Goal: Task Accomplishment & Management: Manage account settings

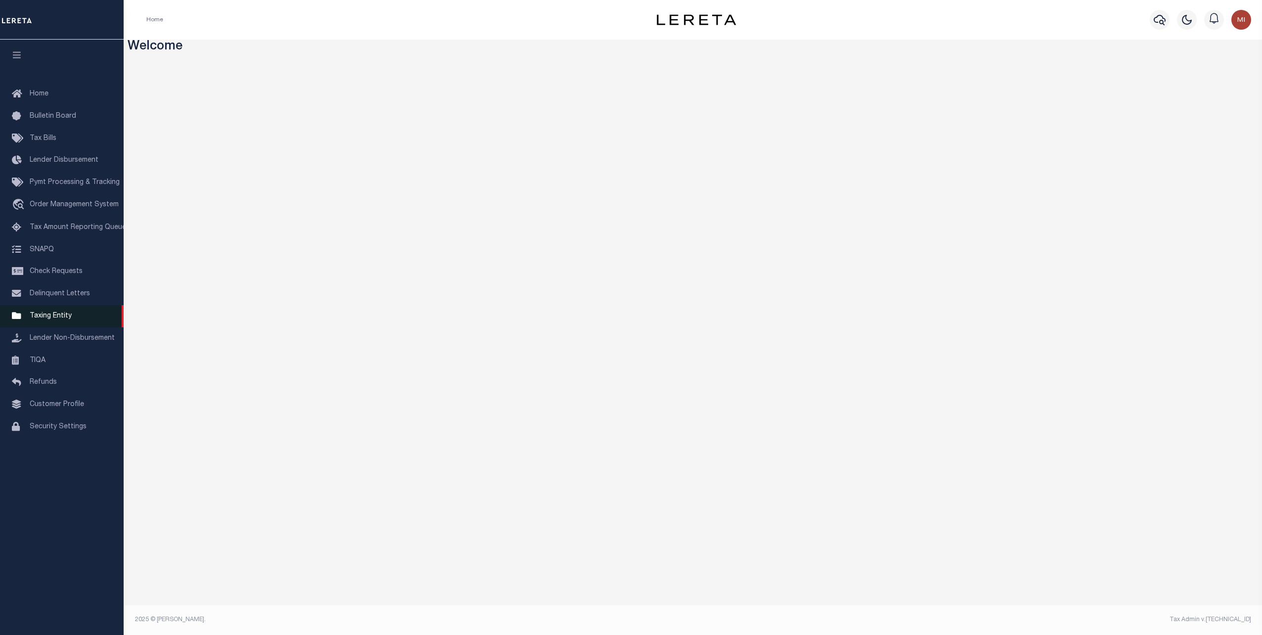
click at [43, 319] on span "Taxing Entity" at bounding box center [51, 316] width 42 height 7
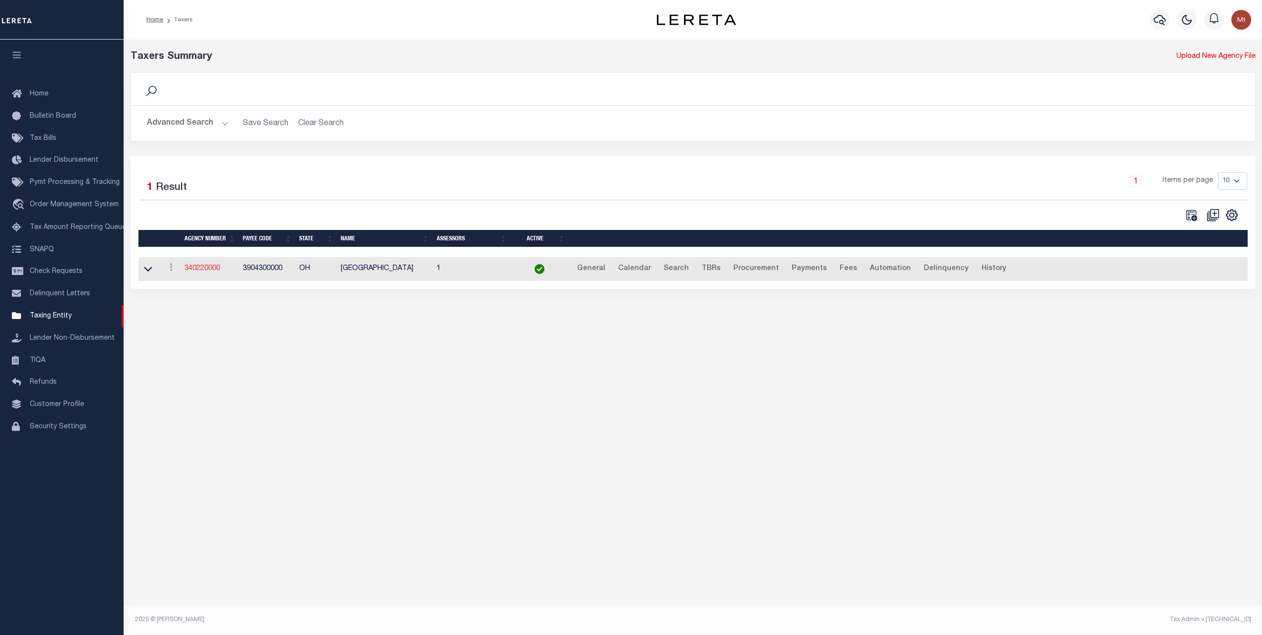
click at [212, 270] on link "340220000" at bounding box center [202, 268] width 36 height 7
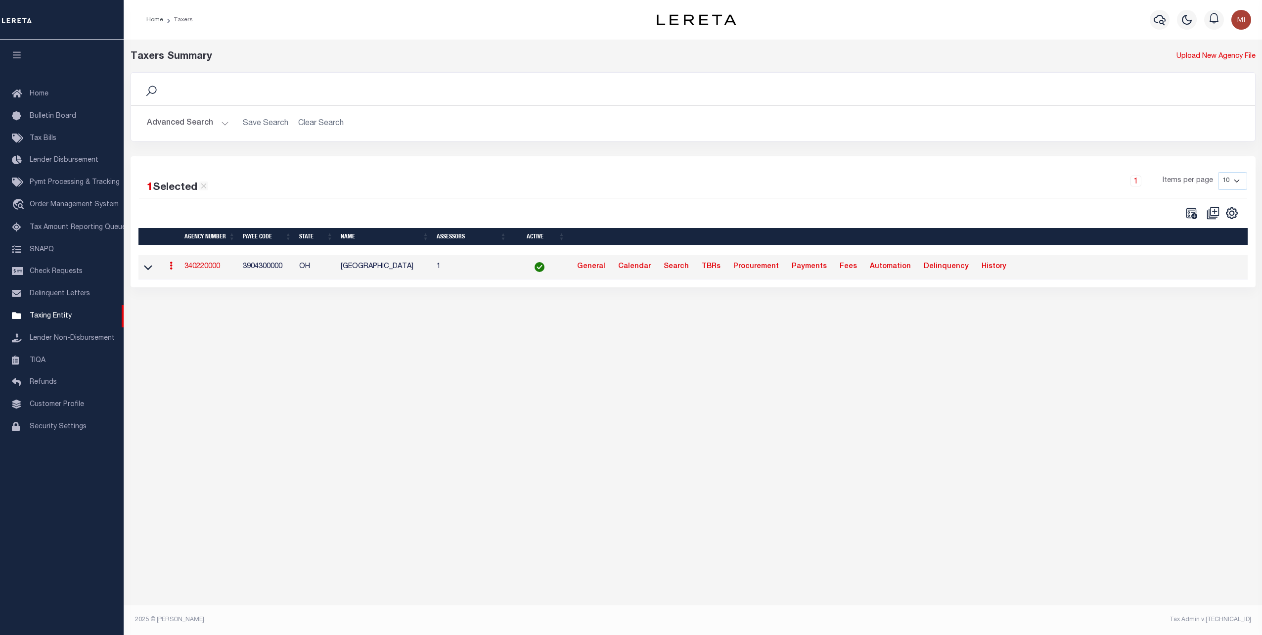
click at [206, 267] on link "340220000" at bounding box center [202, 266] width 36 height 7
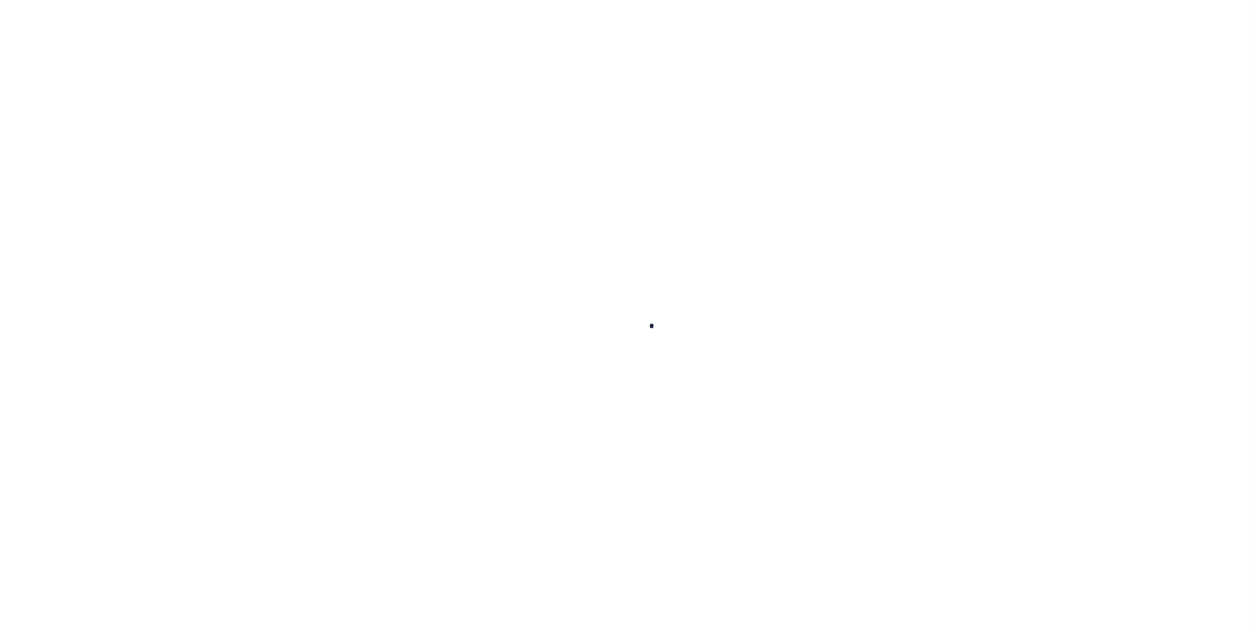
select select
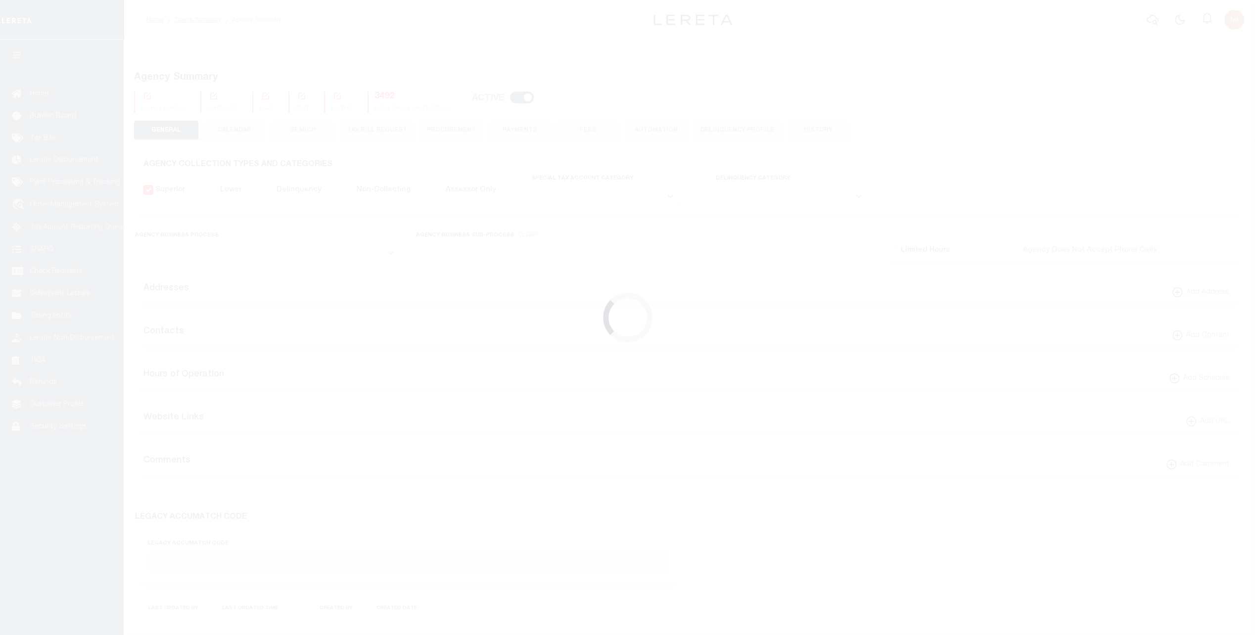
checkbox input "false"
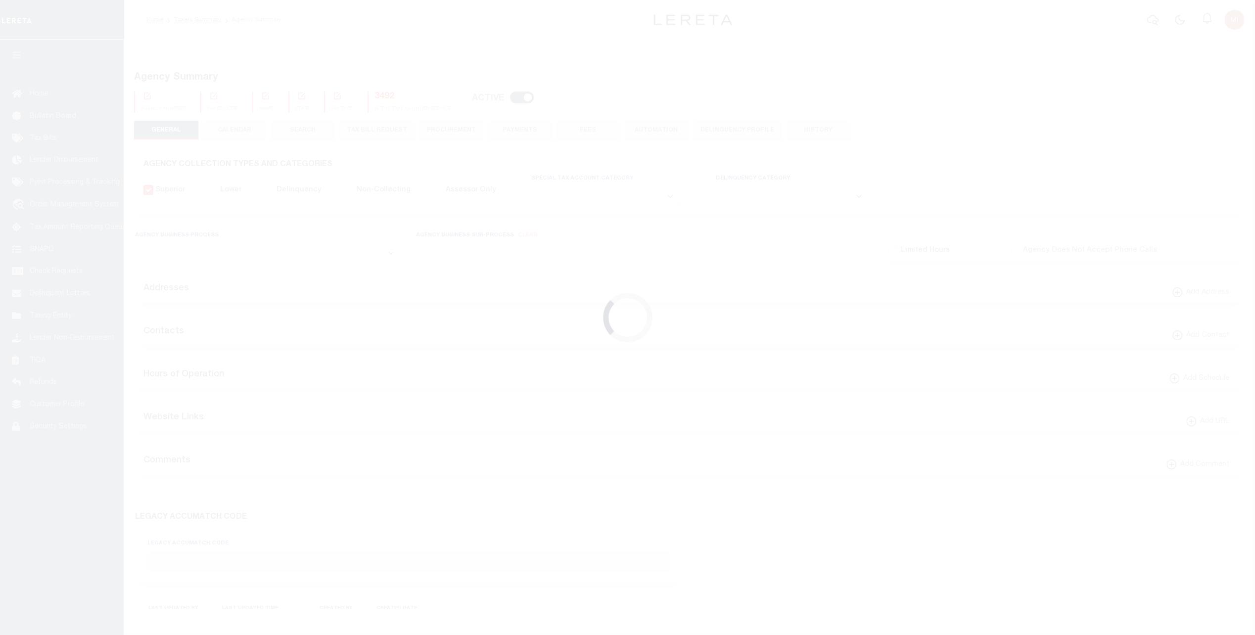
type input "3904300000"
select select "false"
checkbox input "false"
select select "true"
select select "7"
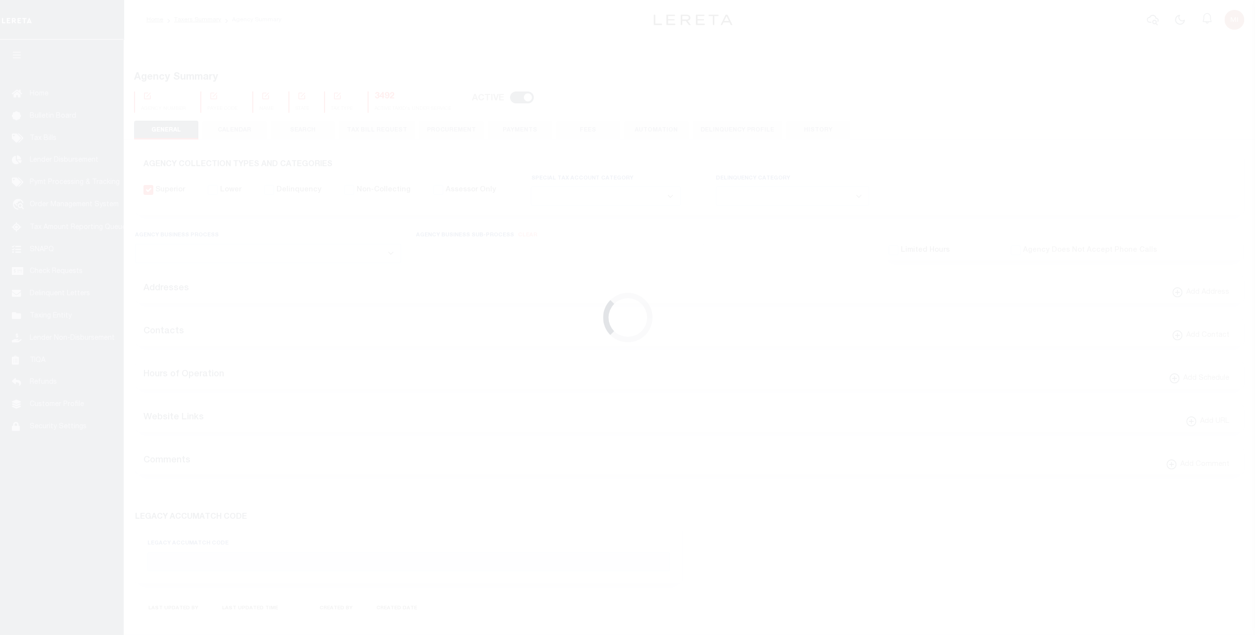
type input "00062"
type input "N - Escrow reporting should not include - “Delinquent Prior Year(s) Exist”, “De…"
radio input "true"
select select
radio input "true"
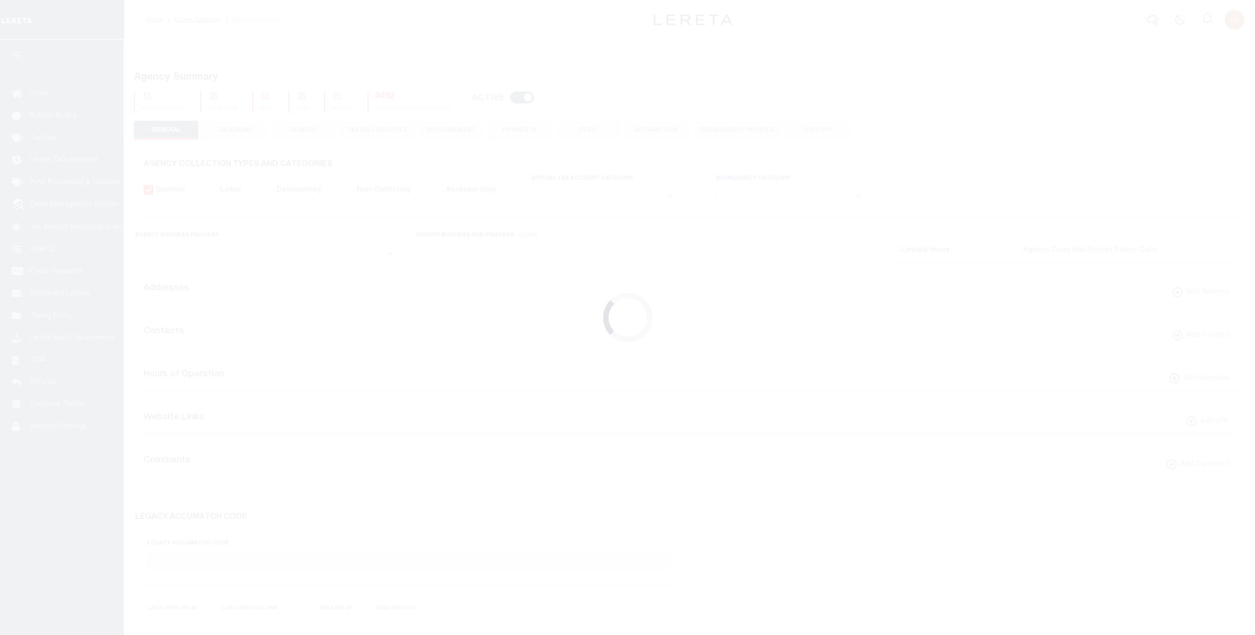
checkbox input "false"
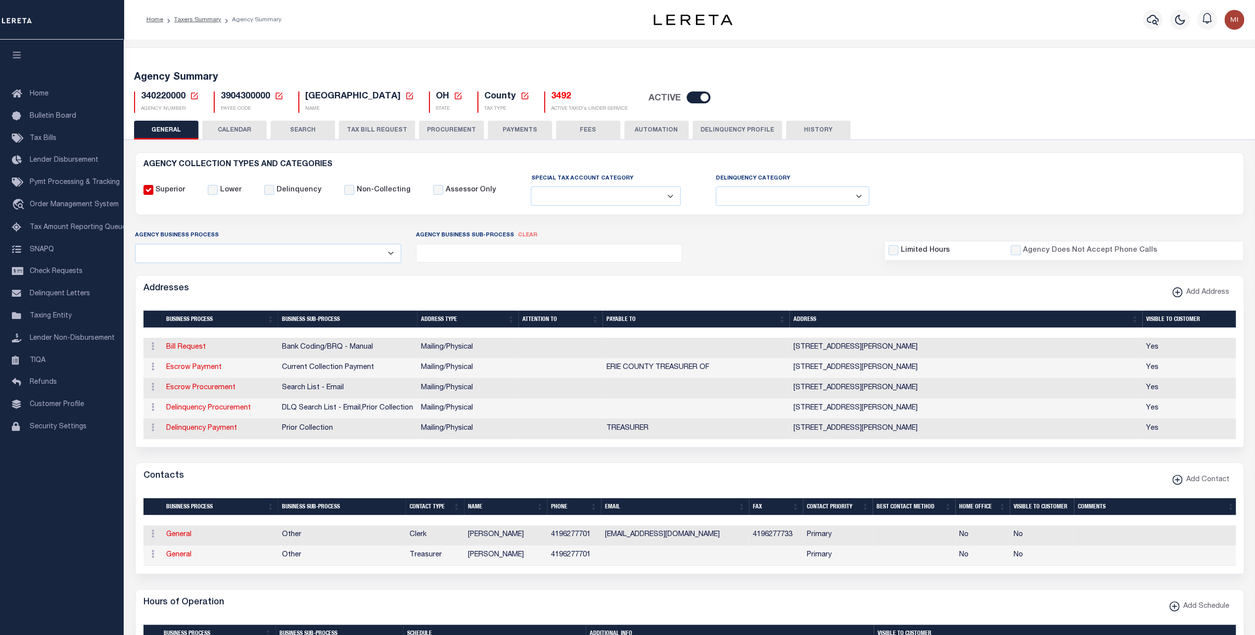
click at [503, 128] on button "PAYMENTS" at bounding box center [520, 130] width 64 height 19
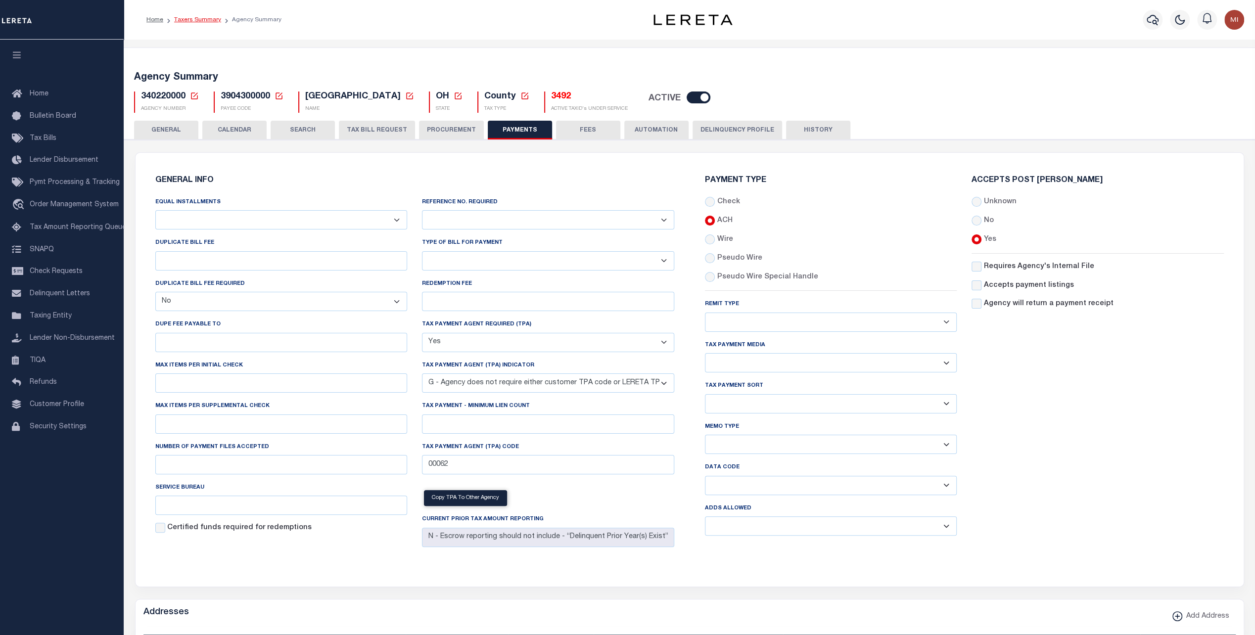
click at [193, 20] on link "Taxers Summary" at bounding box center [197, 20] width 47 height 6
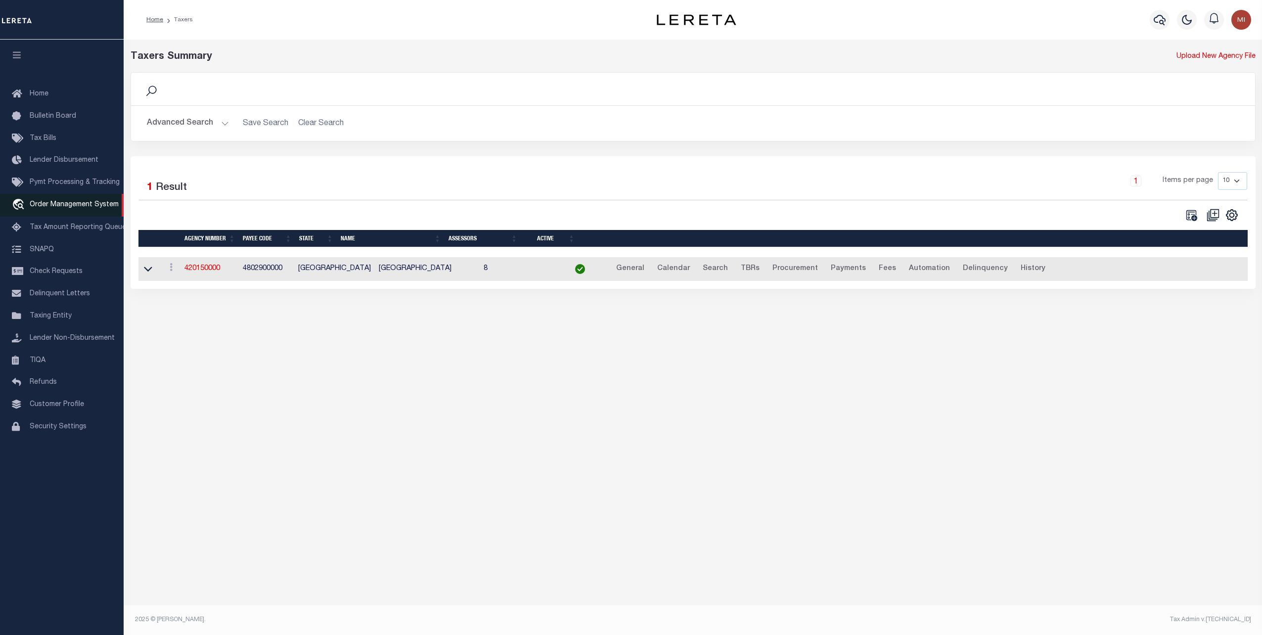
click at [58, 208] on span "Order Management System" at bounding box center [74, 204] width 89 height 7
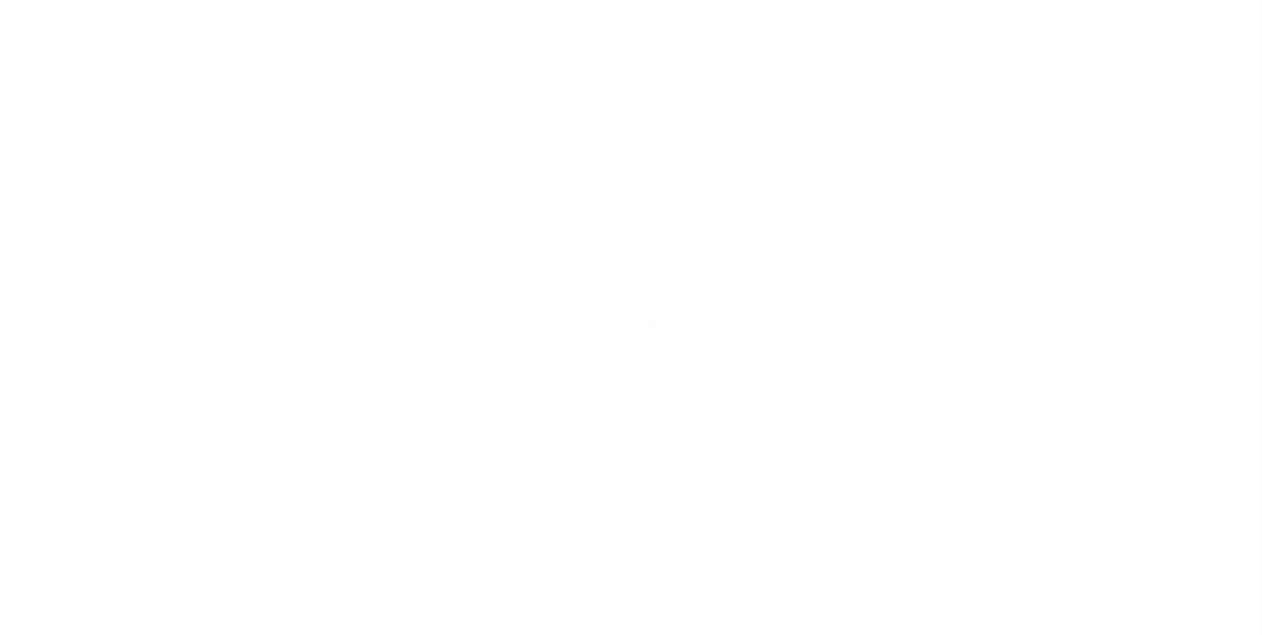
select select "200"
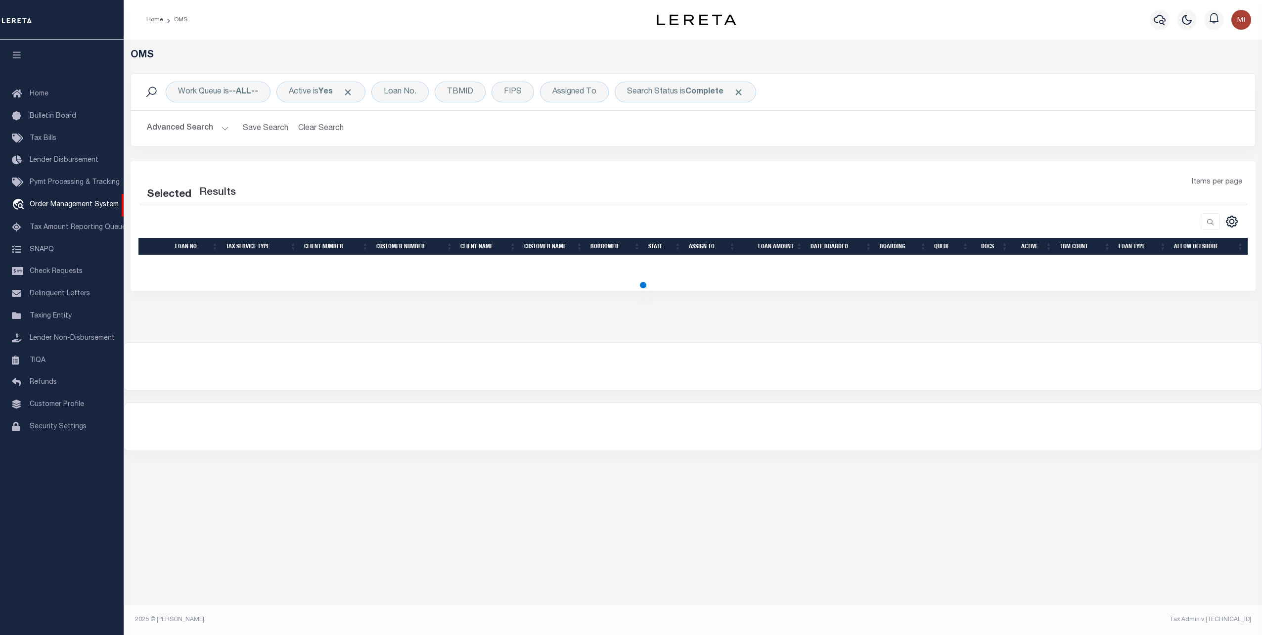
select select "200"
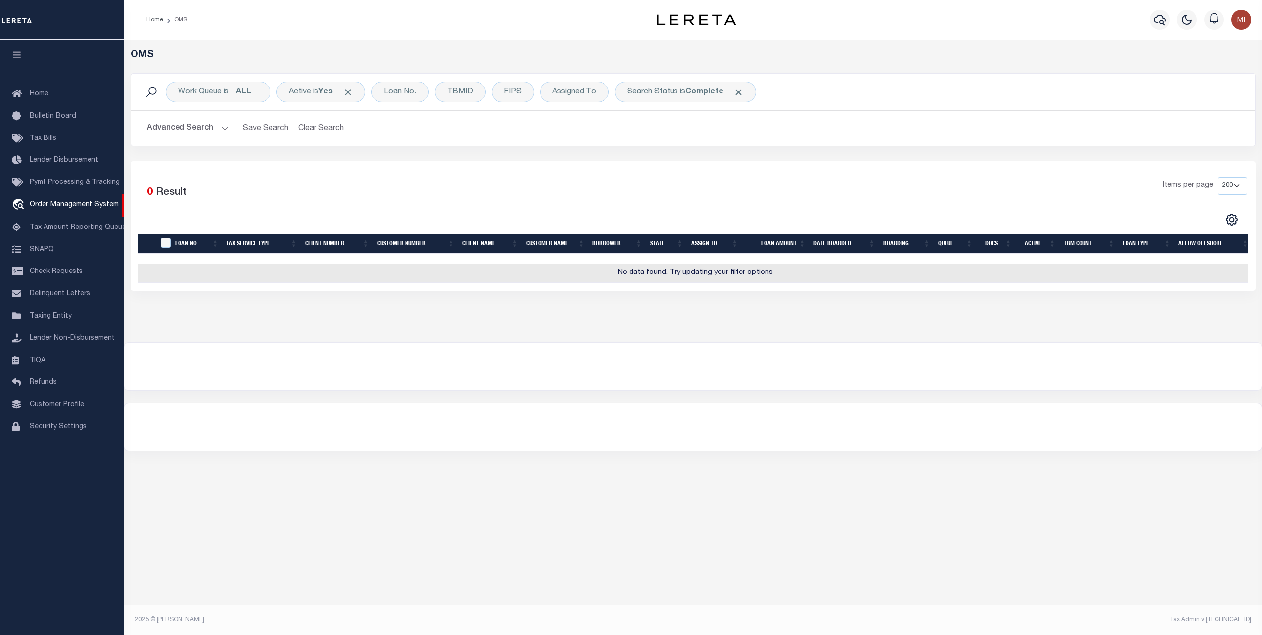
click at [203, 131] on button "Advanced Search" at bounding box center [188, 128] width 82 height 19
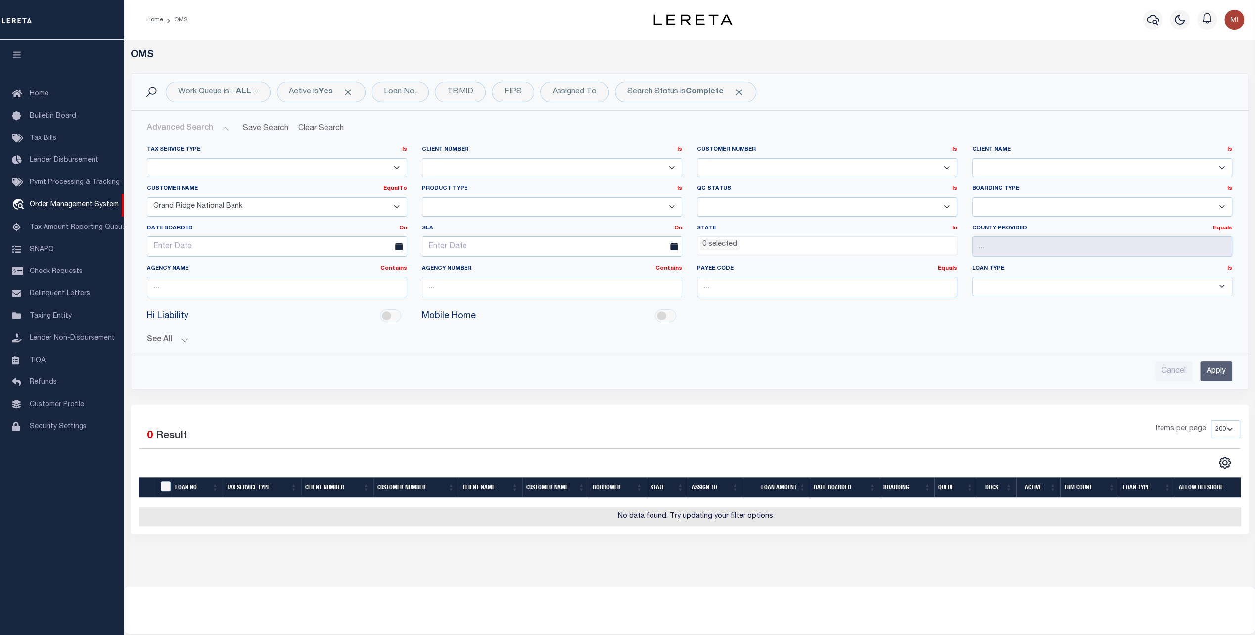
click at [353, 206] on select "AB ABGGL ABL Accumatch - Refunds ACM CGS IV-B-B LN LLC ACM CGS IV-B-B RE LLC AC…" at bounding box center [277, 206] width 260 height 19
select select
click at [147, 197] on select "AB ABGGL ABL Accumatch - Refunds ACM CGS IV-B-B LN LLC ACM CGS IV-B-B RE LLC AC…" at bounding box center [277, 206] width 260 height 19
click at [348, 185] on label "Customer Name EqualTo Is Contains" at bounding box center [277, 189] width 260 height 8
click at [1211, 374] on input "Apply" at bounding box center [1216, 371] width 32 height 20
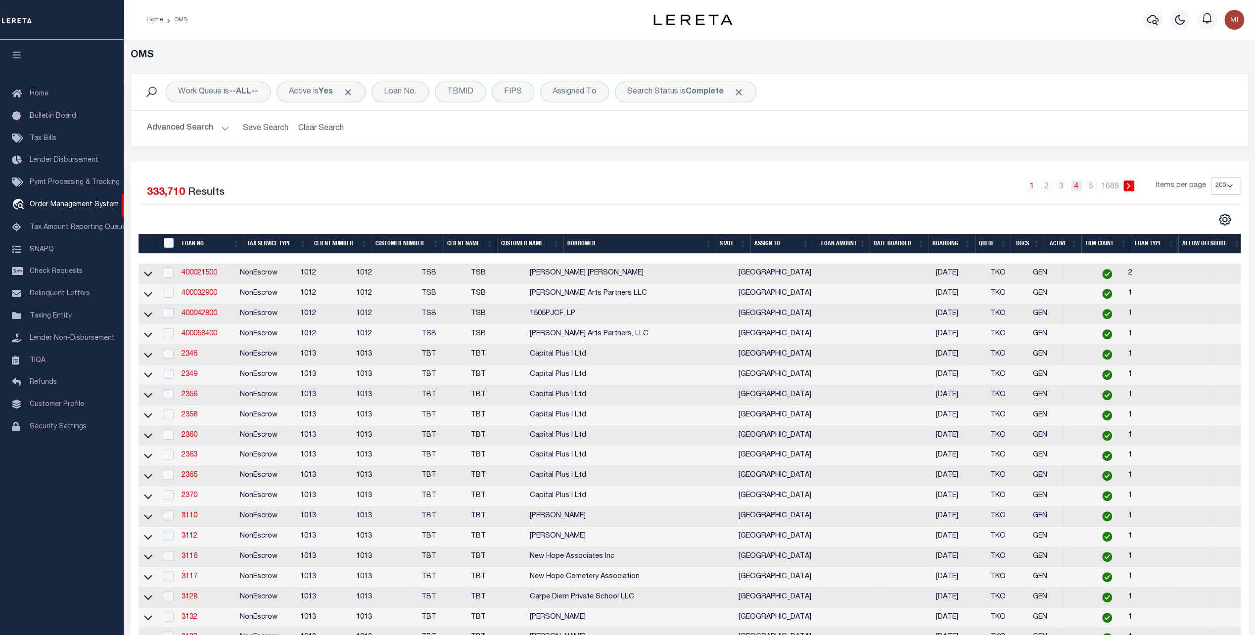
click at [1080, 185] on link "4" at bounding box center [1076, 186] width 11 height 11
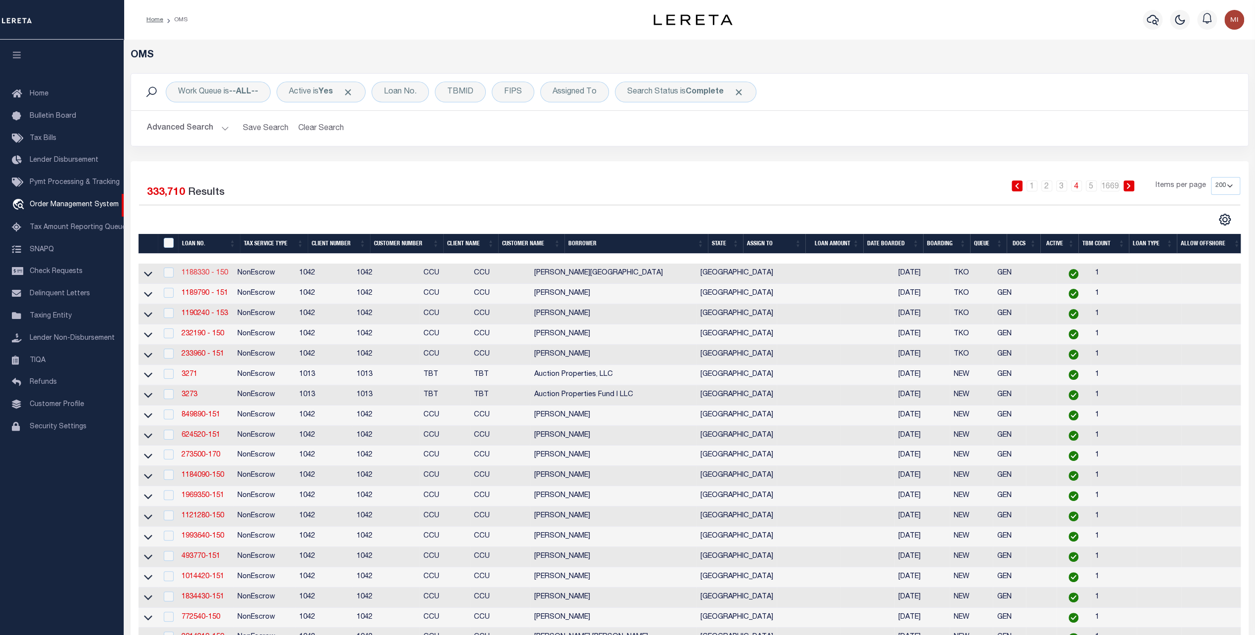
click at [202, 273] on link "1188330 - 150" at bounding box center [204, 273] width 46 height 7
type input "1188330 - 150"
type input "[PERSON_NAME][GEOGRAPHIC_DATA]"
select select
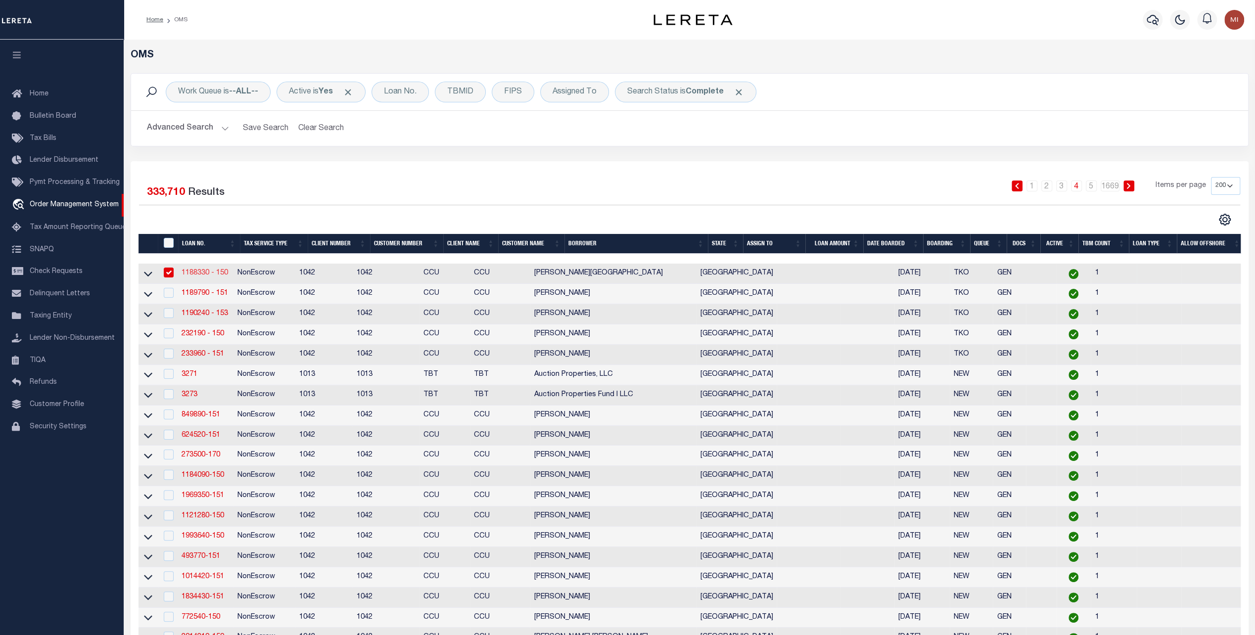
select select "NonEscrow"
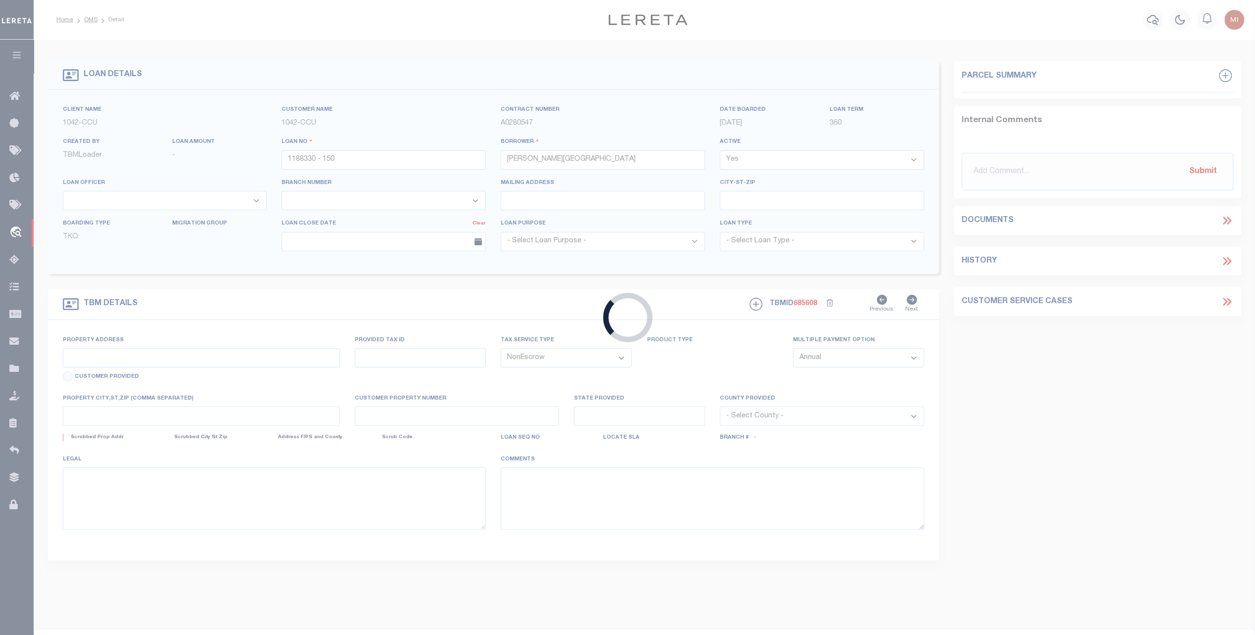
type input "[STREET_ADDRESS]"
select select
type input "[GEOGRAPHIC_DATA] [GEOGRAPHIC_DATA]"
type input "[GEOGRAPHIC_DATA]"
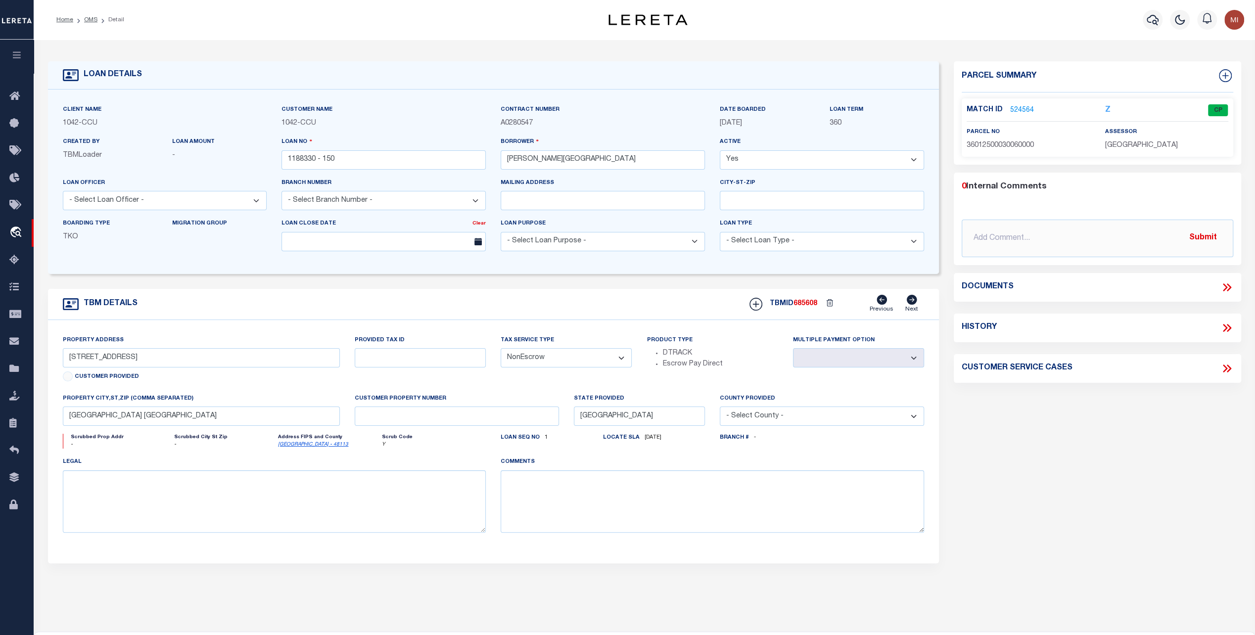
click at [1020, 106] on link "524564" at bounding box center [1022, 110] width 24 height 10
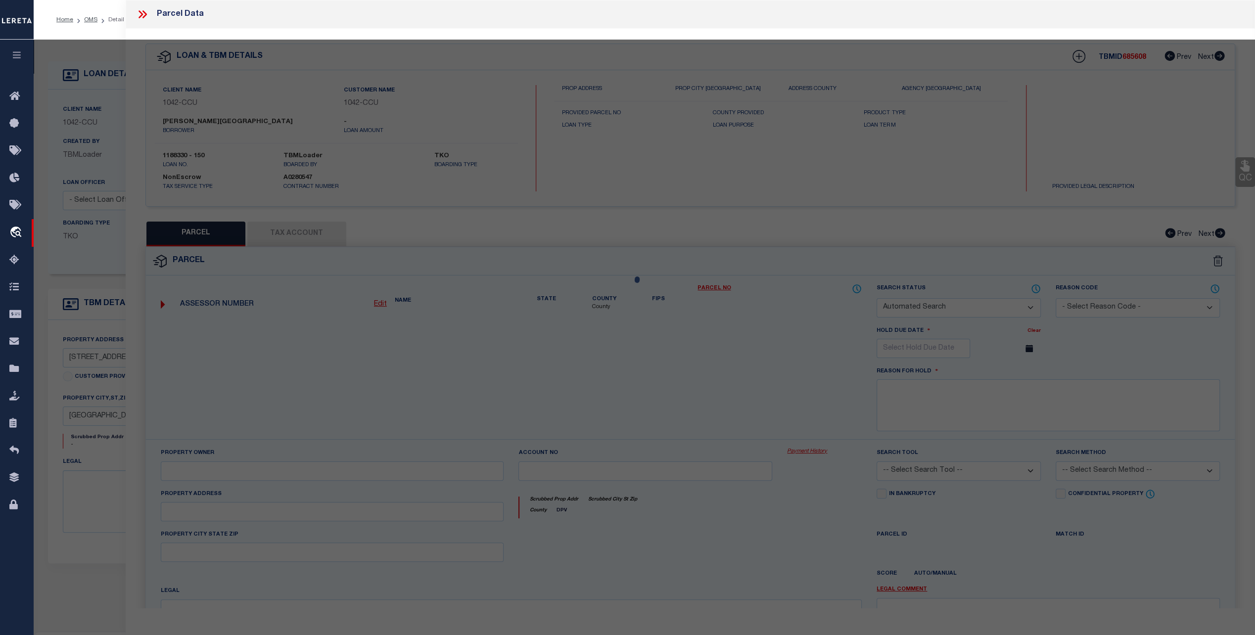
checkbox input "false"
select select "CP"
type input "[PERSON_NAME] ETAL"
type input "36012500030060000"
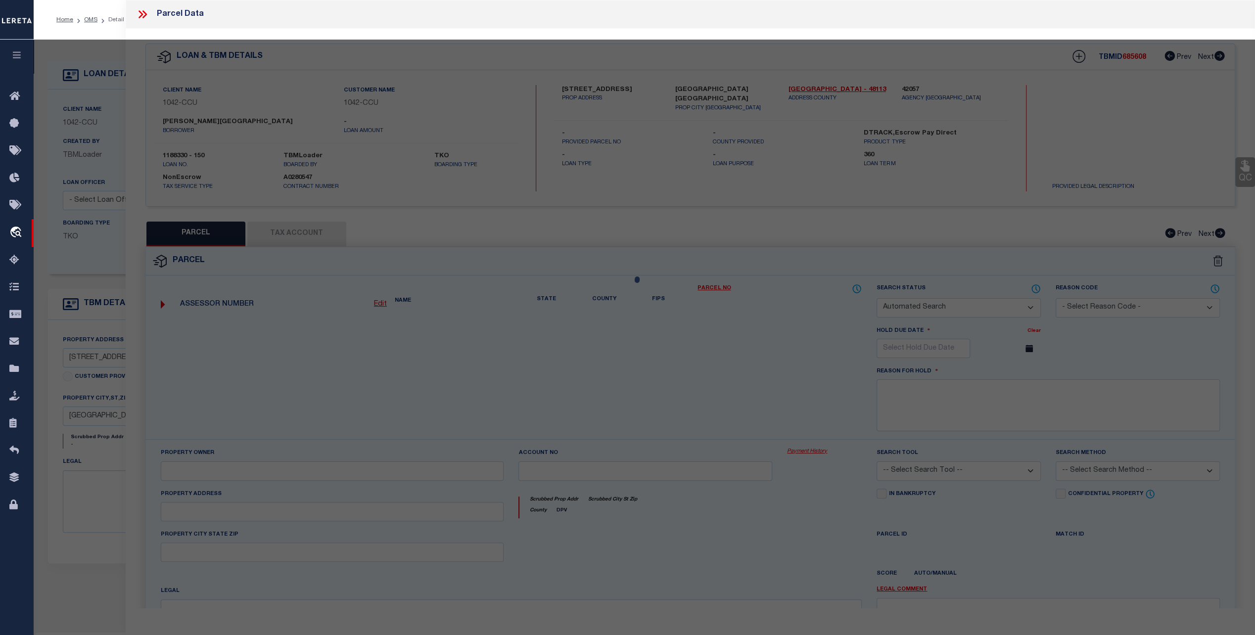
type input "[STREET_ADDRESS]"
type input "[GEOGRAPHIC_DATA] [GEOGRAPHIC_DATA]"
type textarea "CLEAR SPRINGS LT 0006 3 VOL84180 PG1108 CO-DALLAS 0125000300600 23601250003"
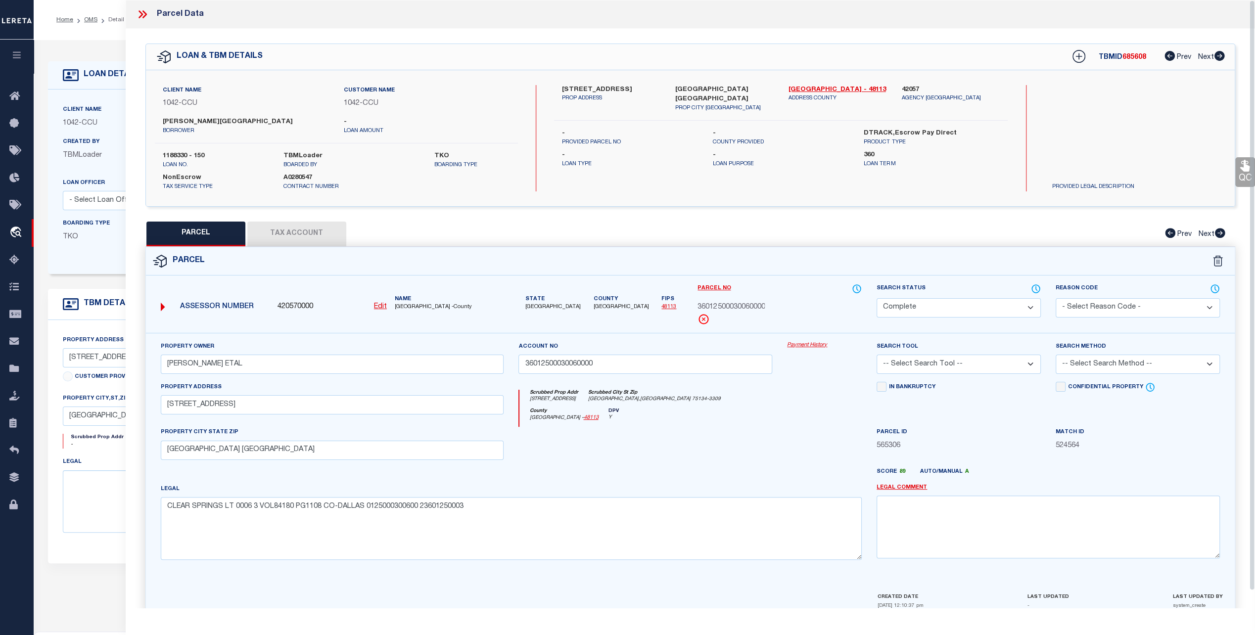
click at [807, 344] on link "Payment History" at bounding box center [824, 345] width 75 height 8
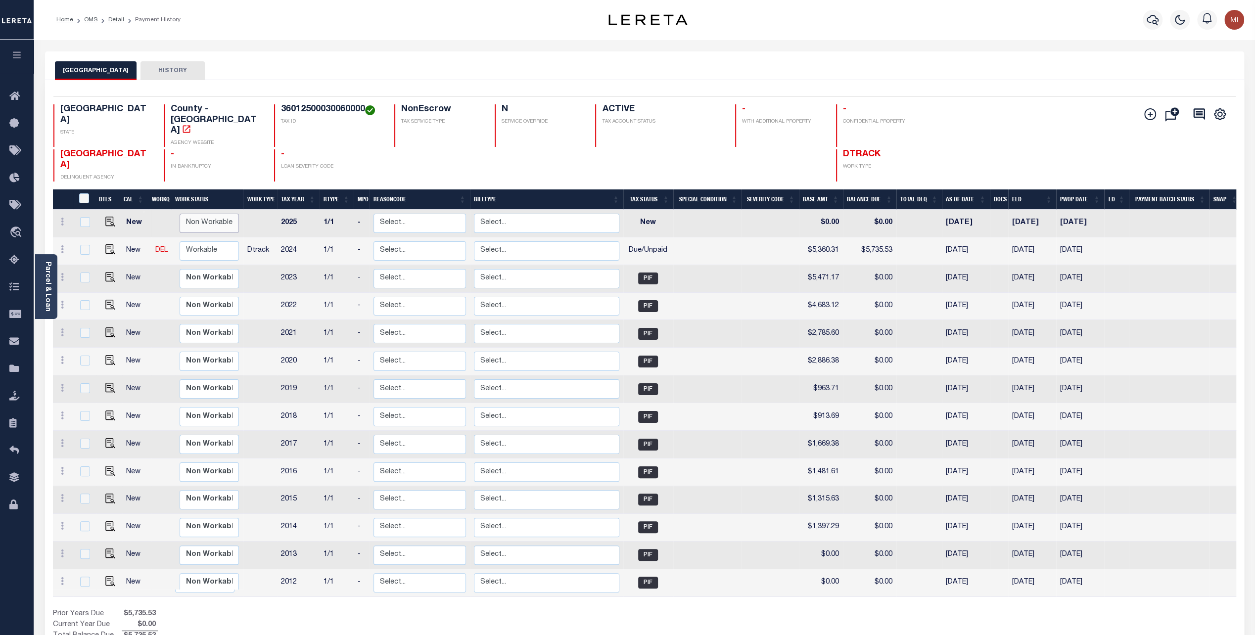
click at [198, 214] on select "Non Workable Workable" at bounding box center [209, 223] width 59 height 19
checkbox input "true"
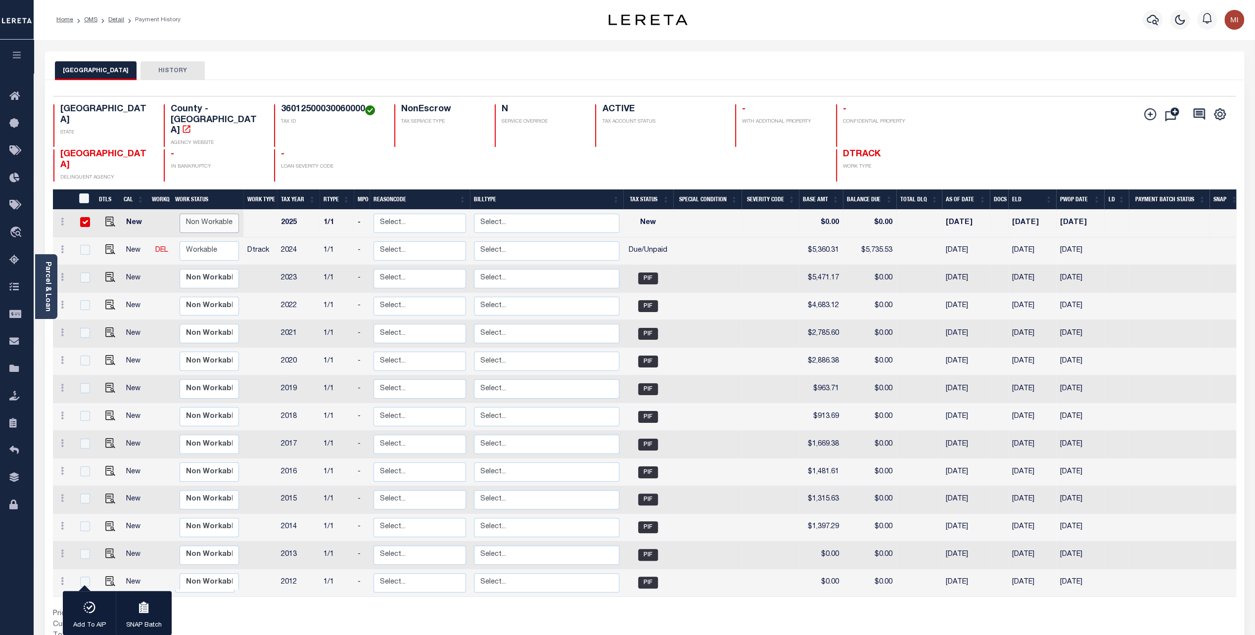
select select "false"
click at [180, 214] on select "Non Workable Workable" at bounding box center [209, 223] width 59 height 19
checkbox input "false"
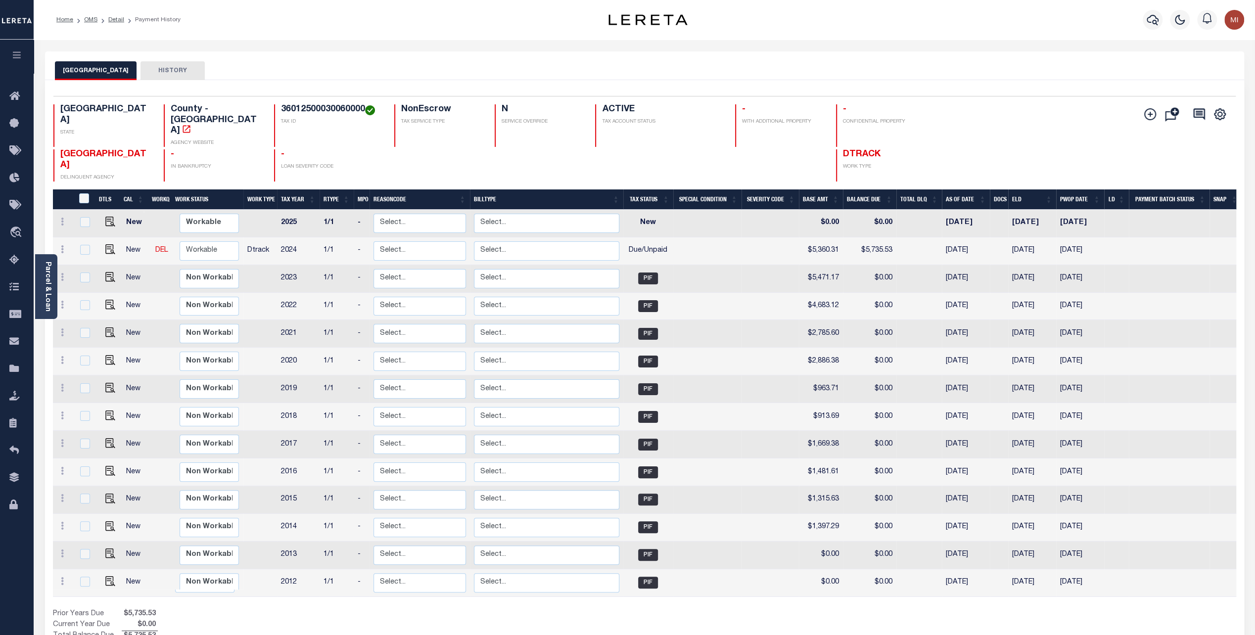
click at [151, 72] on button "HISTORY" at bounding box center [172, 70] width 64 height 19
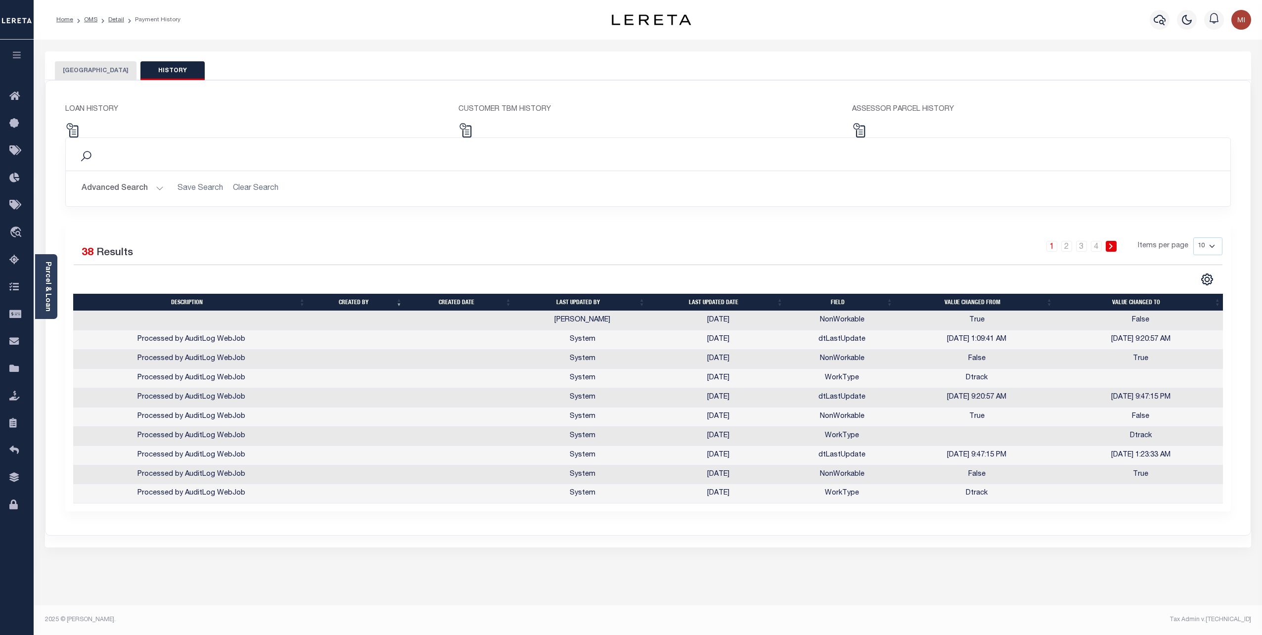
click at [87, 68] on button "[GEOGRAPHIC_DATA]" at bounding box center [96, 70] width 82 height 19
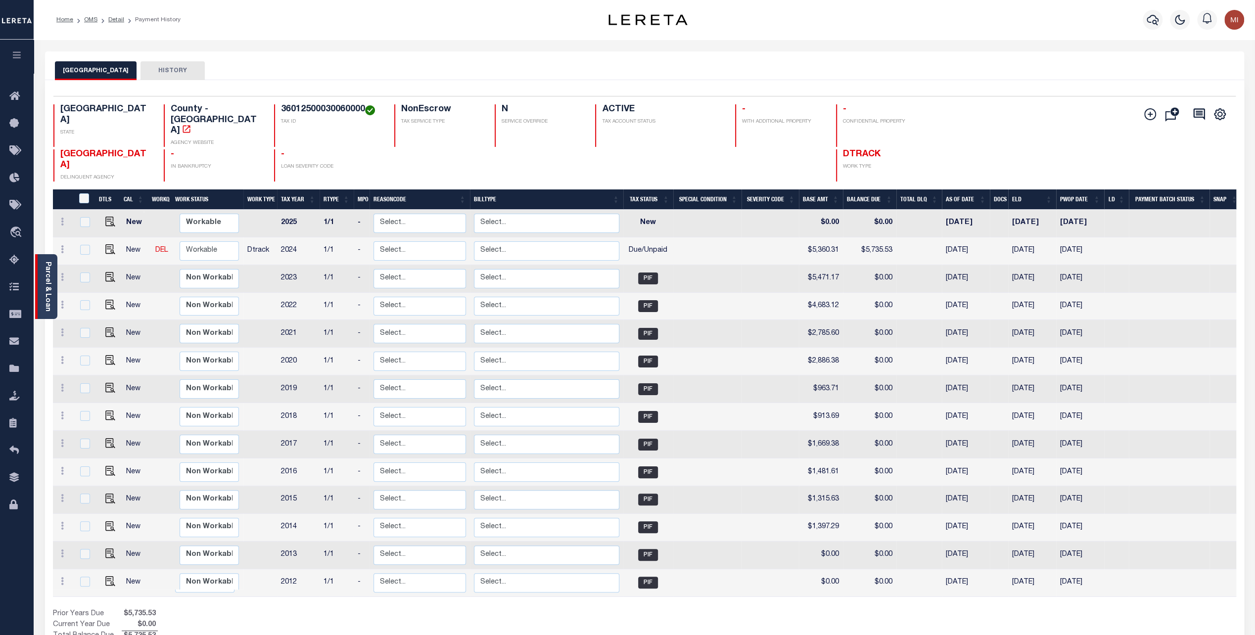
click at [40, 276] on div "Parcel & Loan" at bounding box center [46, 286] width 22 height 65
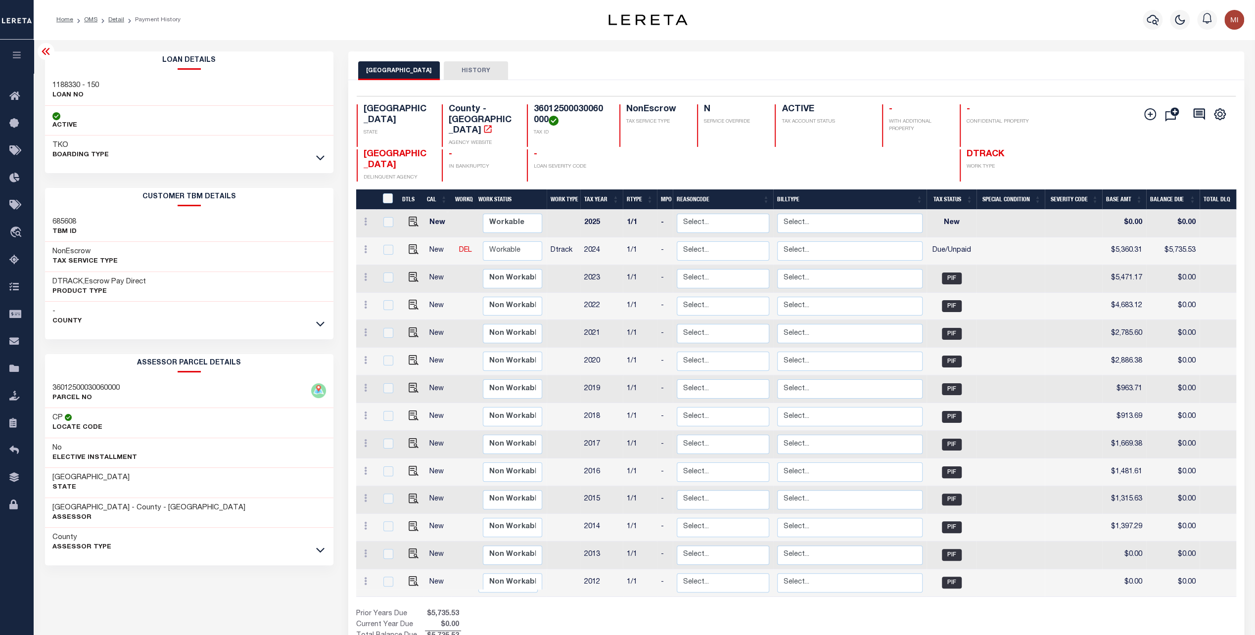
click at [60, 223] on h3 "685608" at bounding box center [64, 222] width 24 height 10
click at [61, 223] on h3 "685608" at bounding box center [64, 222] width 24 height 10
copy h3 "685608"
click at [464, 69] on button "HISTORY" at bounding box center [476, 70] width 64 height 19
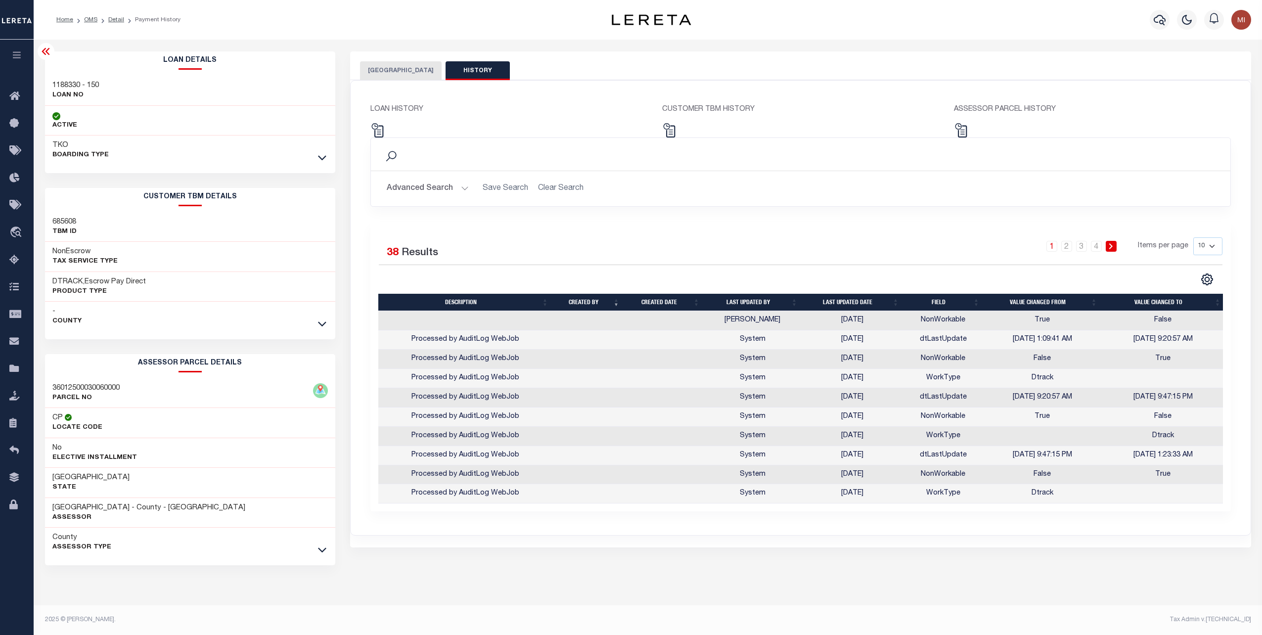
click at [945, 319] on td "NonWorkable" at bounding box center [943, 320] width 81 height 19
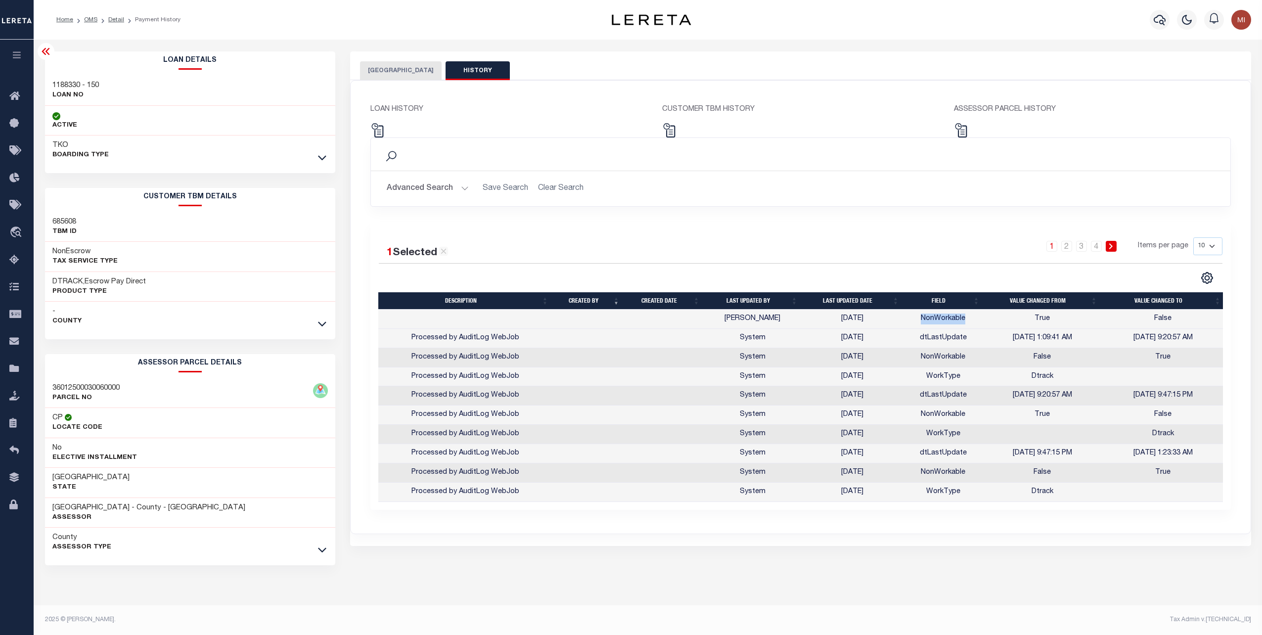
click at [945, 319] on td "NonWorkable" at bounding box center [943, 319] width 81 height 19
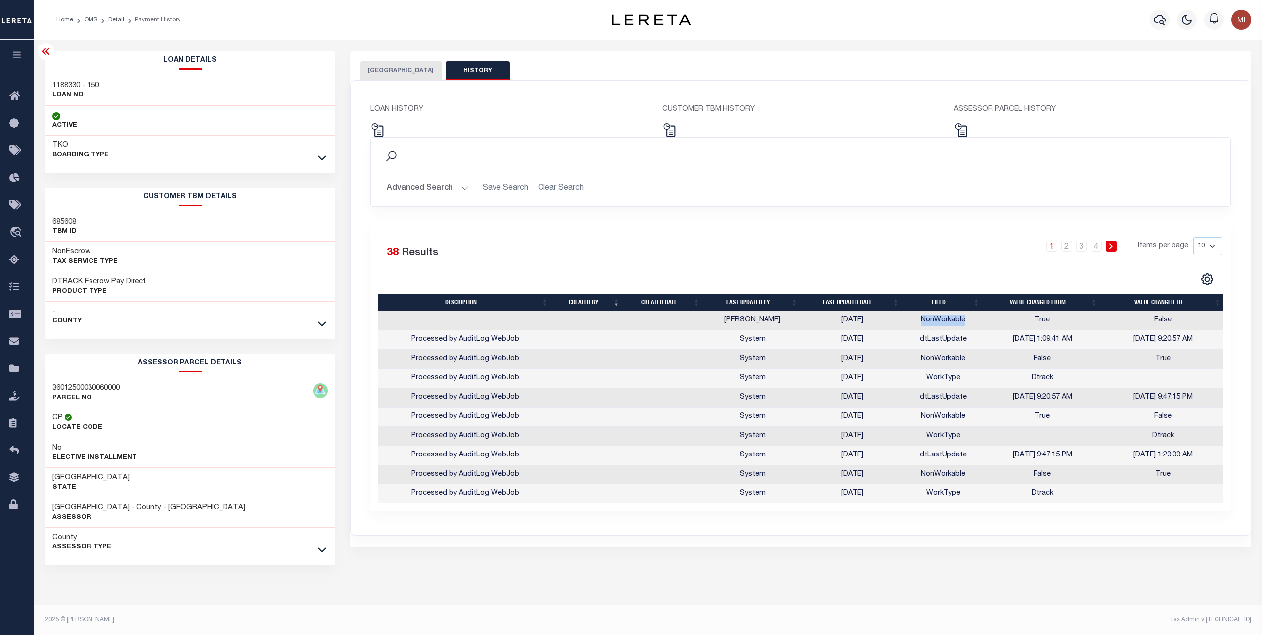
copy td "NonWorkable"
click at [408, 65] on button "[GEOGRAPHIC_DATA]" at bounding box center [401, 70] width 82 height 19
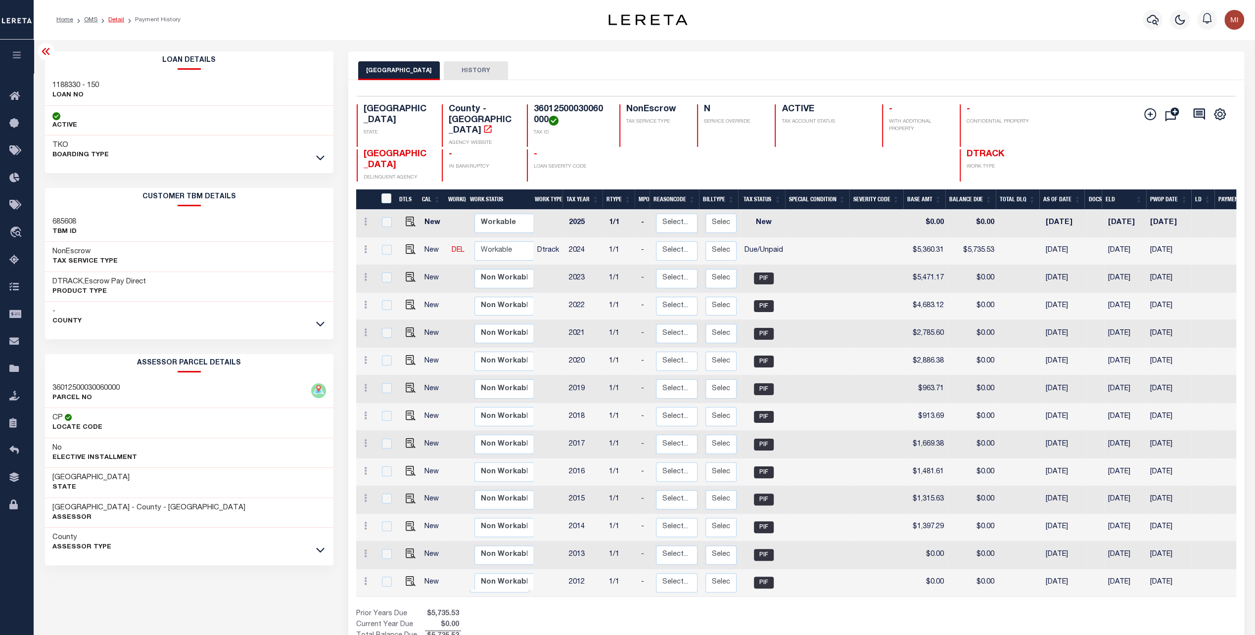
click at [119, 20] on link "Detail" at bounding box center [116, 20] width 16 height 6
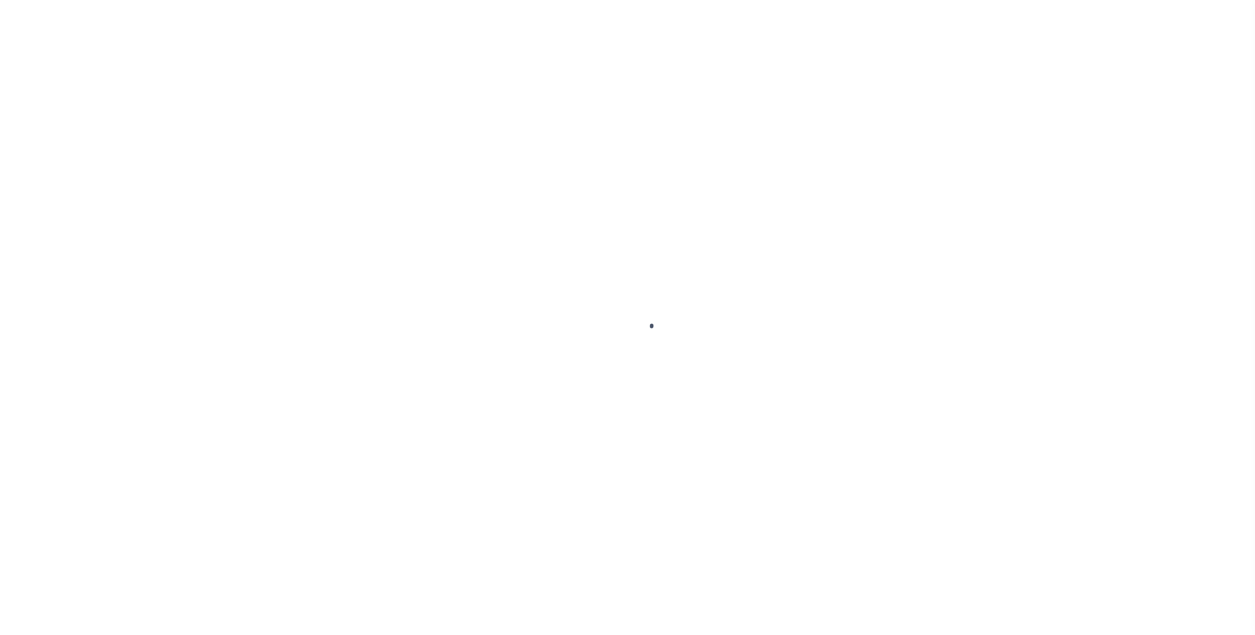
type input "1188330 - 150"
type input "[PERSON_NAME][GEOGRAPHIC_DATA]"
select select
select select "NonEscrow"
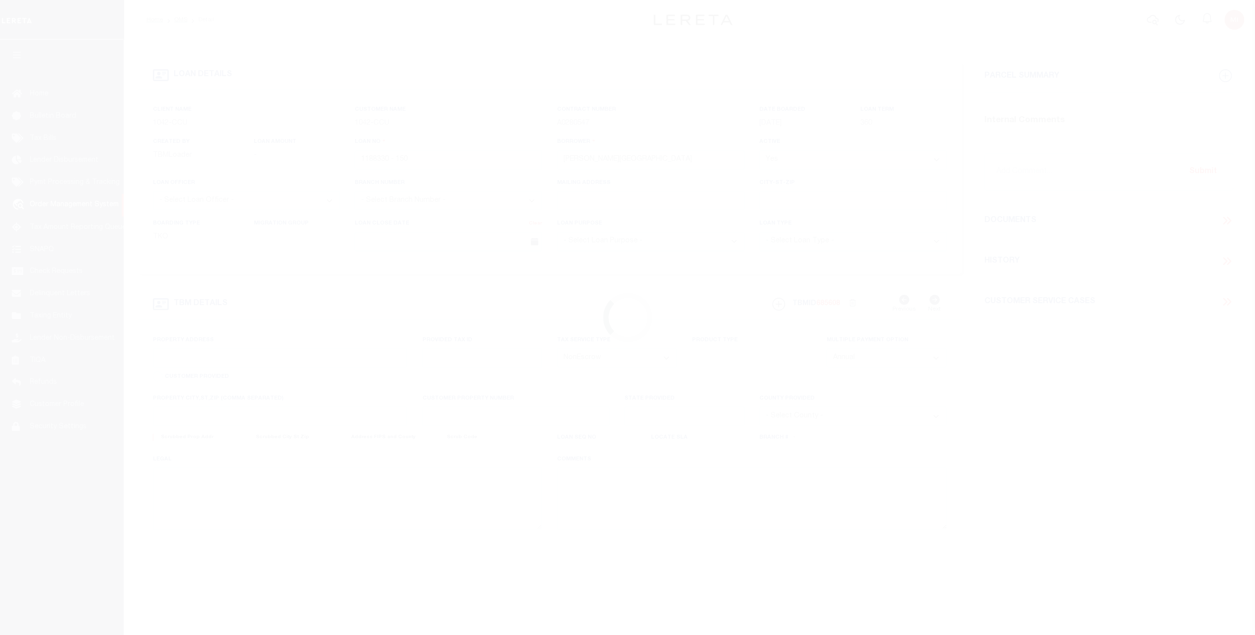
type input "[STREET_ADDRESS]"
select select
type input "[GEOGRAPHIC_DATA] [GEOGRAPHIC_DATA]"
type input "[GEOGRAPHIC_DATA]"
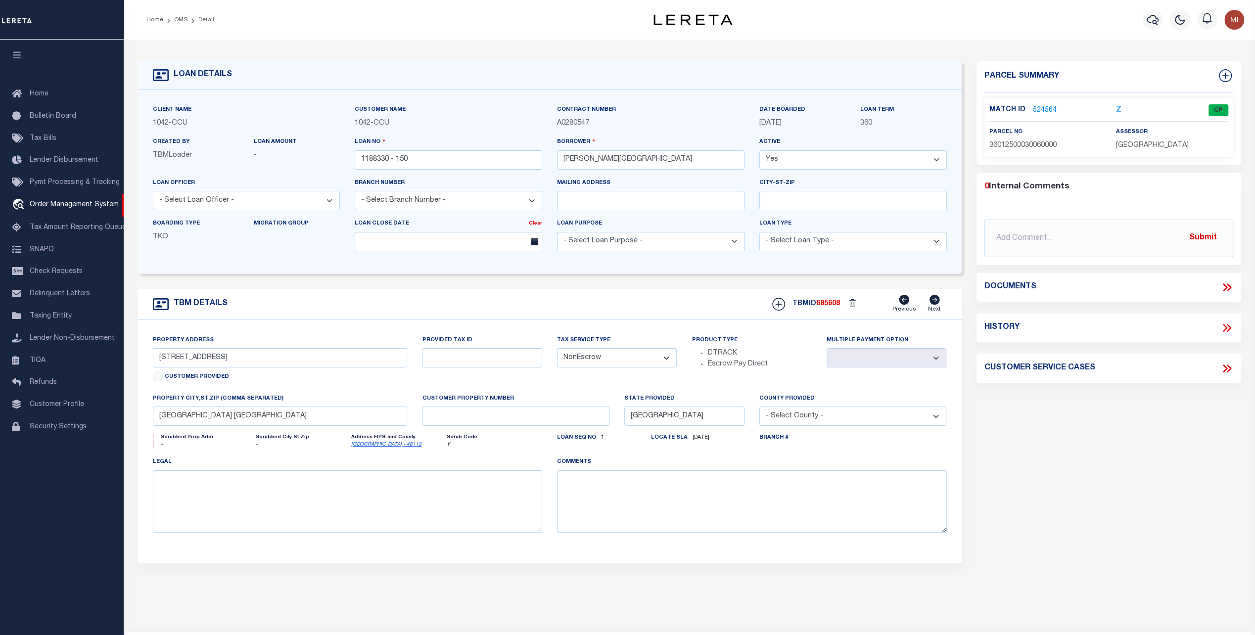
click at [835, 163] on select "Yes No" at bounding box center [852, 159] width 187 height 19
select select "False"
click at [759, 151] on select "Yes No" at bounding box center [852, 159] width 187 height 19
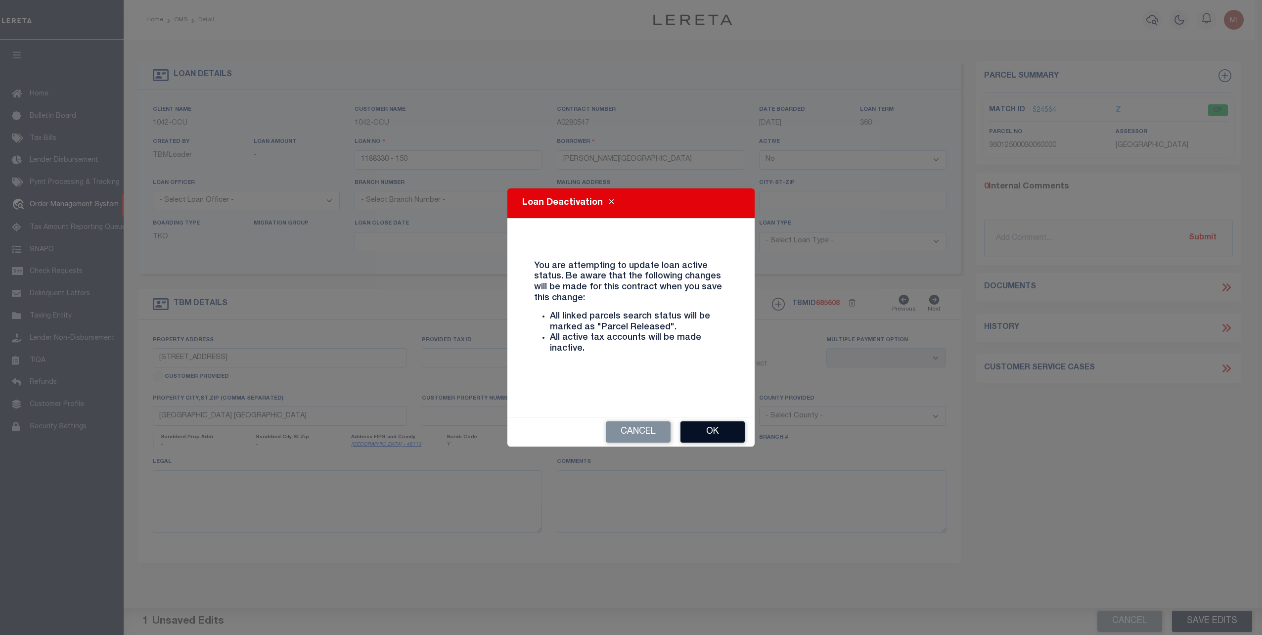
click at [699, 424] on button "Ok" at bounding box center [712, 431] width 64 height 21
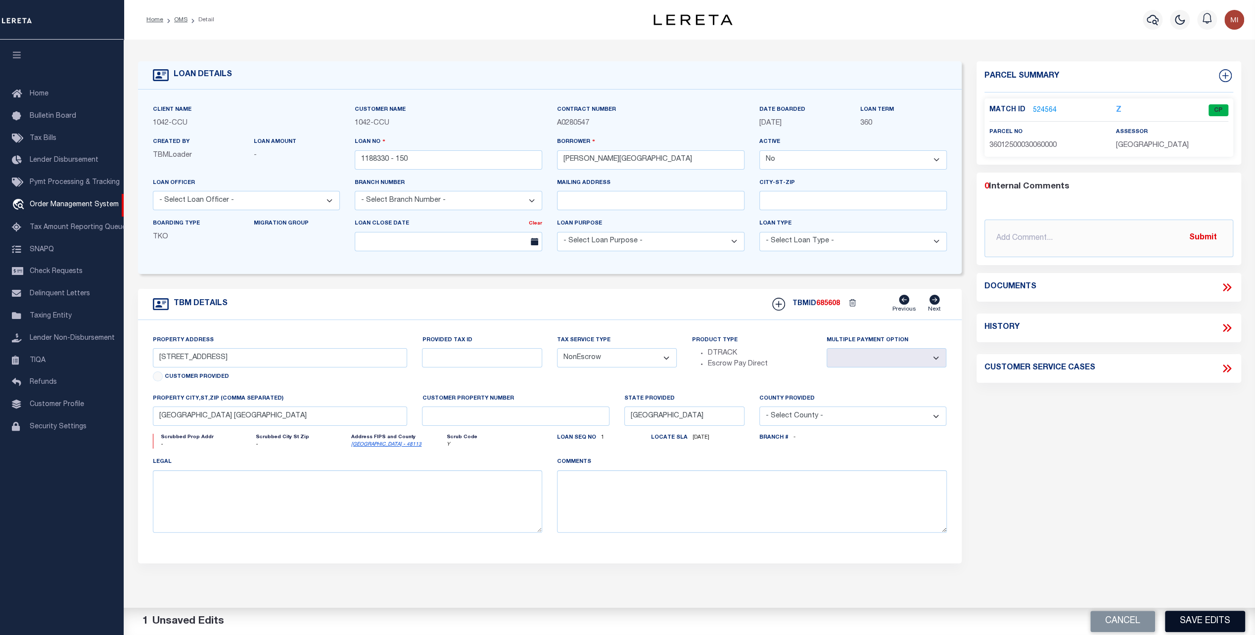
click at [1195, 618] on button "Save Edits" at bounding box center [1205, 621] width 80 height 21
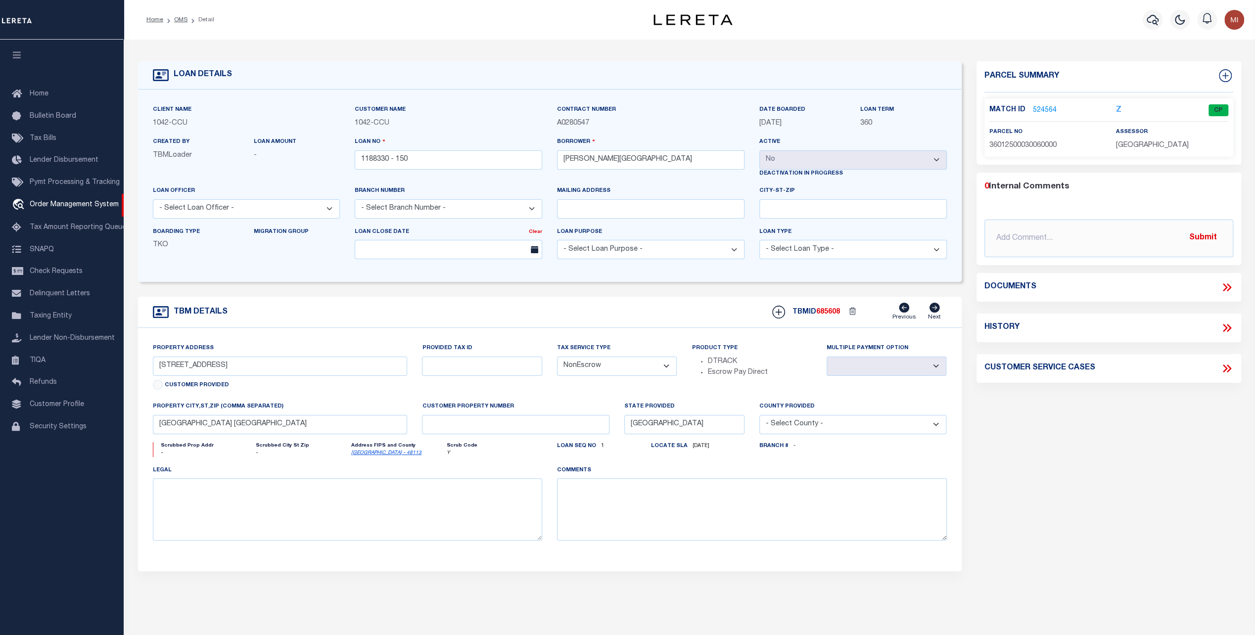
click at [1040, 108] on link "524564" at bounding box center [1045, 110] width 24 height 10
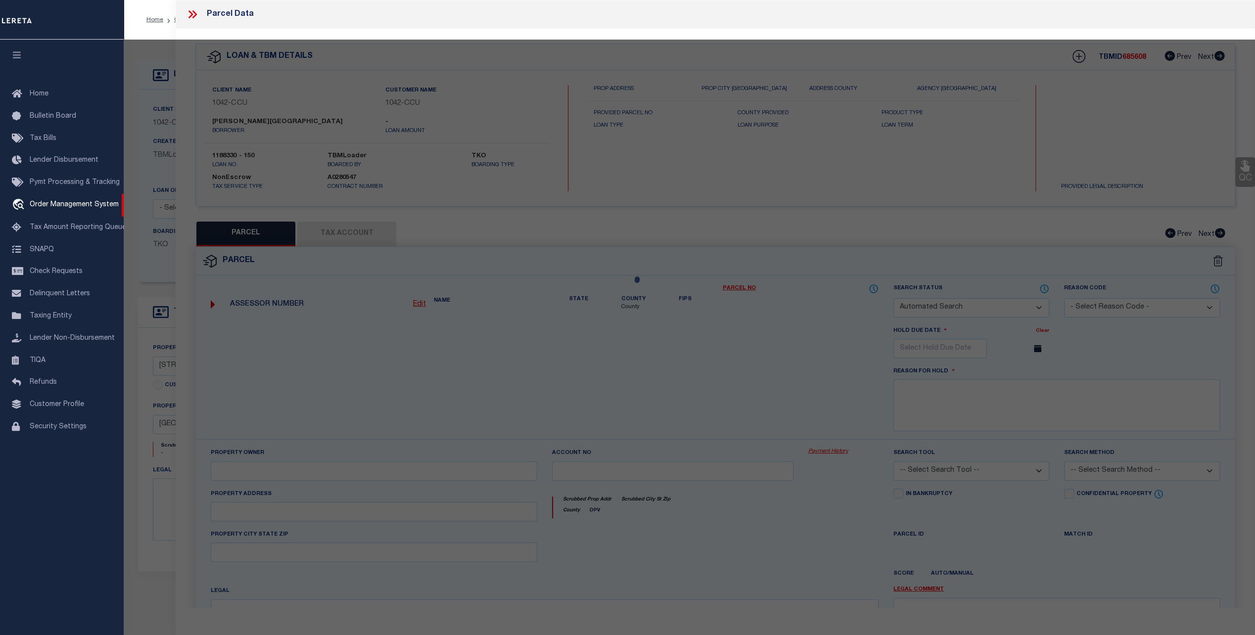
checkbox input "false"
select select "PR"
type input "MOLIDOR DARRELL ETAL"
type input "36012500030060000"
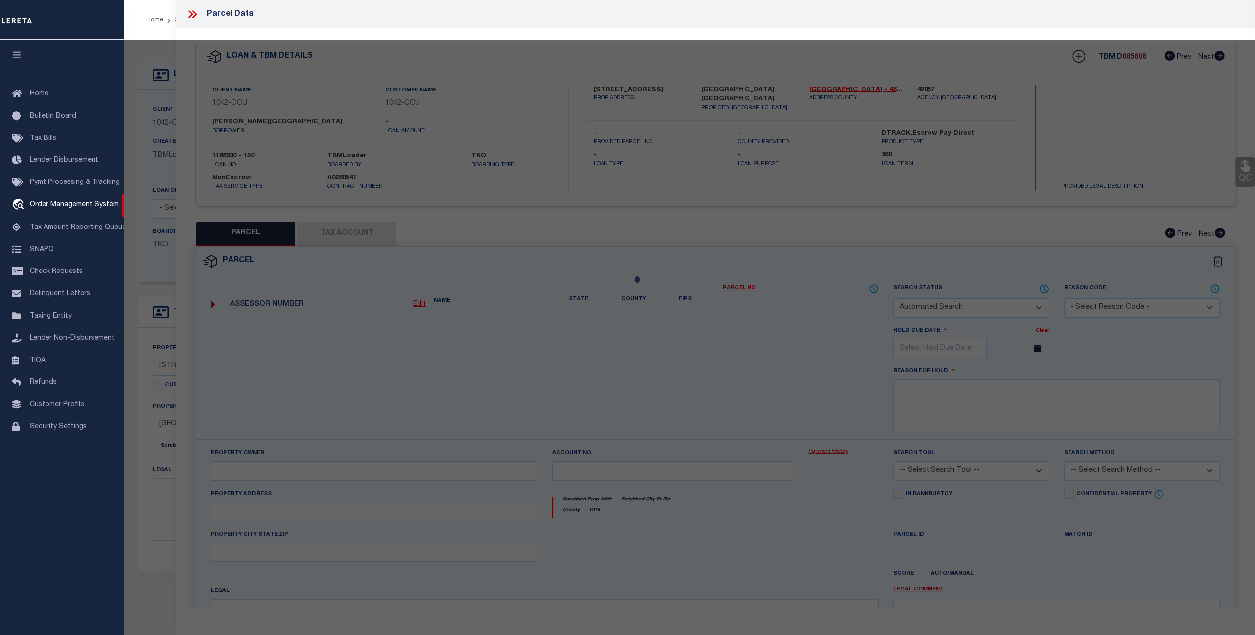
type input "119 PARK PLACE"
type input "LANCASTER TX"
type textarea "CLEAR SPRINGS LT 0006 3 VOL84180 PG1108 CO-DALLAS 0125000300600 23601250003"
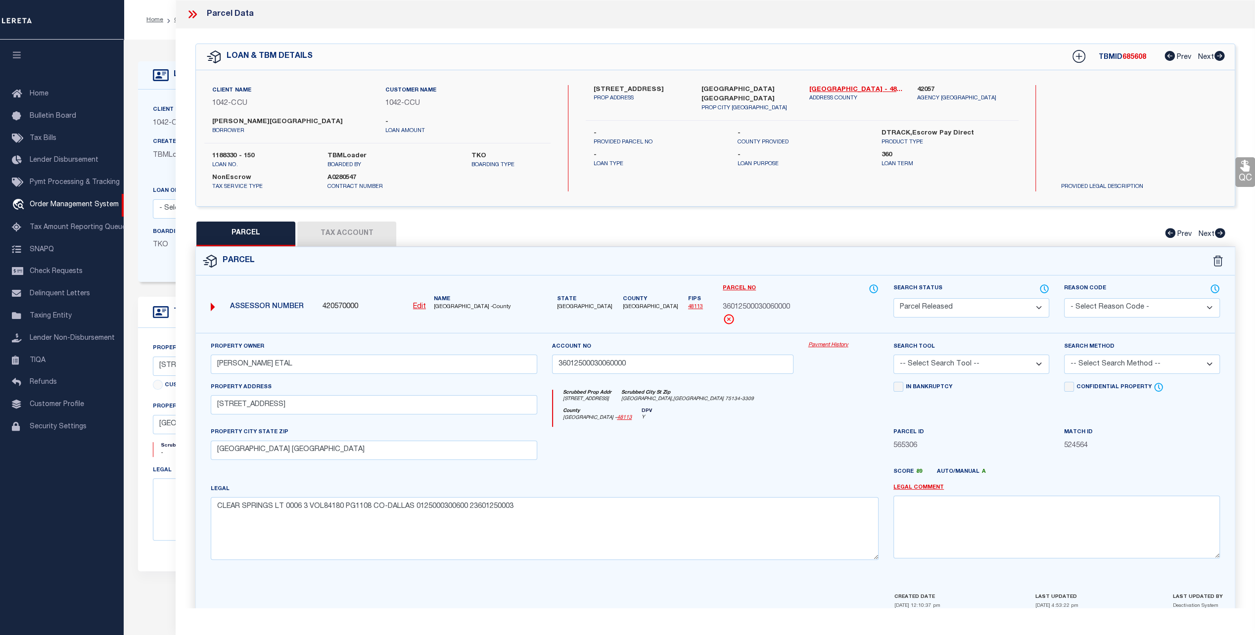
click at [820, 341] on link "Payment History" at bounding box center [843, 345] width 70 height 8
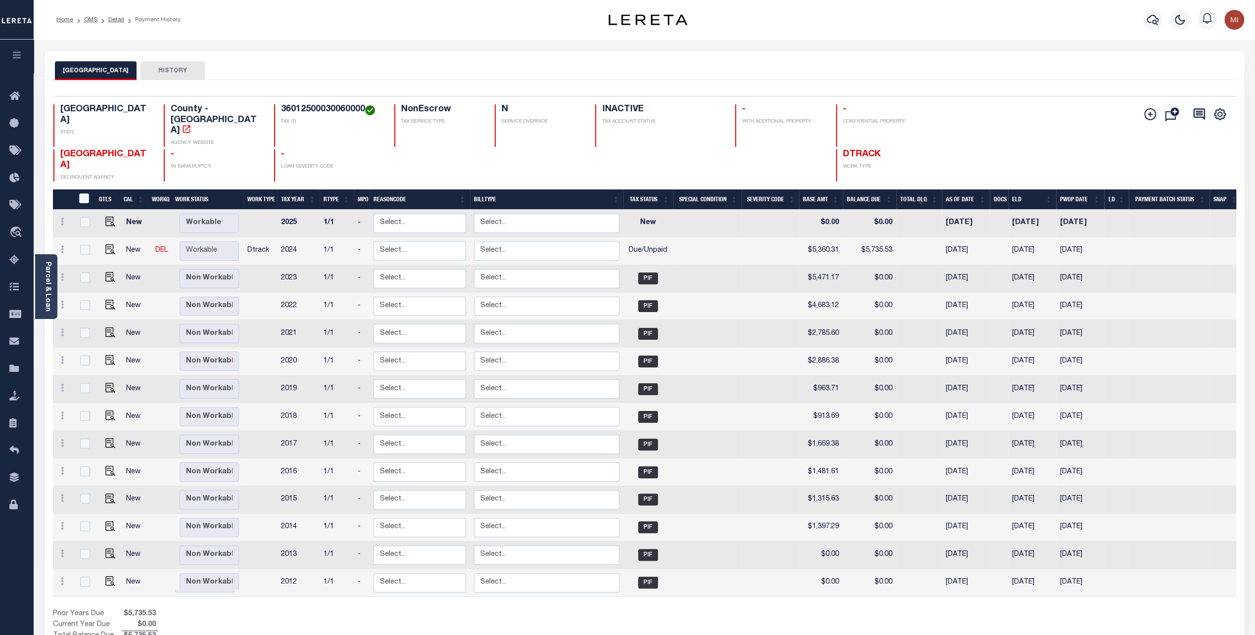
click at [141, 67] on button "HISTORY" at bounding box center [172, 70] width 64 height 19
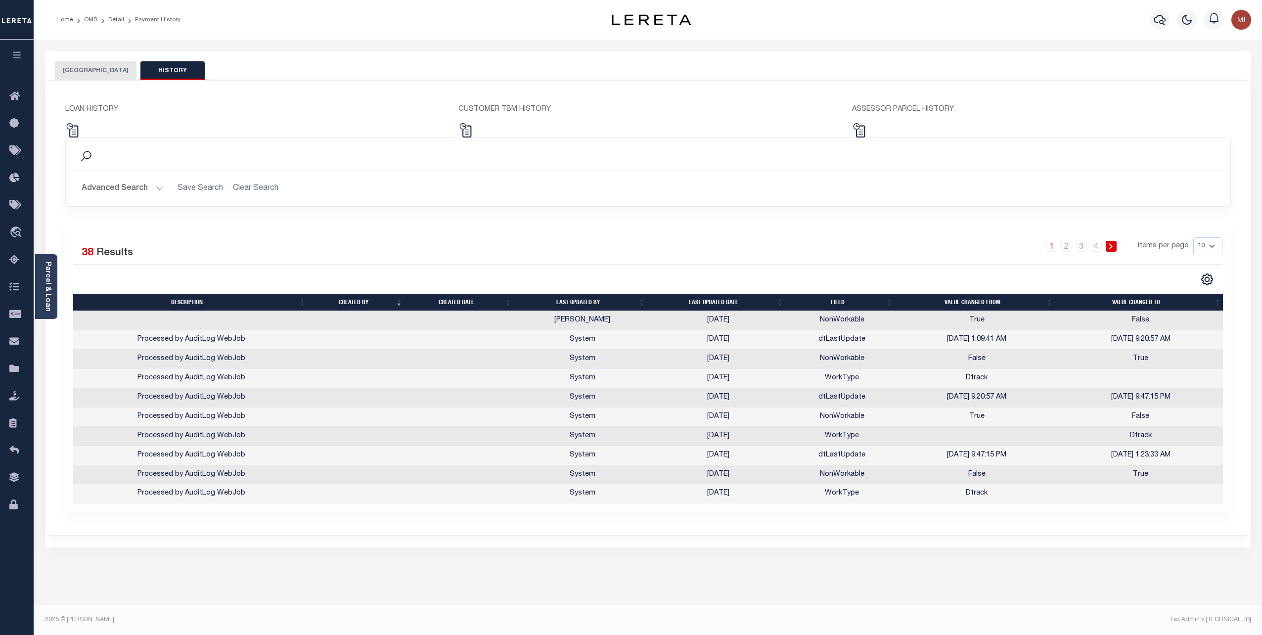
click at [103, 68] on button "[GEOGRAPHIC_DATA]" at bounding box center [96, 70] width 82 height 19
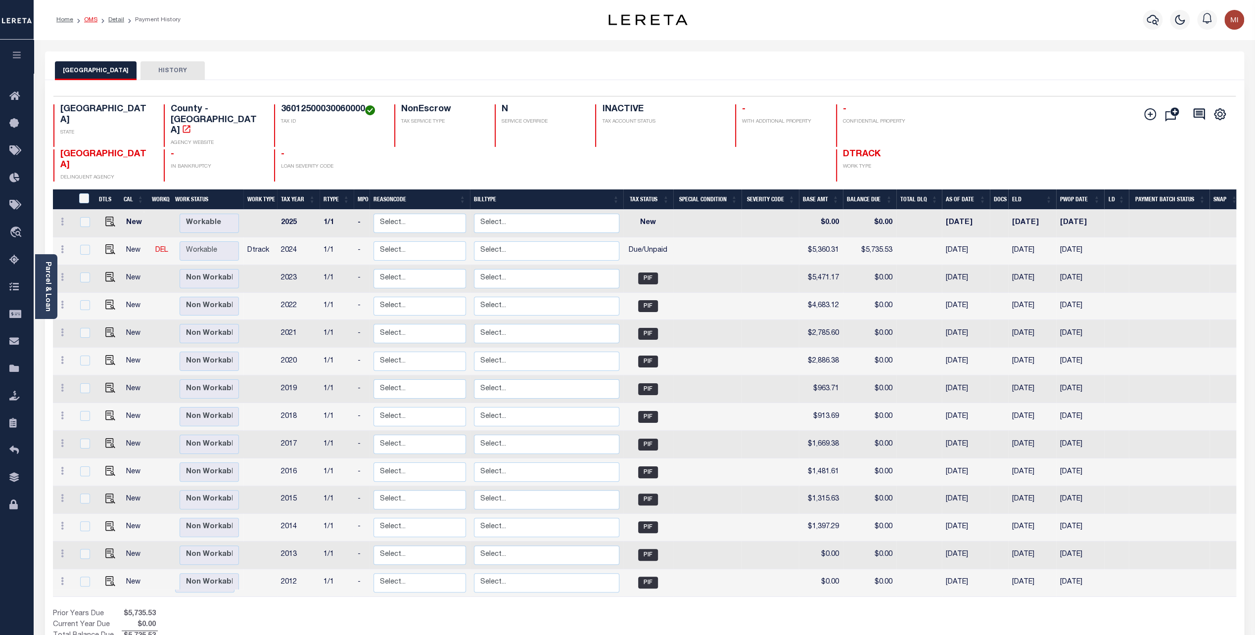
click at [88, 17] on link "OMS" at bounding box center [90, 20] width 13 height 6
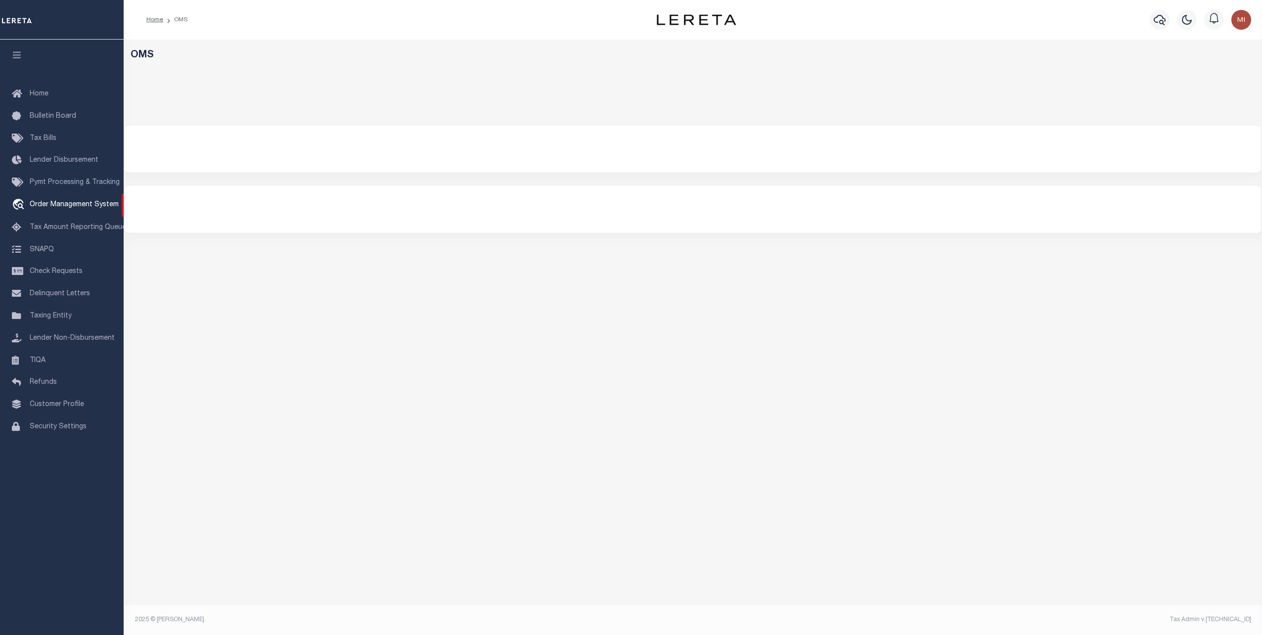
select select "200"
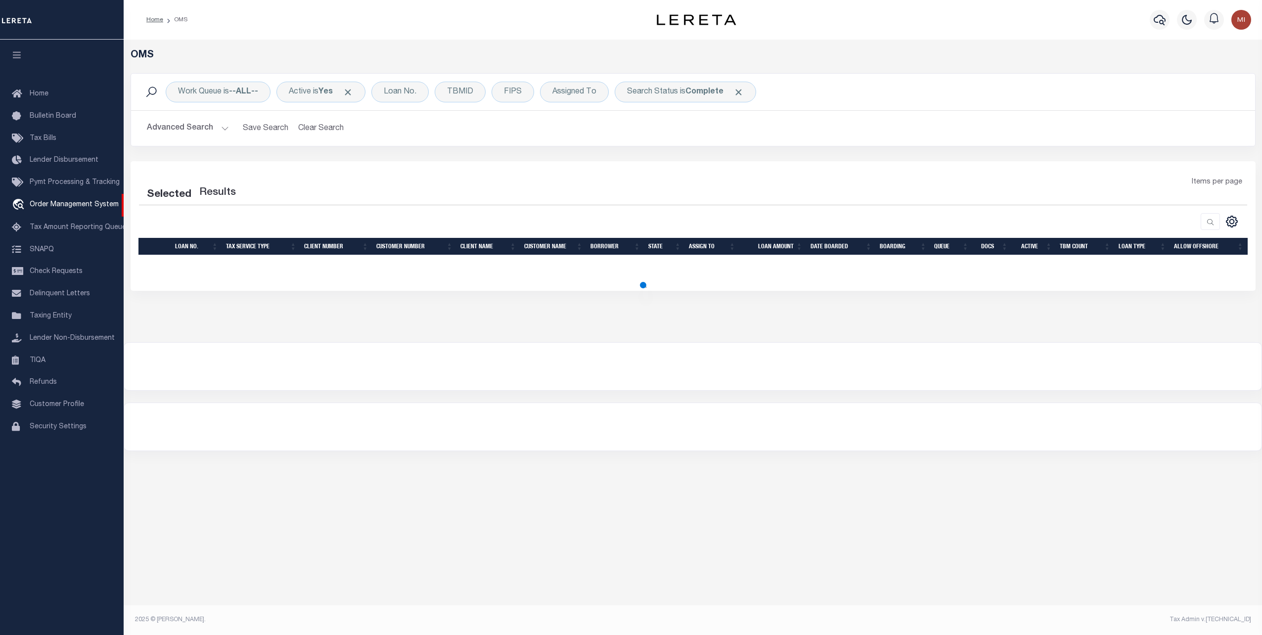
select select "200"
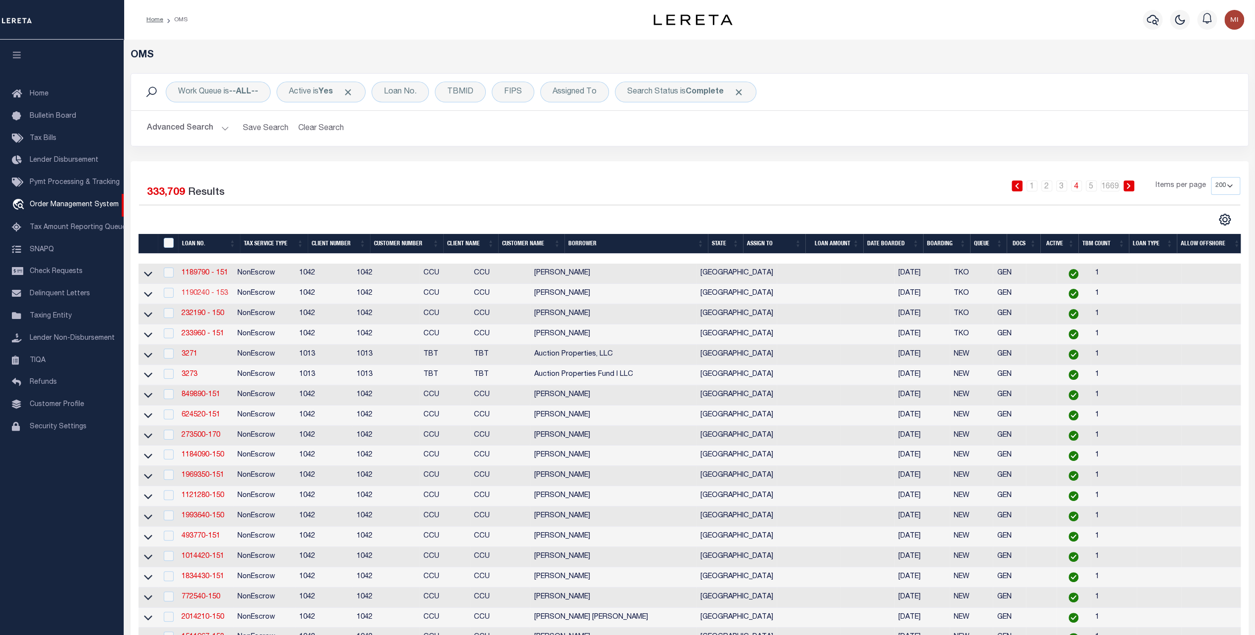
click at [208, 294] on link "1190240 - 153" at bounding box center [204, 293] width 46 height 7
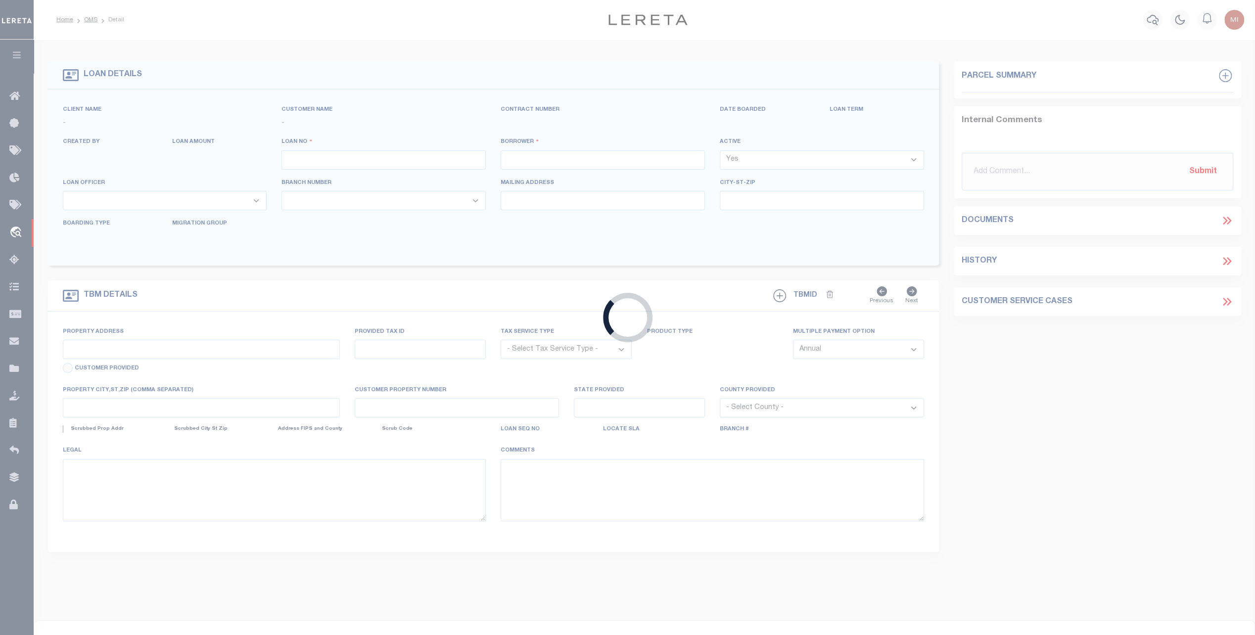
type input "1190240 - 153"
type input "[PERSON_NAME]"
select select
select select "NonEscrow"
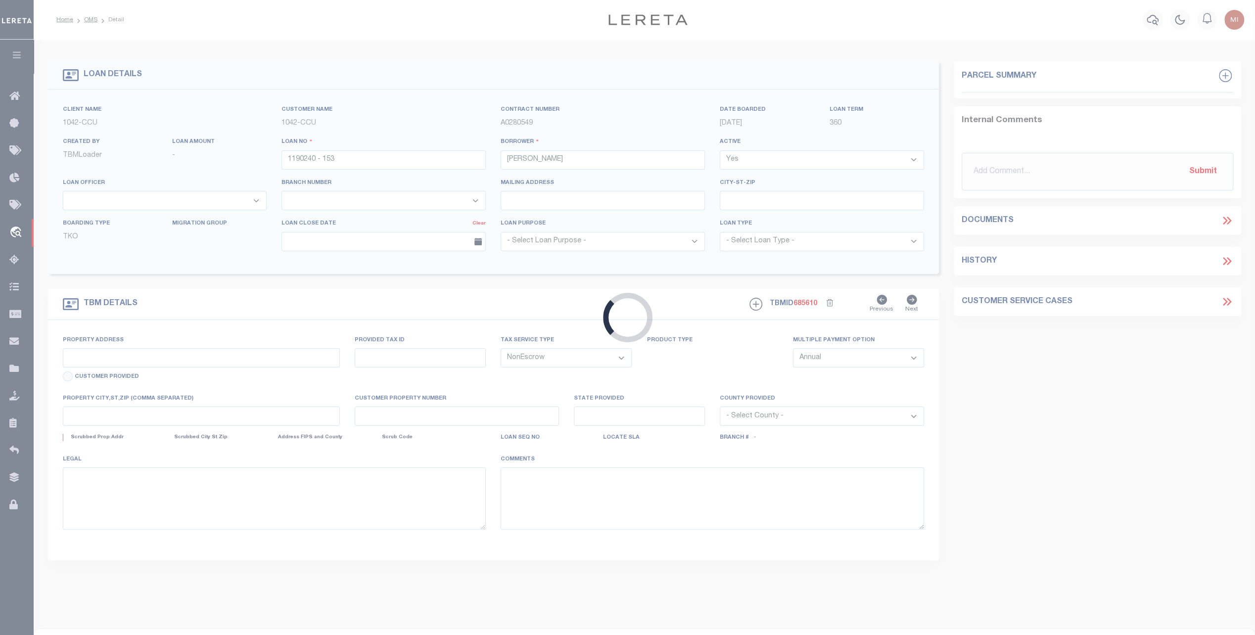
type input "[STREET_ADDRESS]"
select select
type input "[GEOGRAPHIC_DATA] [GEOGRAPHIC_DATA]"
type input "[GEOGRAPHIC_DATA]"
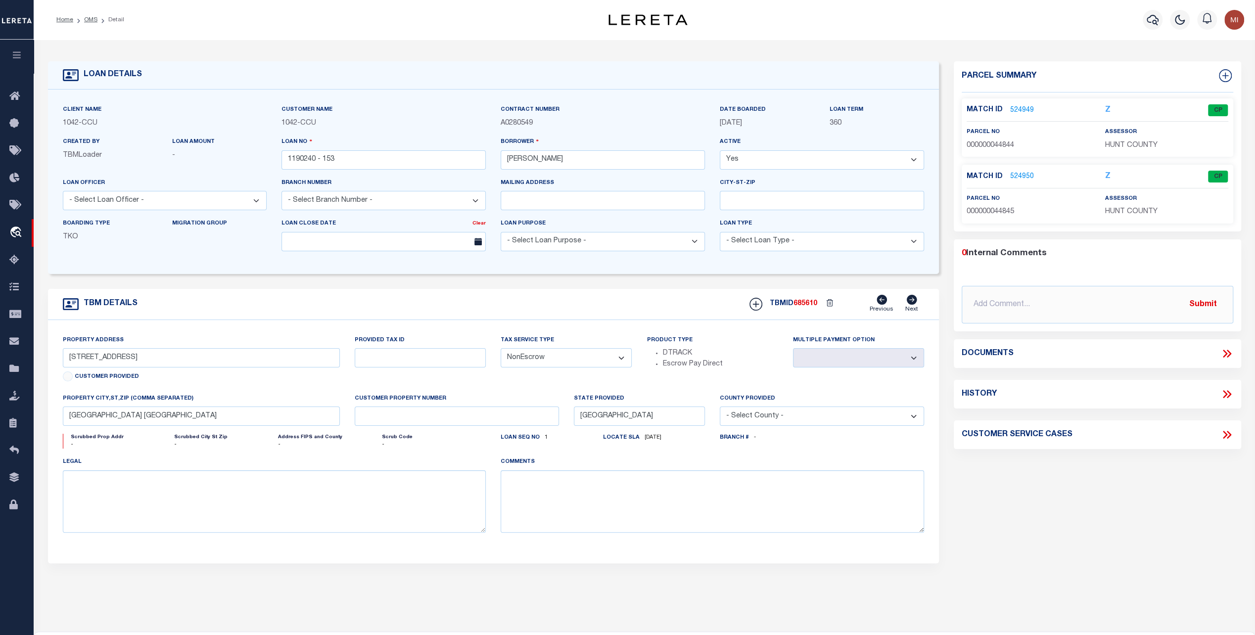
click at [1017, 109] on link "524949" at bounding box center [1022, 110] width 24 height 10
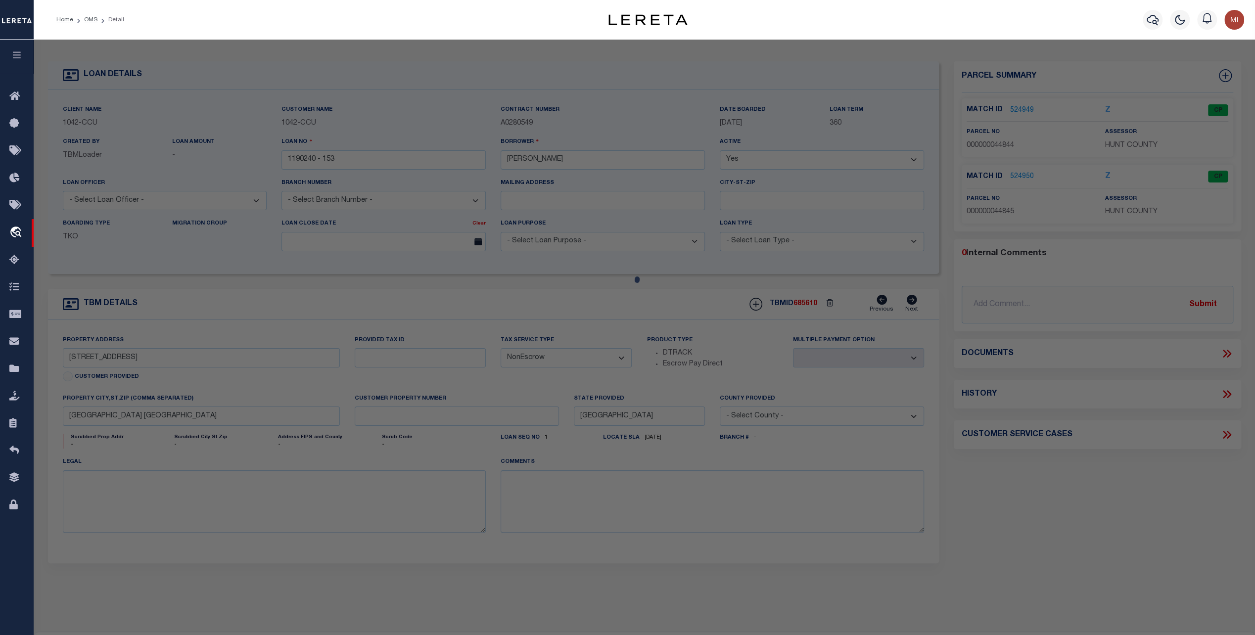
checkbox input "false"
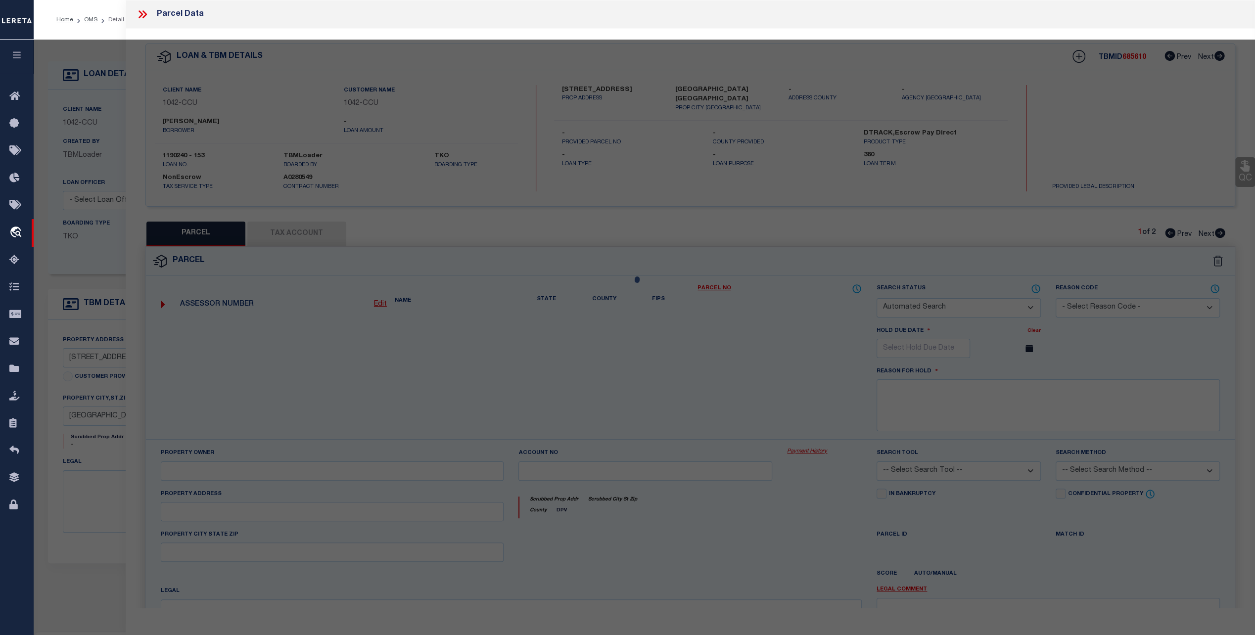
select select "CP"
type input "[PERSON_NAME] & [PERSON_NAME]"
type input "2955-0000-004A-56"
type input "8712 CR 2412"
type input "[GEOGRAPHIC_DATA] TX 75474"
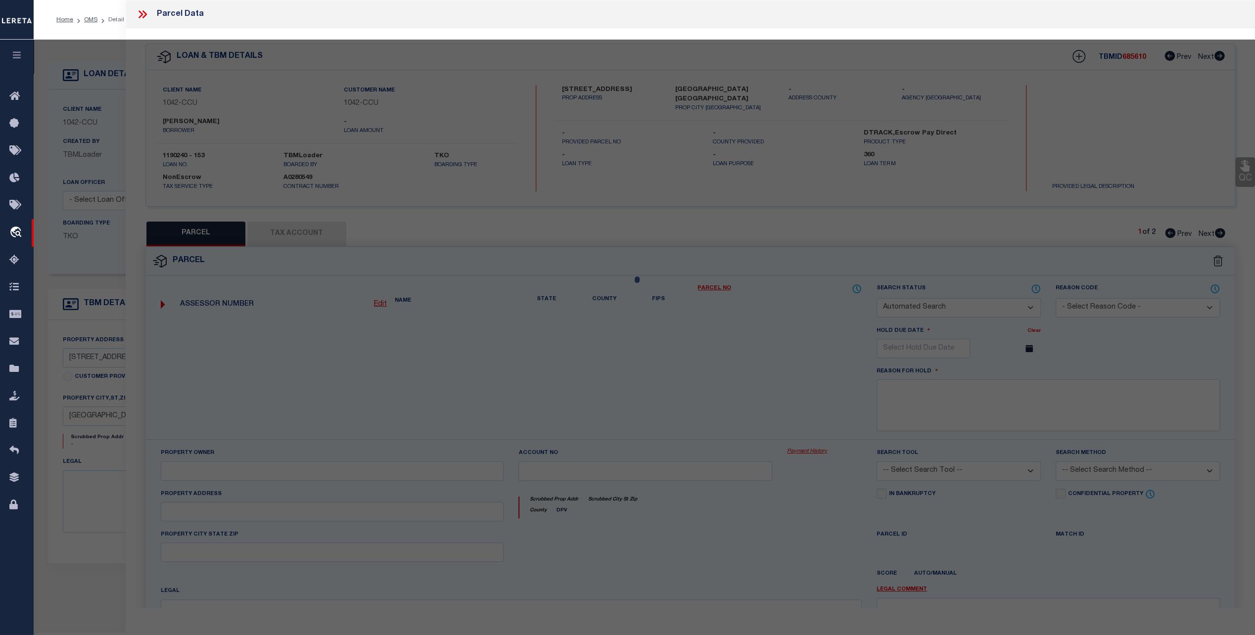
type textarea "FORT LONGHORN ADDITION, LOT 4A, ACRES 5"
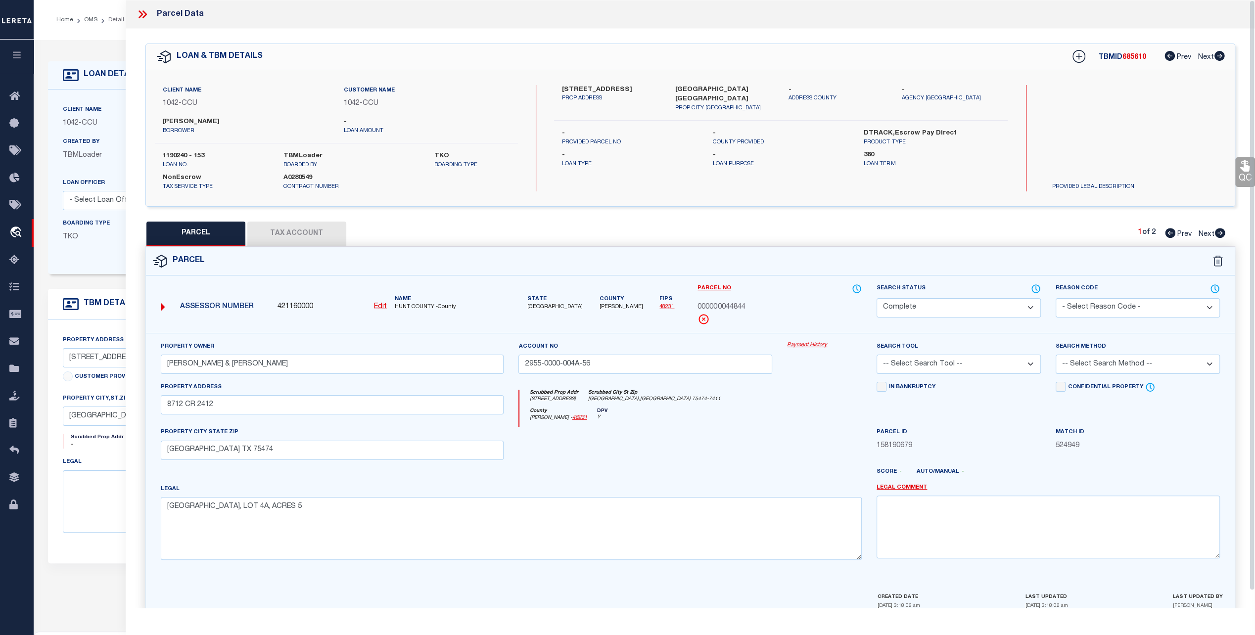
click at [810, 342] on link "Payment History" at bounding box center [824, 345] width 75 height 8
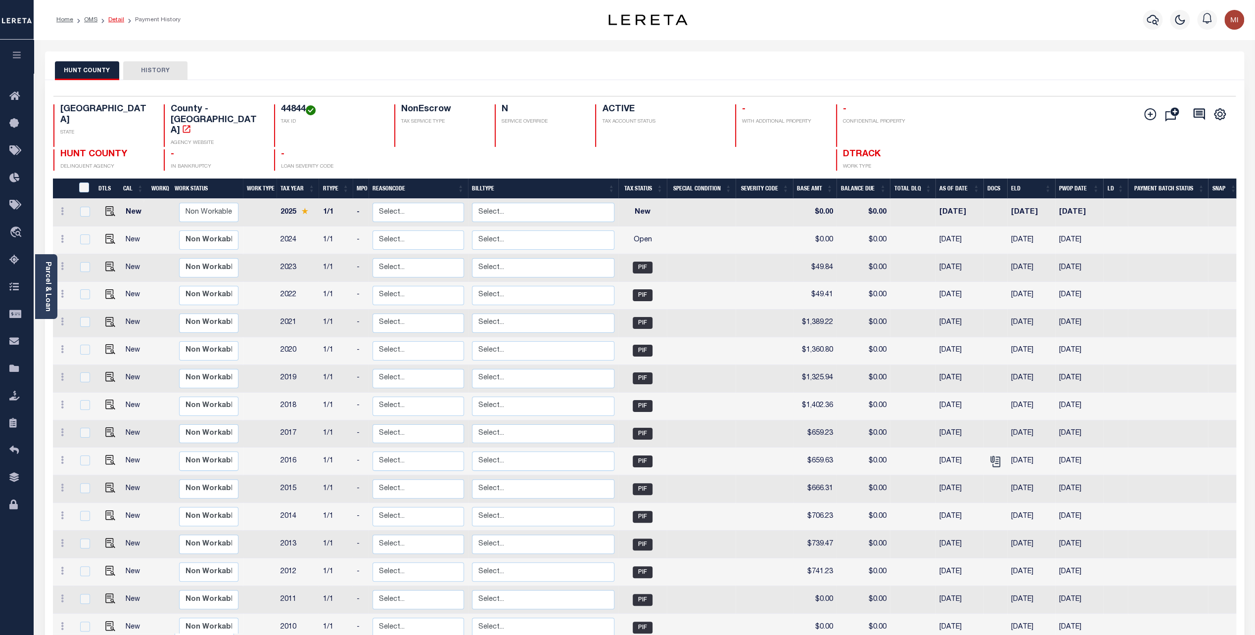
click at [112, 18] on link "Detail" at bounding box center [116, 20] width 16 height 6
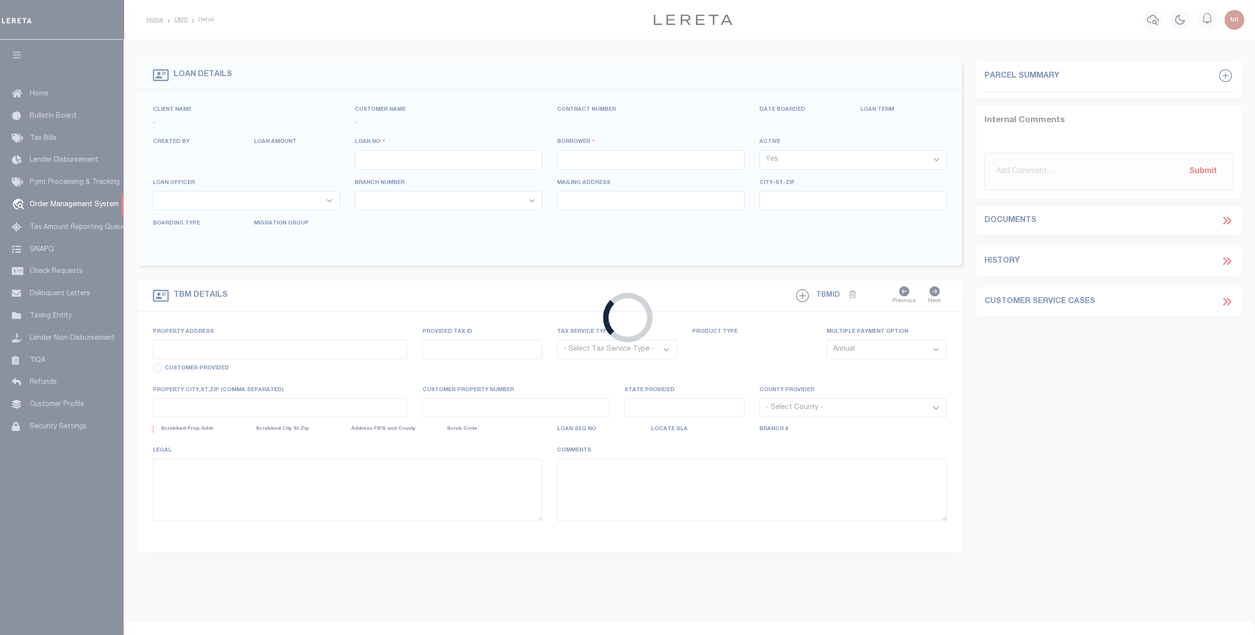
type input "1190240 - 153"
type input "[PERSON_NAME]"
select select
select select "NonEscrow"
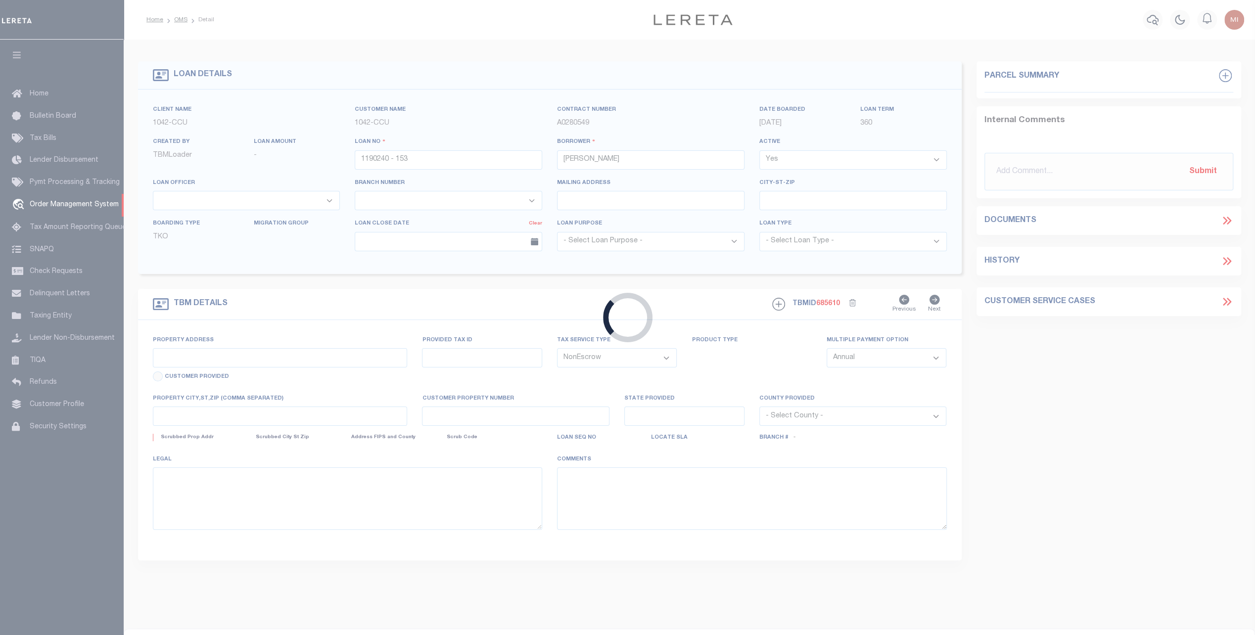
type input "[STREET_ADDRESS]"
select select
type input "[GEOGRAPHIC_DATA] [GEOGRAPHIC_DATA]"
type input "[GEOGRAPHIC_DATA]"
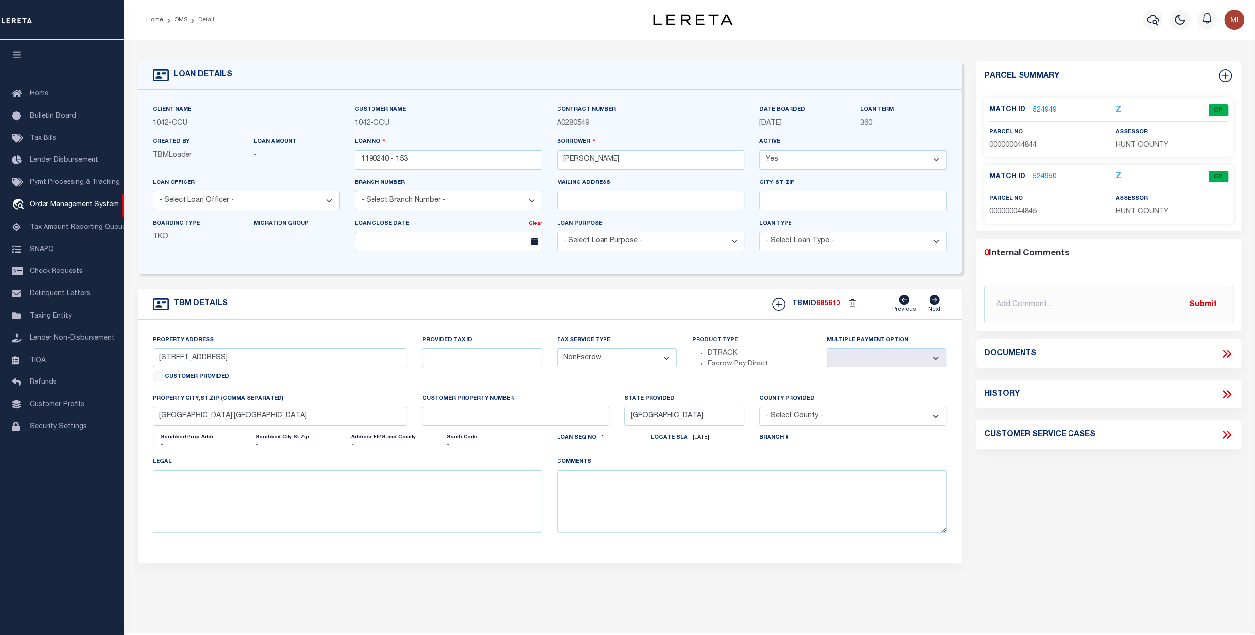
click at [1040, 106] on link "524949" at bounding box center [1045, 110] width 24 height 10
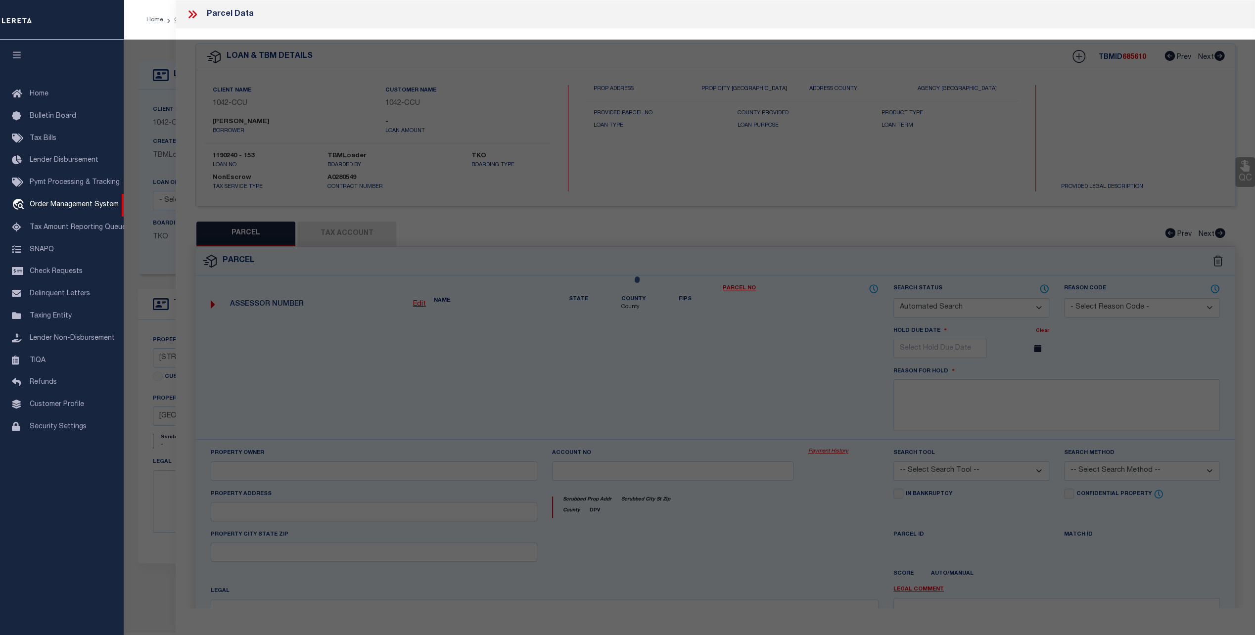
checkbox input "false"
select select "CP"
type input "[PERSON_NAME] & [PERSON_NAME]"
type input "2955-0000-004A-56"
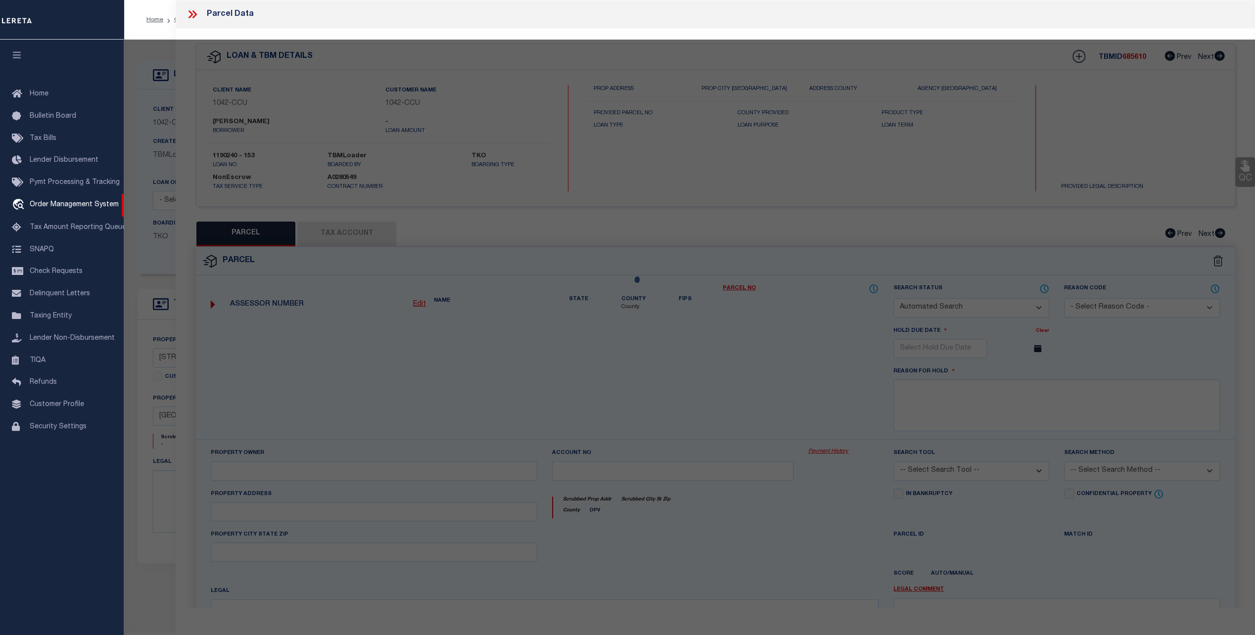
type input "8712 CR 2412"
type input "[GEOGRAPHIC_DATA] TX 75474"
type textarea "FORT LONGHORN ADDITION, LOT 4A, ACRES 5"
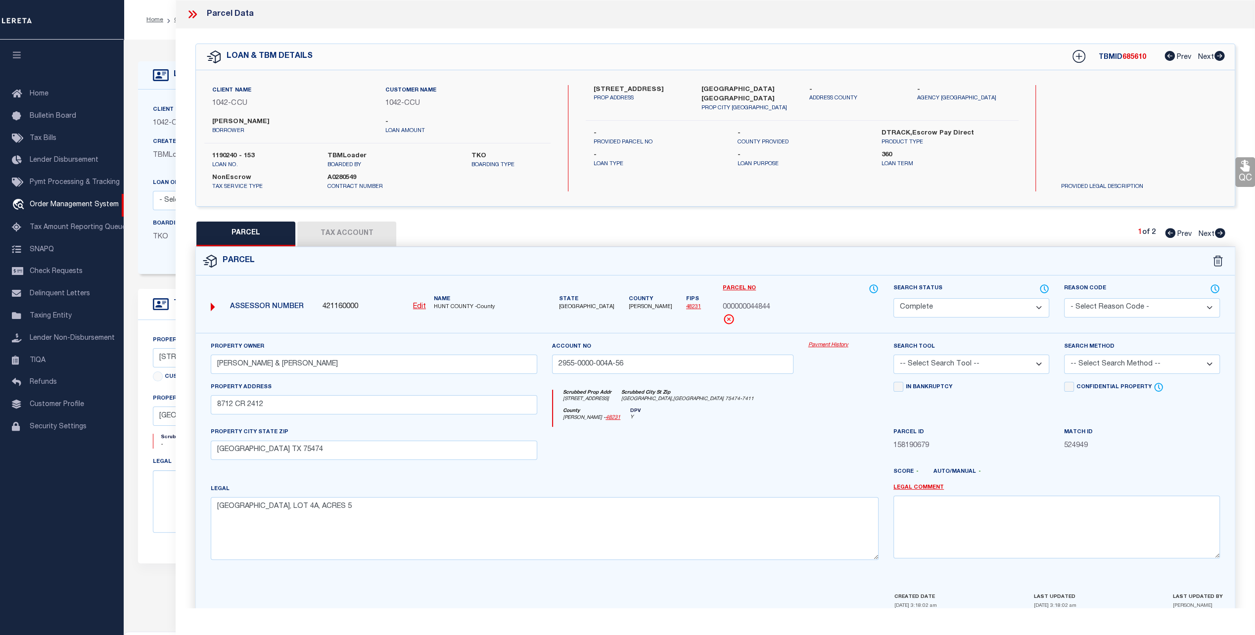
click at [343, 233] on button "Tax Account" at bounding box center [346, 234] width 99 height 25
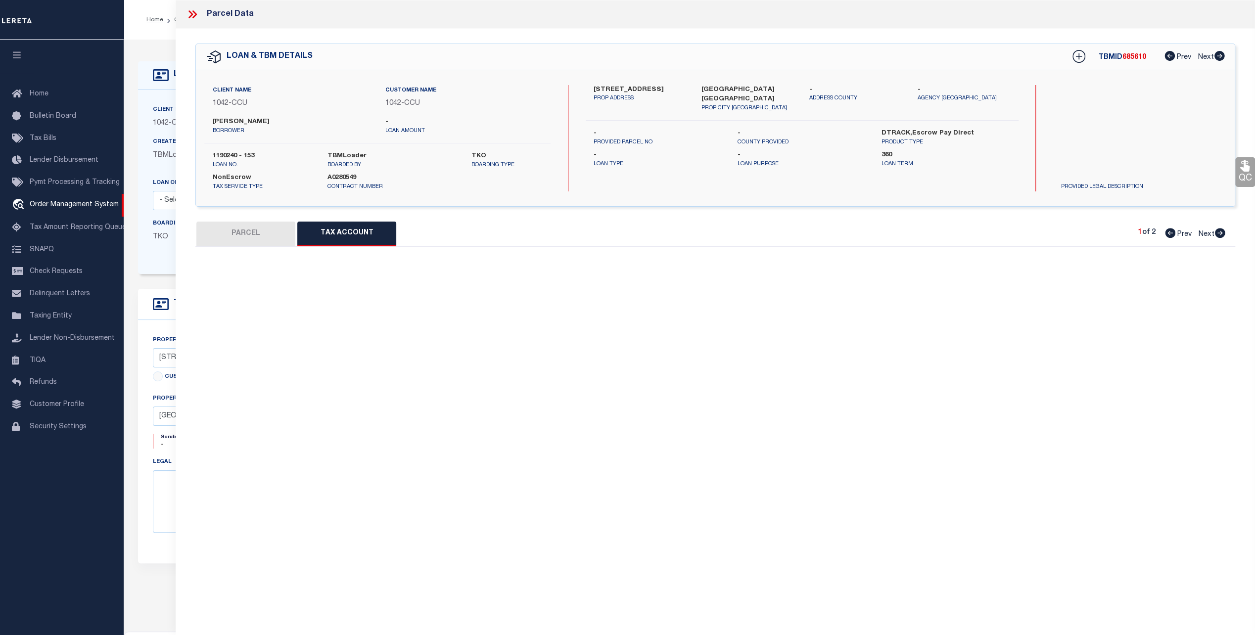
select select "100"
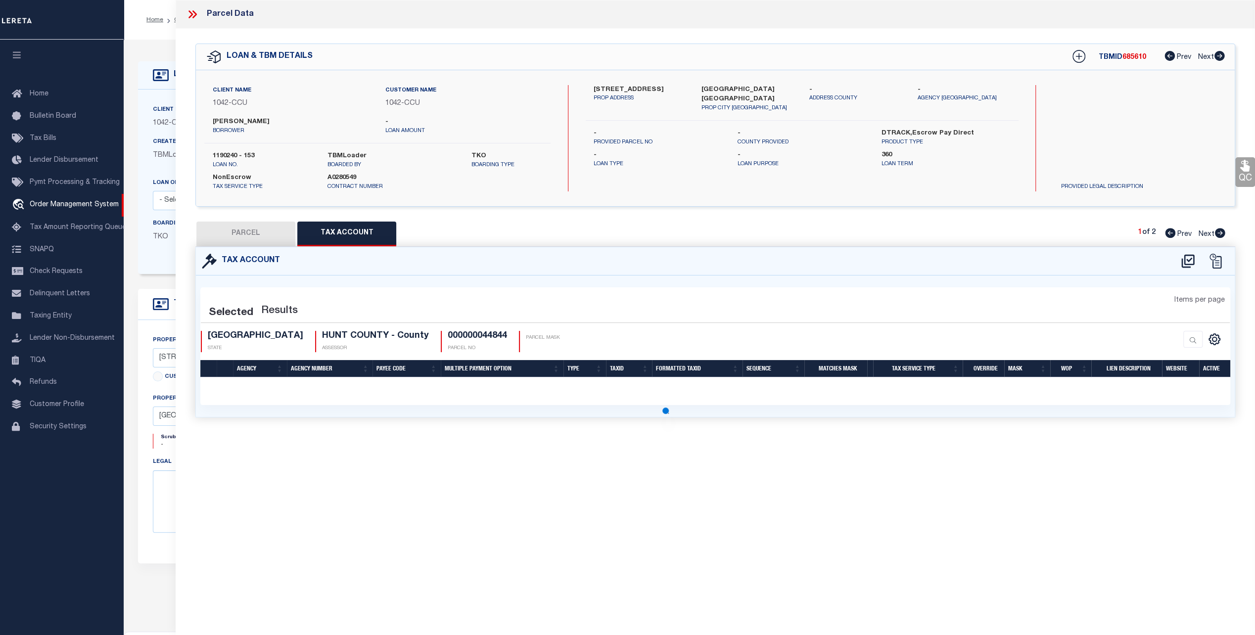
select select "100"
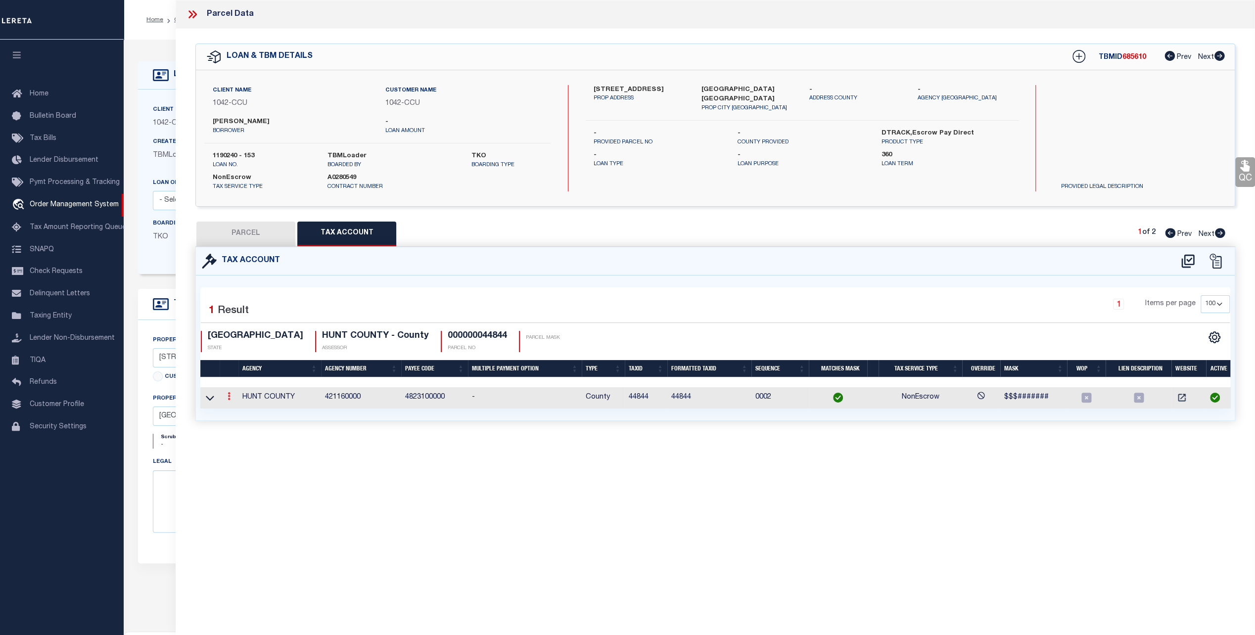
click at [229, 394] on icon at bounding box center [228, 396] width 3 height 8
click at [227, 393] on icon at bounding box center [228, 396] width 3 height 8
click at [210, 395] on icon at bounding box center [210, 398] width 8 height 10
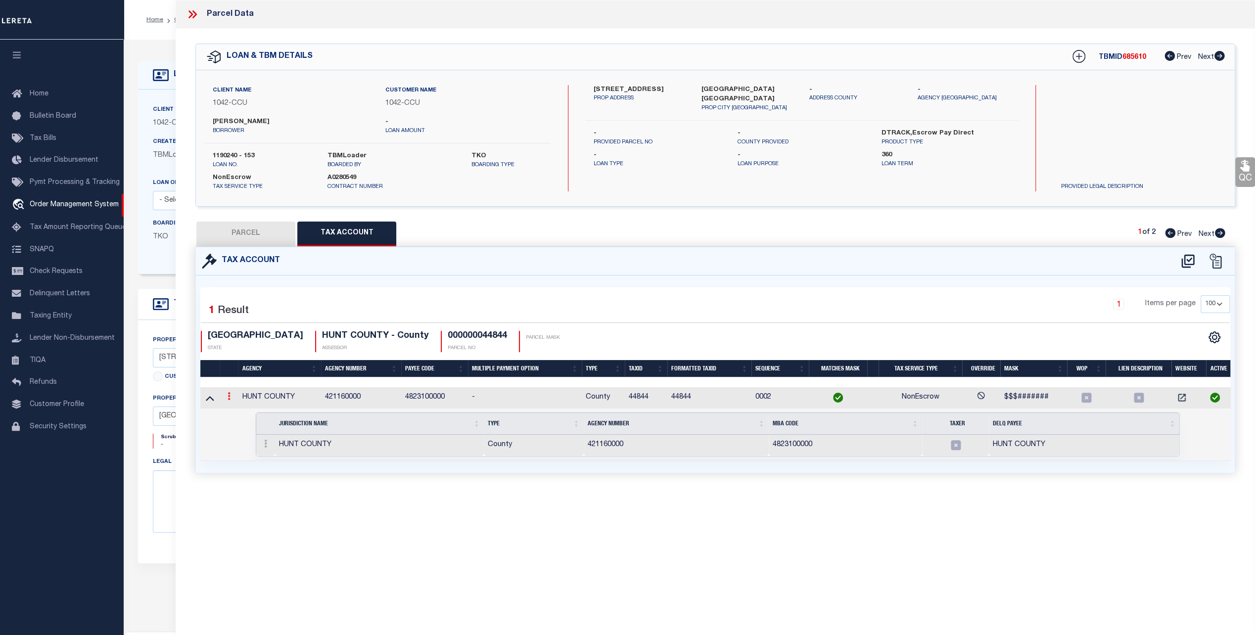
click at [228, 394] on icon at bounding box center [228, 396] width 3 height 8
click at [212, 398] on icon at bounding box center [210, 398] width 8 height 10
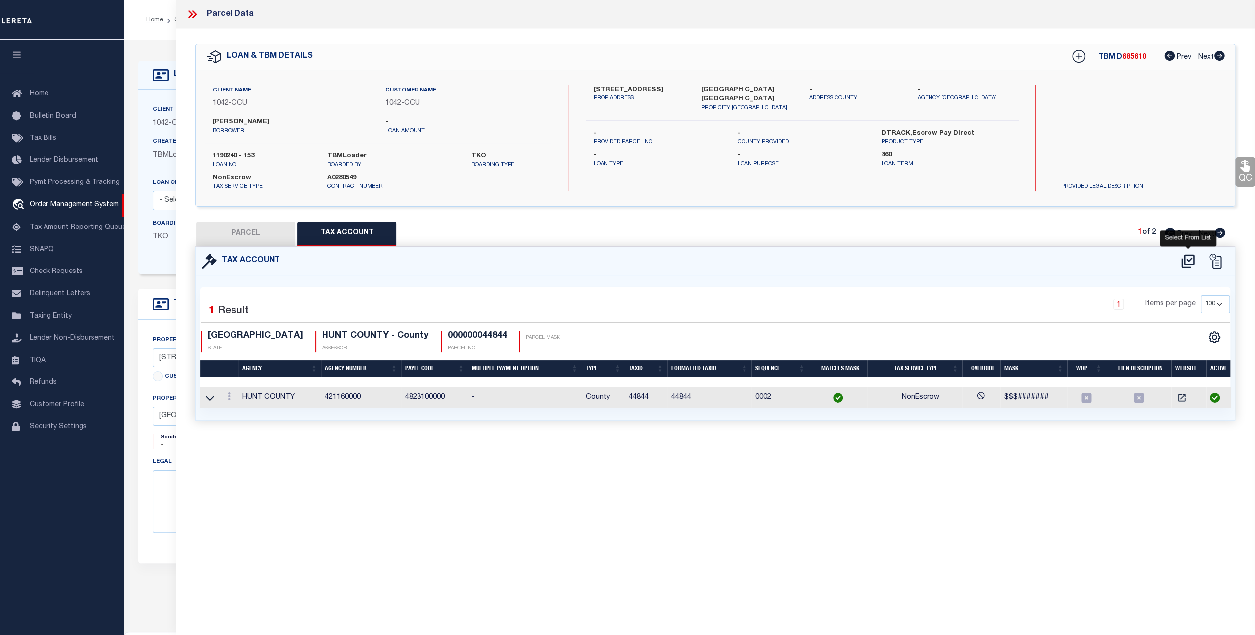
click at [1189, 255] on icon at bounding box center [1187, 261] width 16 height 16
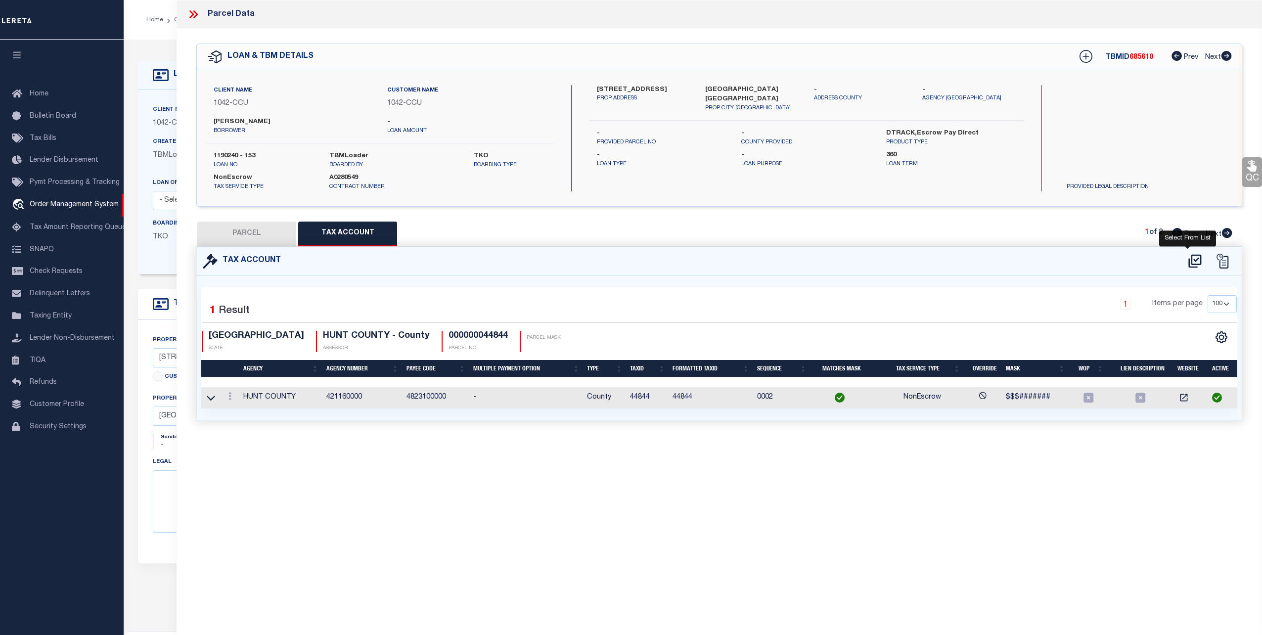
select select "100"
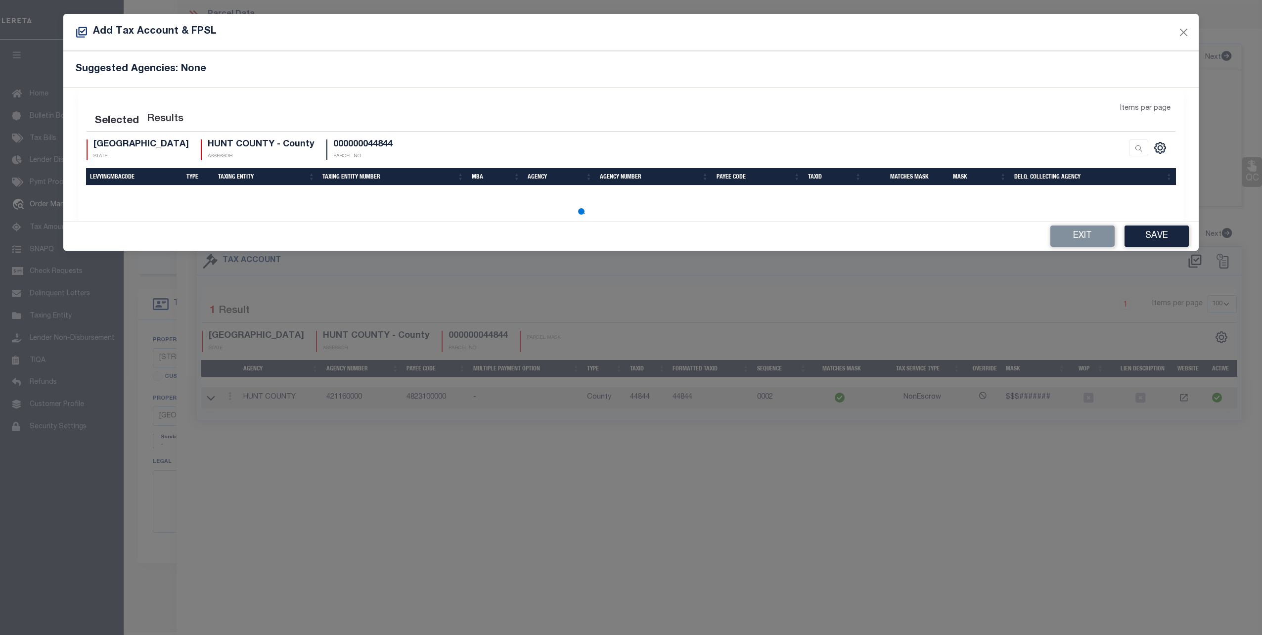
select select "100"
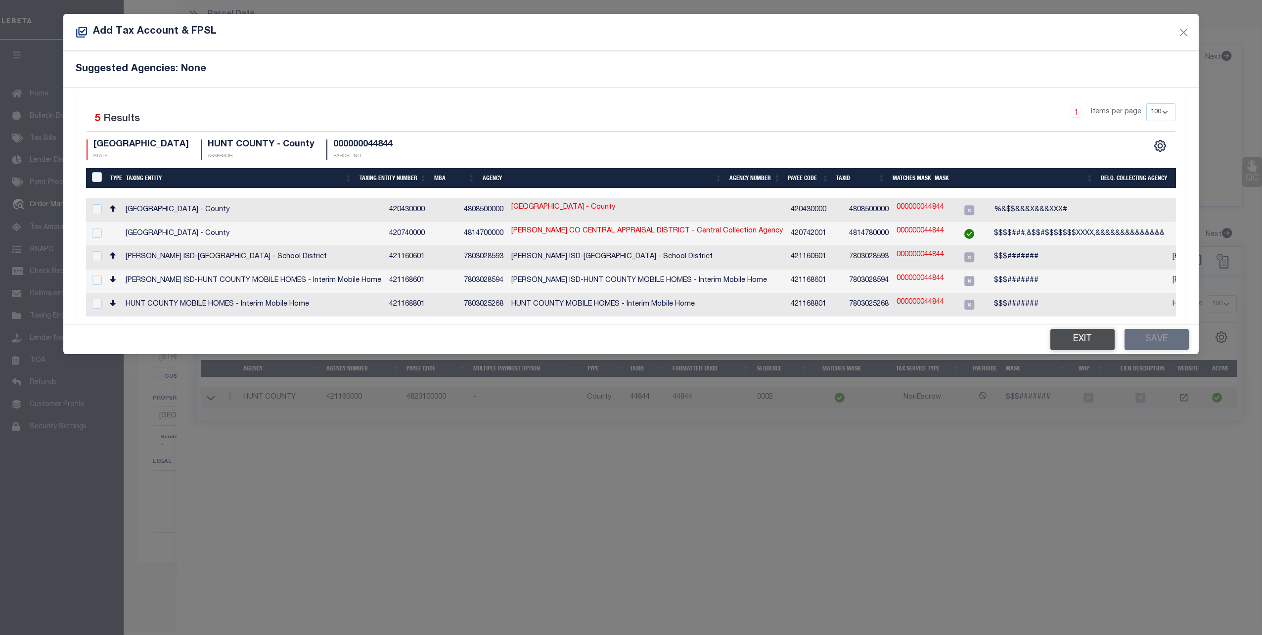
click at [1078, 335] on button "Exit" at bounding box center [1082, 339] width 64 height 21
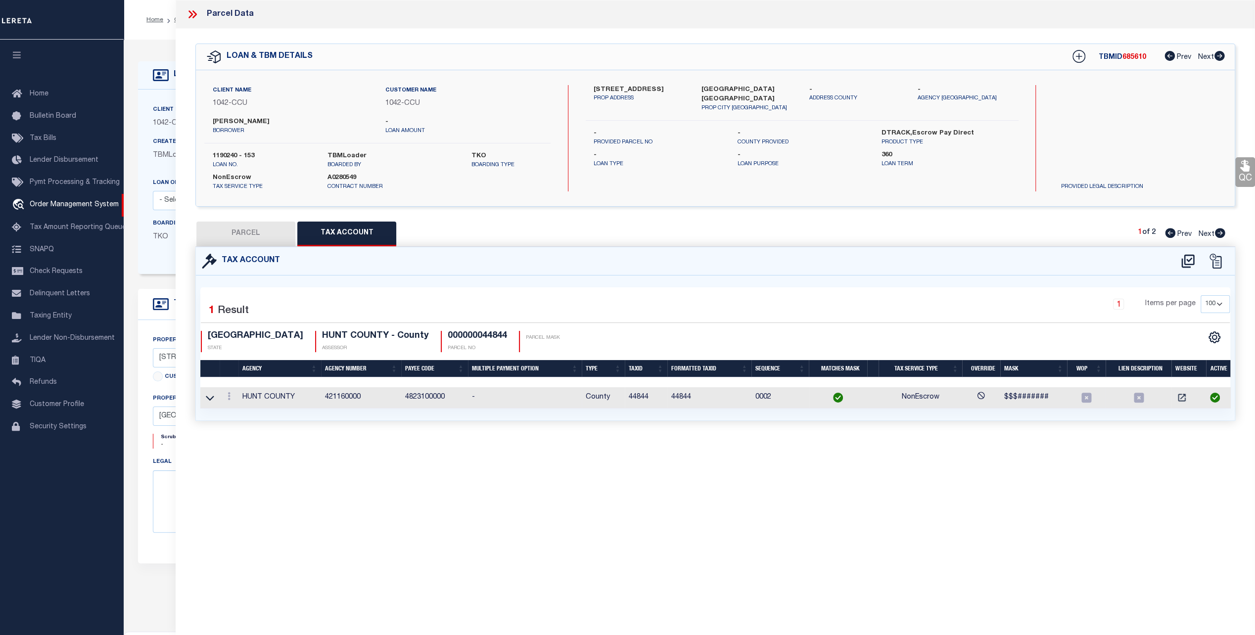
click at [277, 399] on td "HUNT COUNTY" at bounding box center [279, 397] width 83 height 21
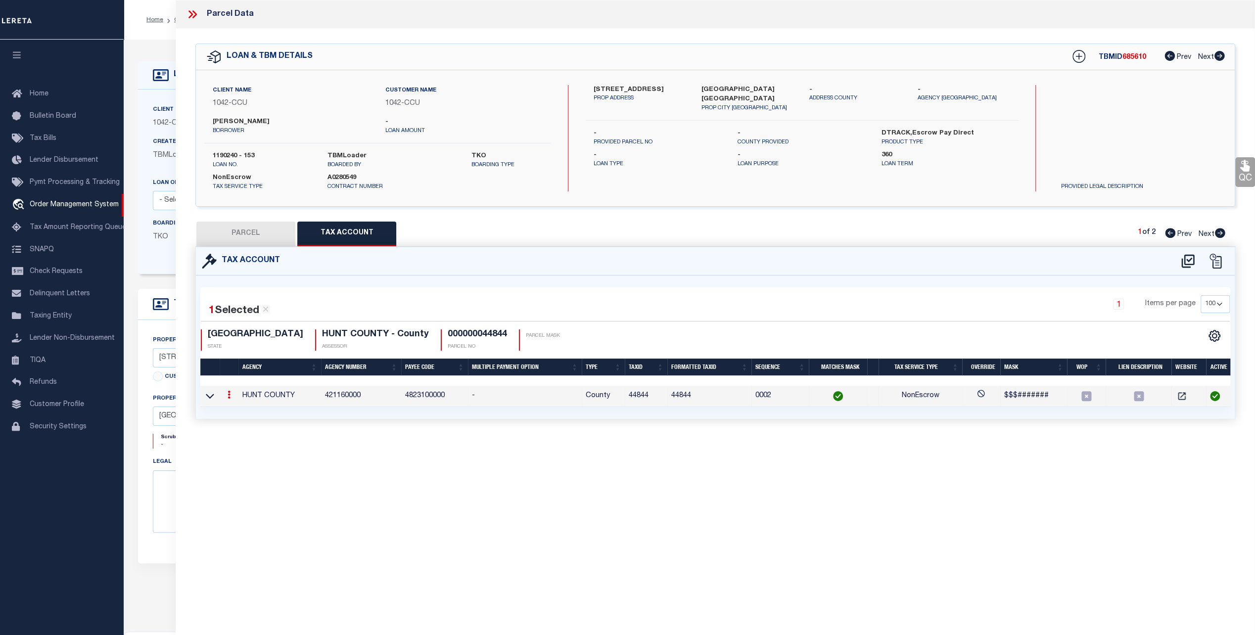
click at [228, 392] on icon at bounding box center [228, 395] width 3 height 8
click at [212, 392] on icon at bounding box center [210, 396] width 8 height 10
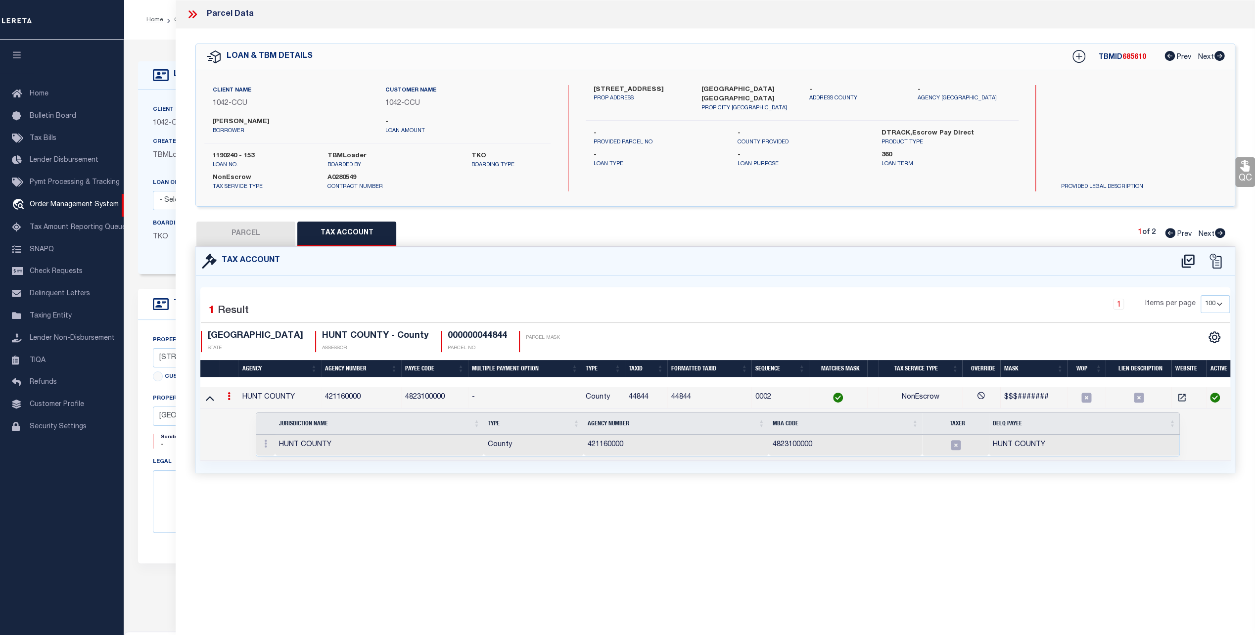
click at [212, 393] on icon at bounding box center [210, 398] width 8 height 10
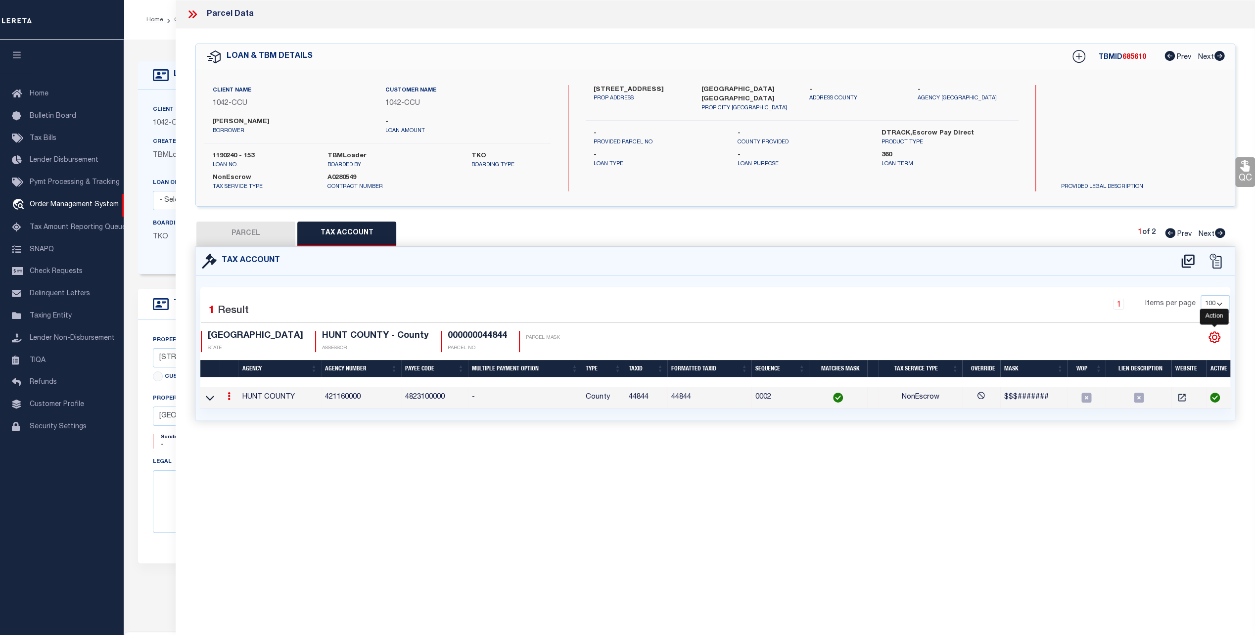
click at [1214, 339] on icon "" at bounding box center [1214, 337] width 13 height 13
click at [1214, 335] on icon "" at bounding box center [1214, 337] width 13 height 13
click at [1214, 395] on img at bounding box center [1215, 398] width 10 height 10
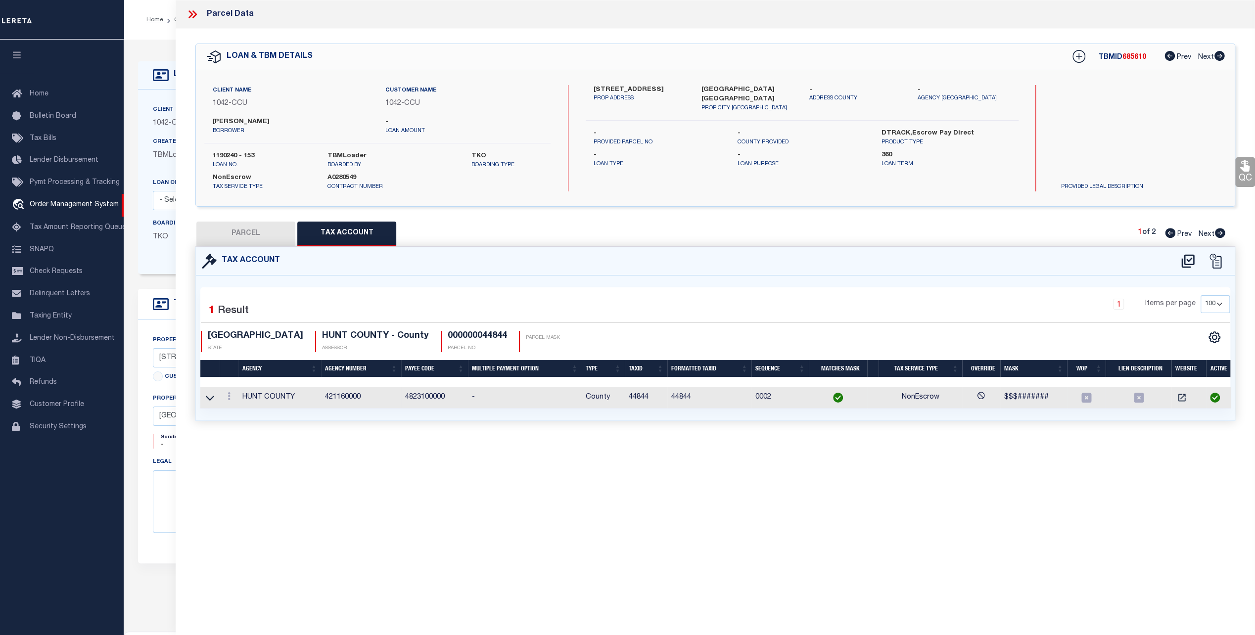
click at [293, 393] on td "HUNT COUNTY" at bounding box center [279, 397] width 83 height 21
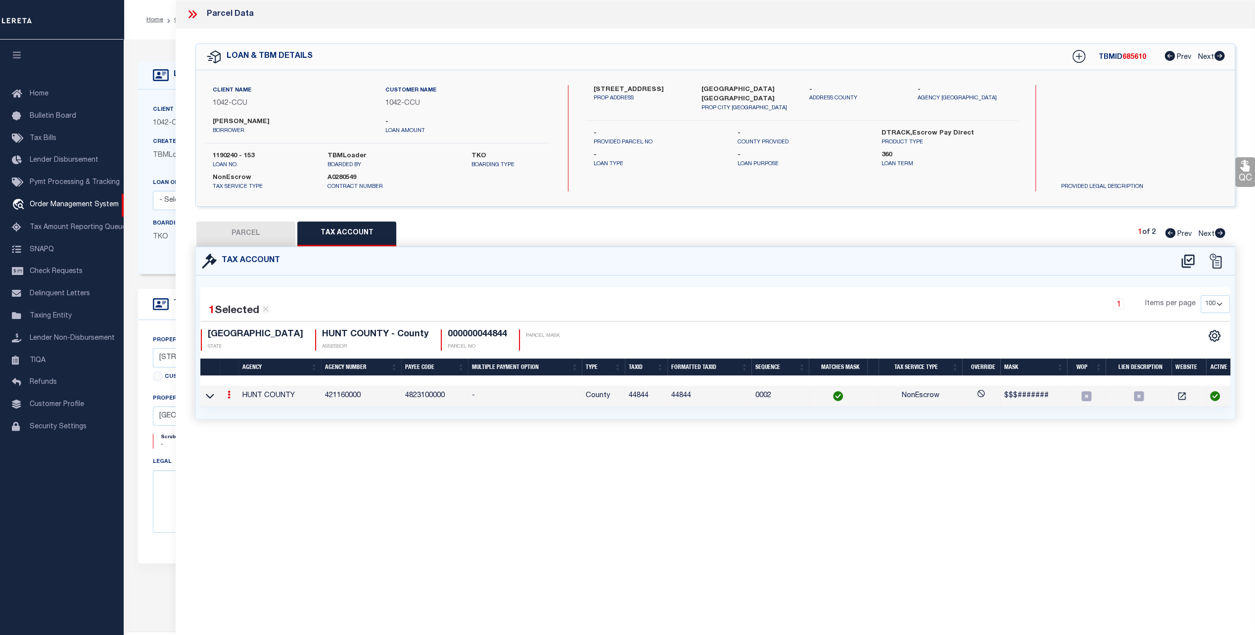
click at [293, 393] on td "HUNT COUNTY" at bounding box center [279, 396] width 83 height 21
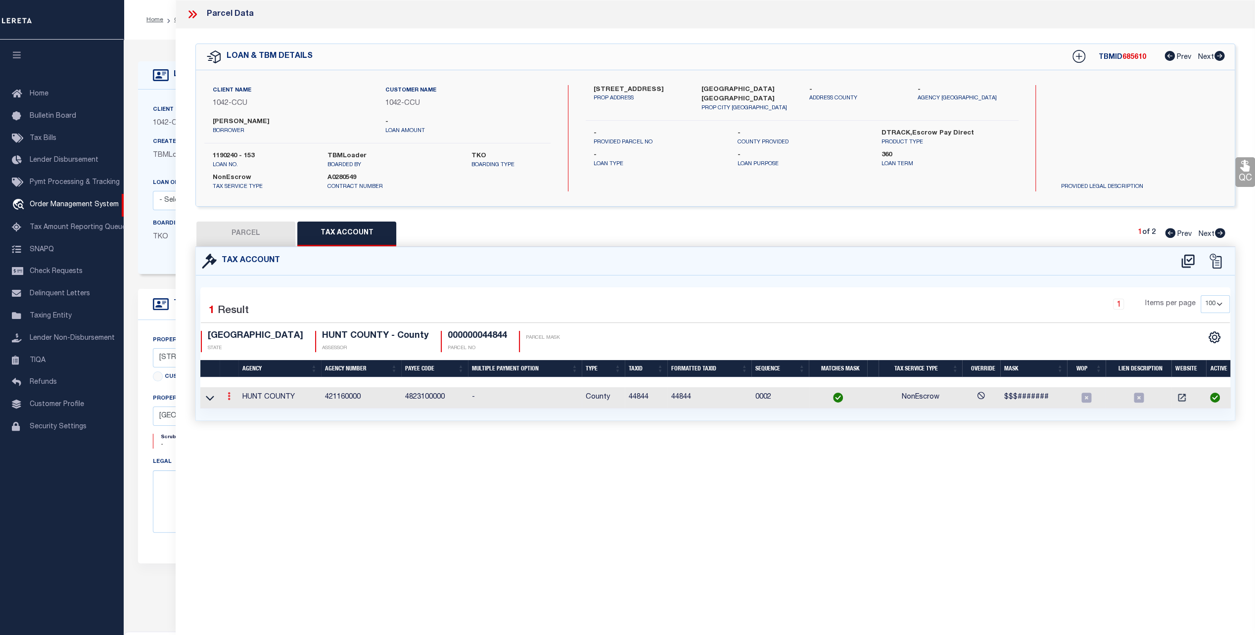
click at [228, 398] on icon at bounding box center [228, 396] width 3 height 8
click at [212, 395] on icon at bounding box center [210, 398] width 8 height 10
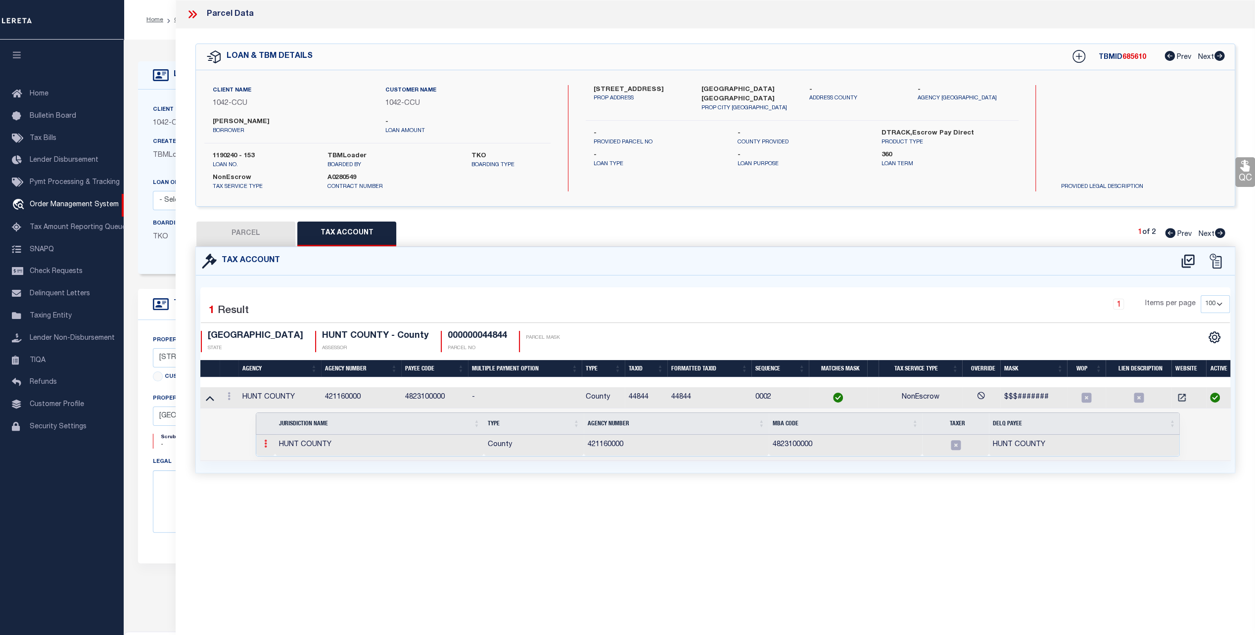
click at [266, 445] on icon at bounding box center [265, 444] width 3 height 8
click at [265, 443] on icon at bounding box center [265, 444] width 3 height 8
click at [238, 236] on button "PARCEL" at bounding box center [245, 234] width 99 height 25
select select "AS"
checkbox input "false"
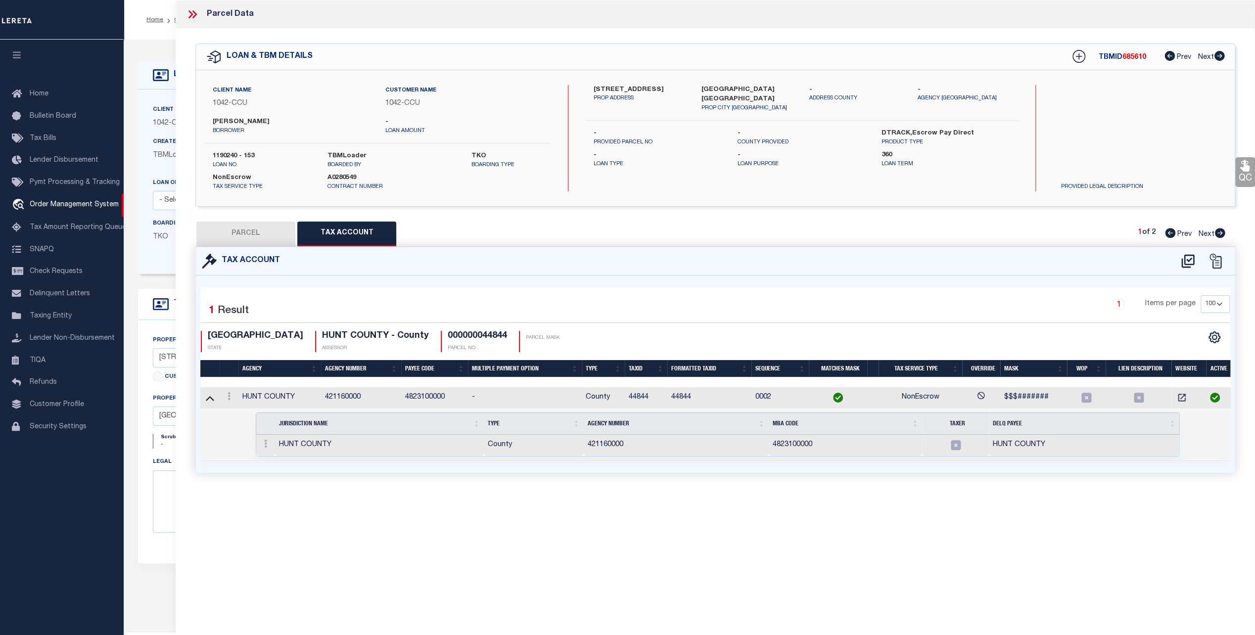
checkbox input "false"
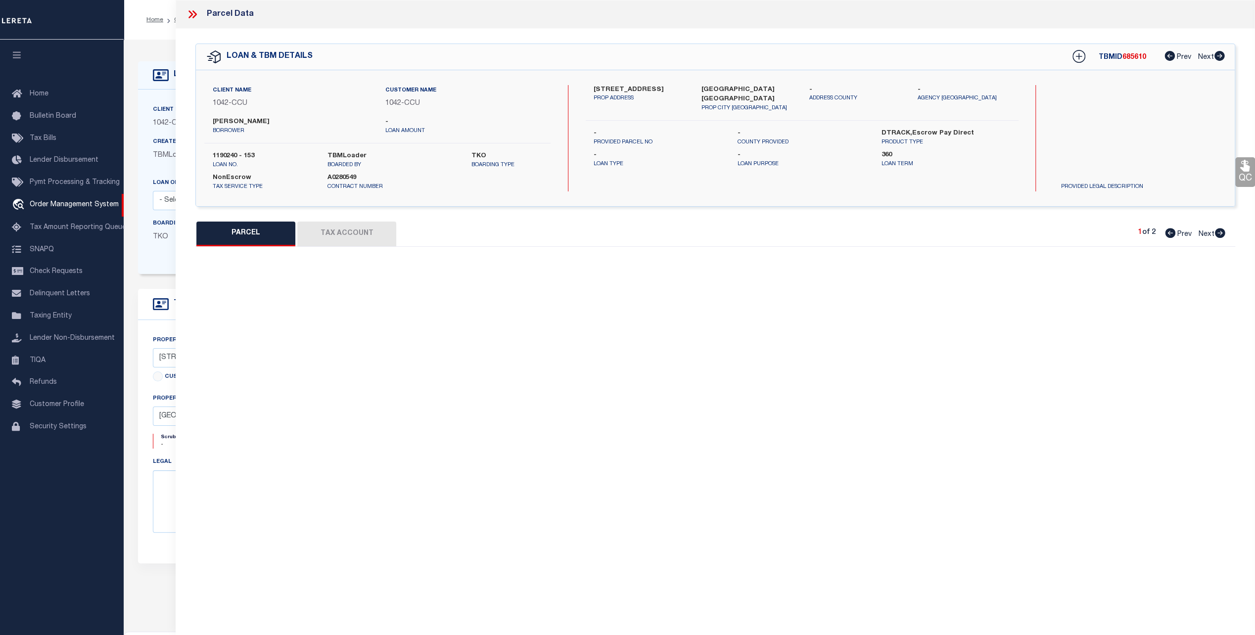
select select "CP"
type input "[PERSON_NAME] & [PERSON_NAME]"
type input "2955-0000-004A-56"
type input "8712 CR 2412"
type input "[GEOGRAPHIC_DATA] TX 75474"
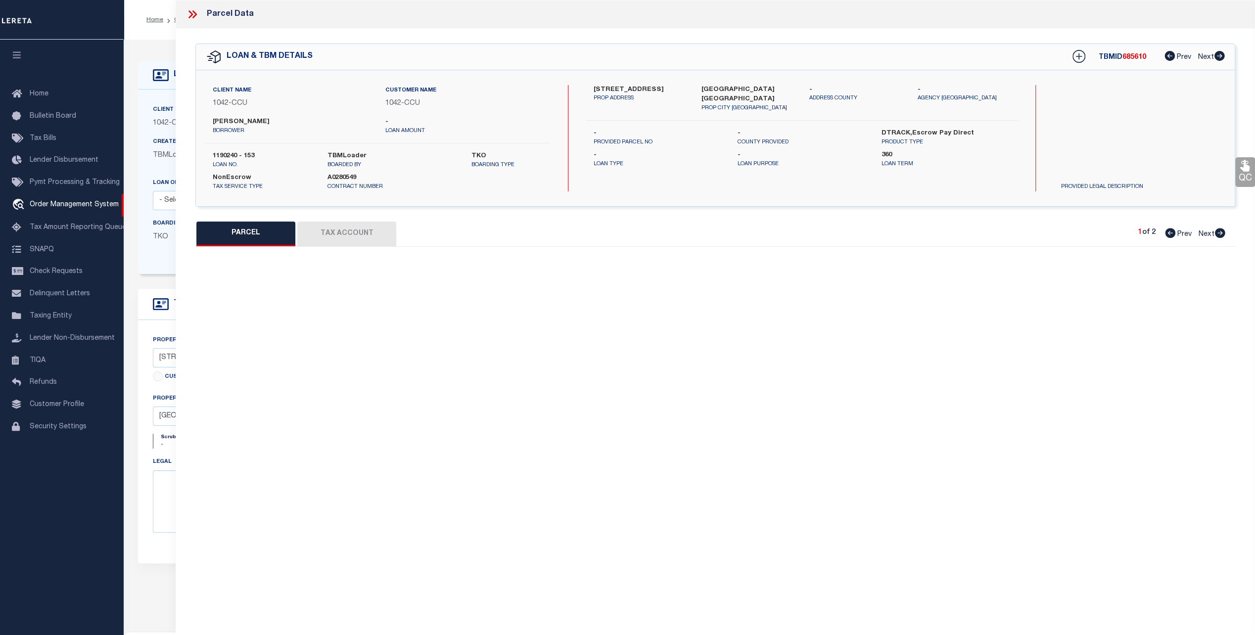
type textarea "FORT LONGHORN ADDITION, LOT 4A, ACRES 5"
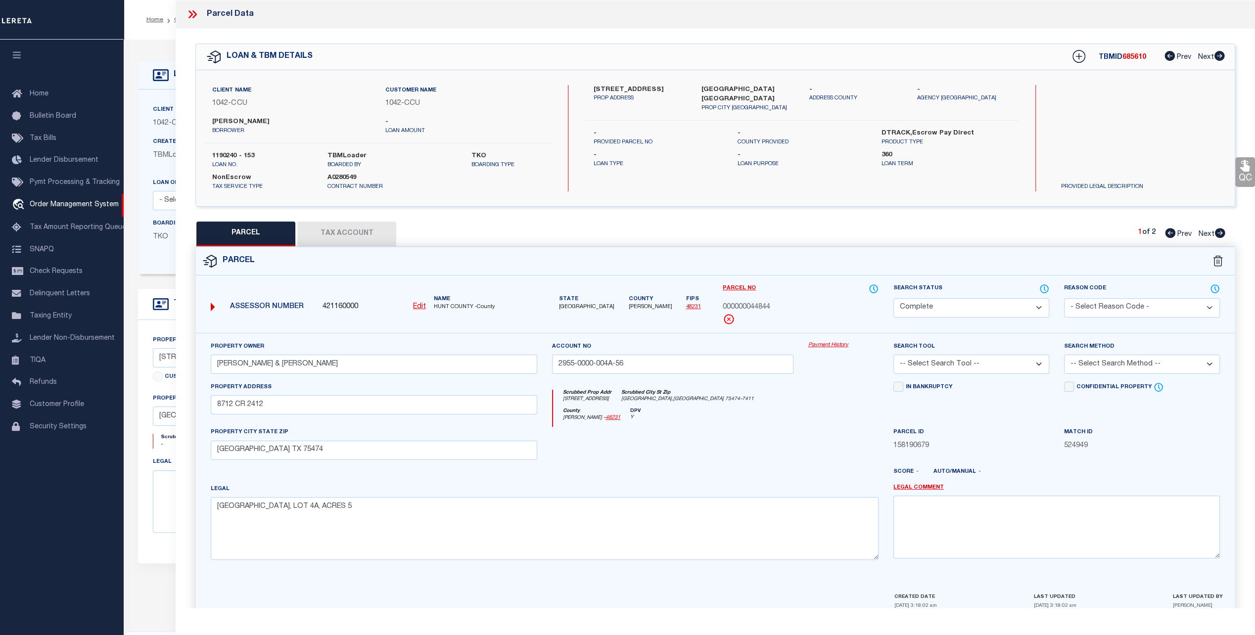
click at [420, 305] on u "Edit" at bounding box center [419, 306] width 13 height 7
type input "421160000"
type input "000000044844"
select select "CP"
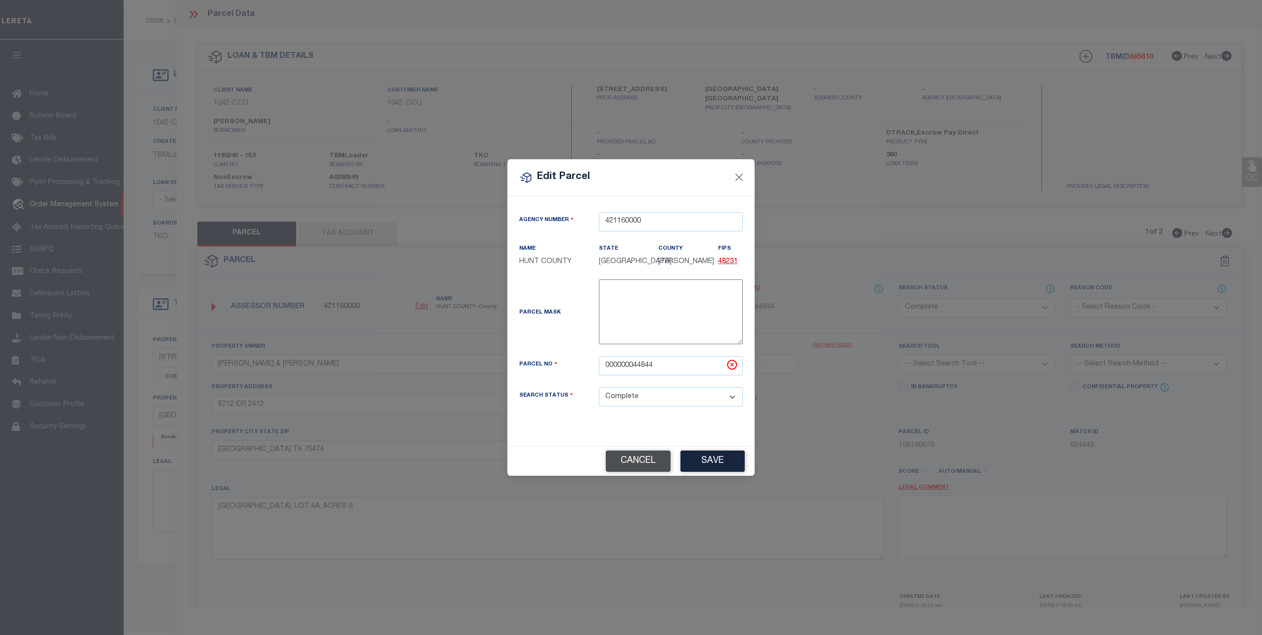
click at [650, 461] on button "Cancel" at bounding box center [638, 461] width 65 height 21
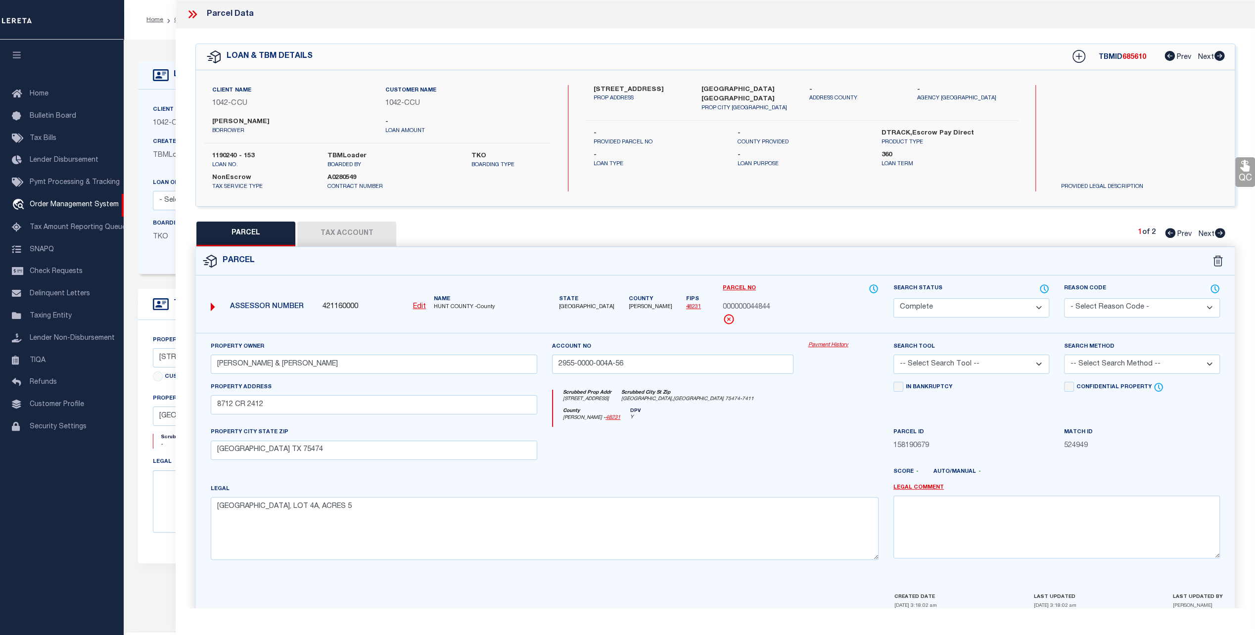
click at [363, 226] on button "Tax Account" at bounding box center [346, 234] width 99 height 25
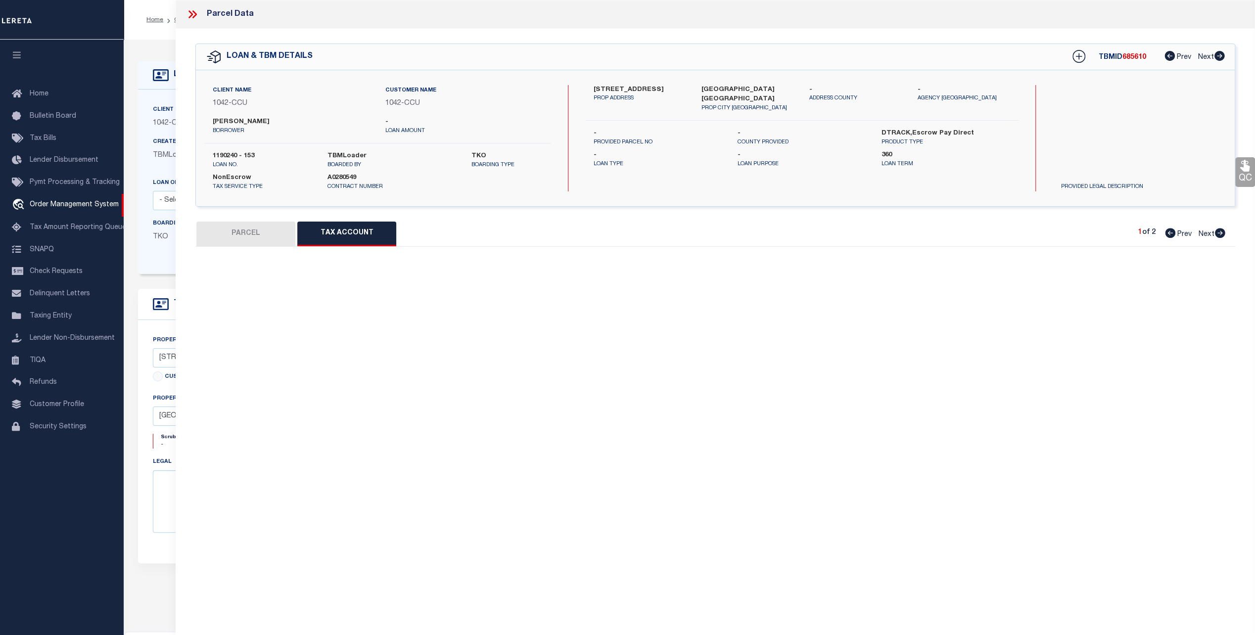
select select "100"
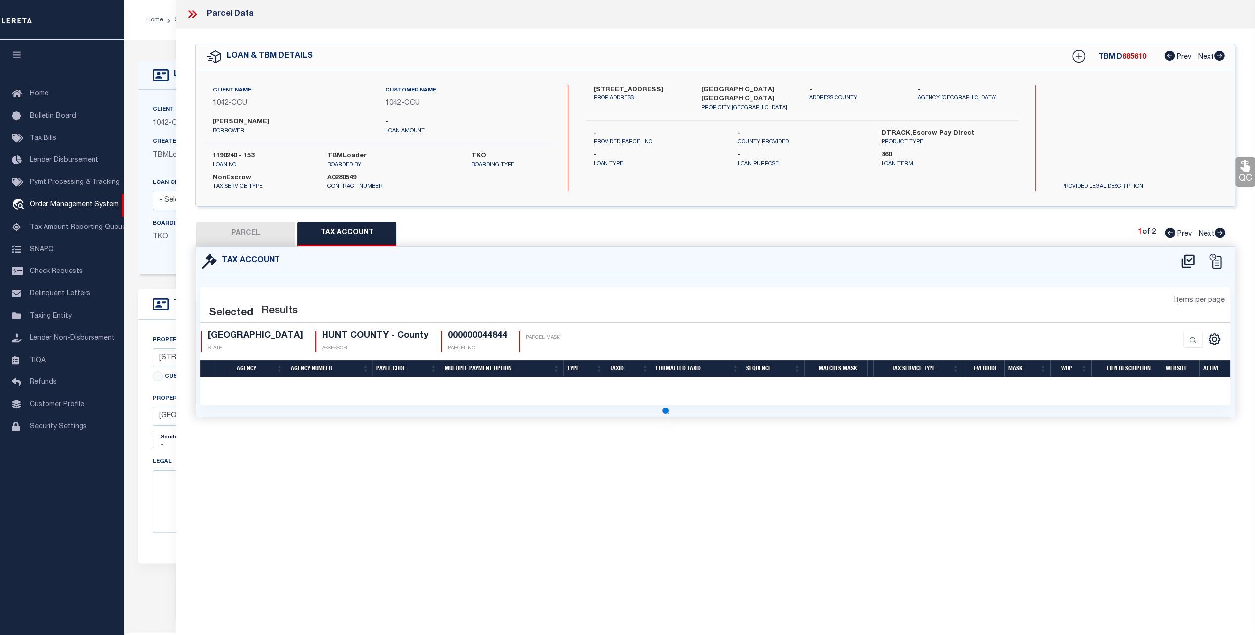
select select "100"
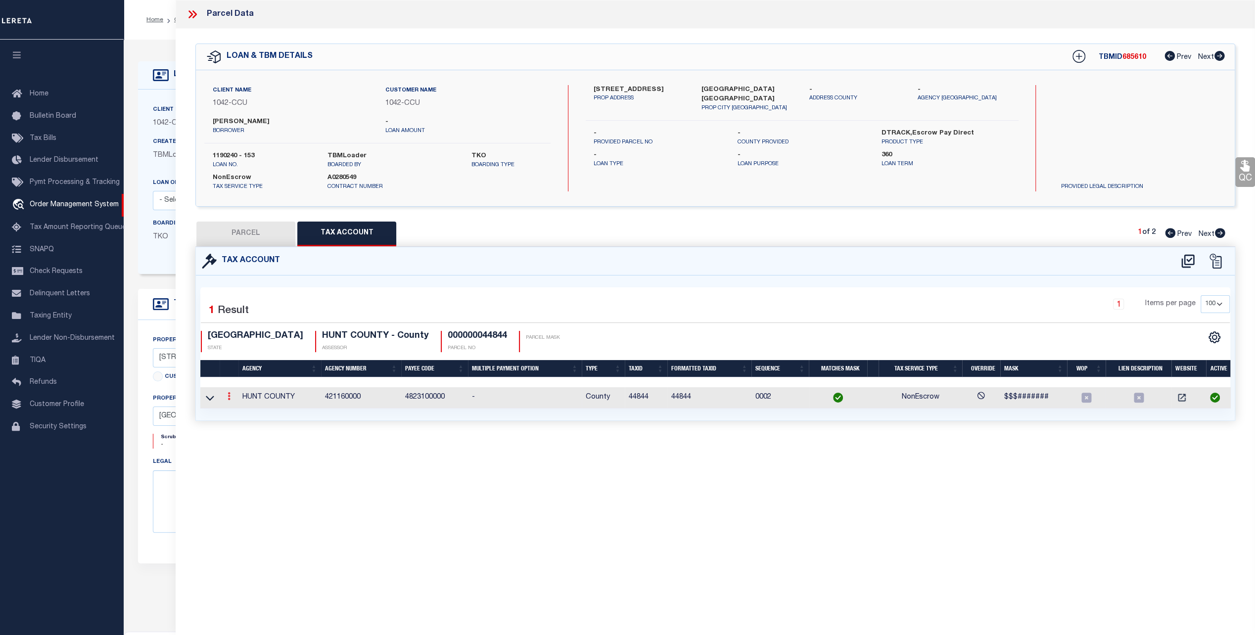
click at [228, 395] on icon at bounding box center [228, 396] width 3 height 8
click at [212, 394] on icon at bounding box center [210, 398] width 8 height 10
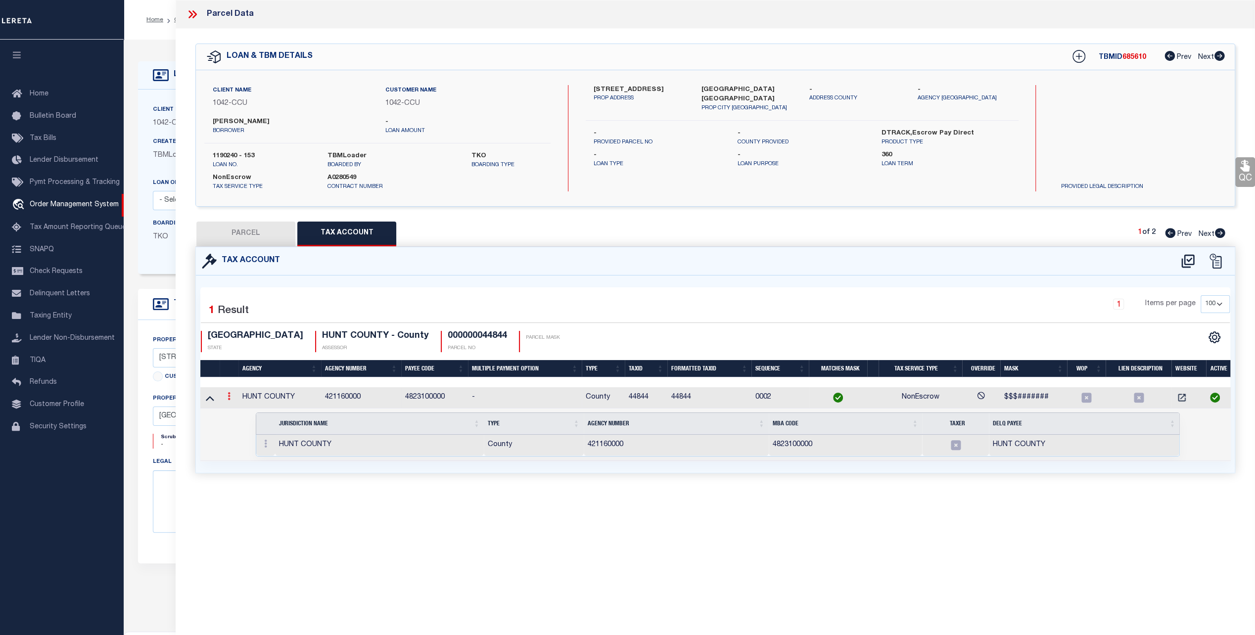
click at [229, 393] on icon at bounding box center [228, 396] width 3 height 8
click at [205, 394] on link at bounding box center [209, 397] width 11 height 7
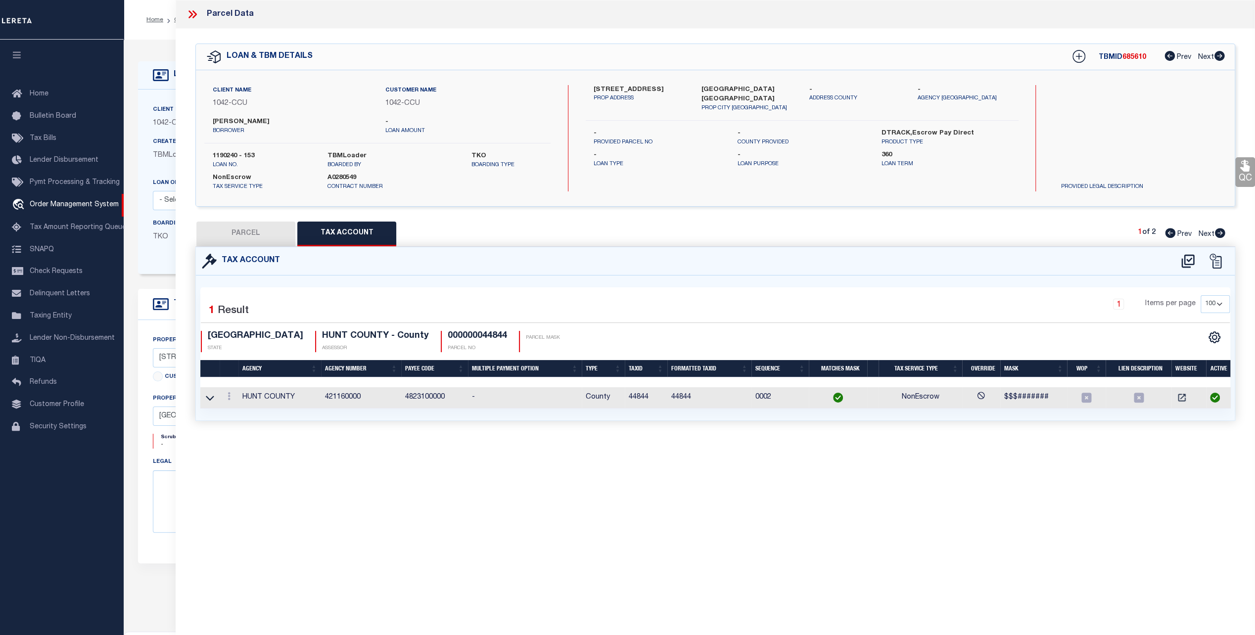
click at [259, 232] on button "PARCEL" at bounding box center [245, 234] width 99 height 25
select select "AS"
checkbox input "false"
select select "CP"
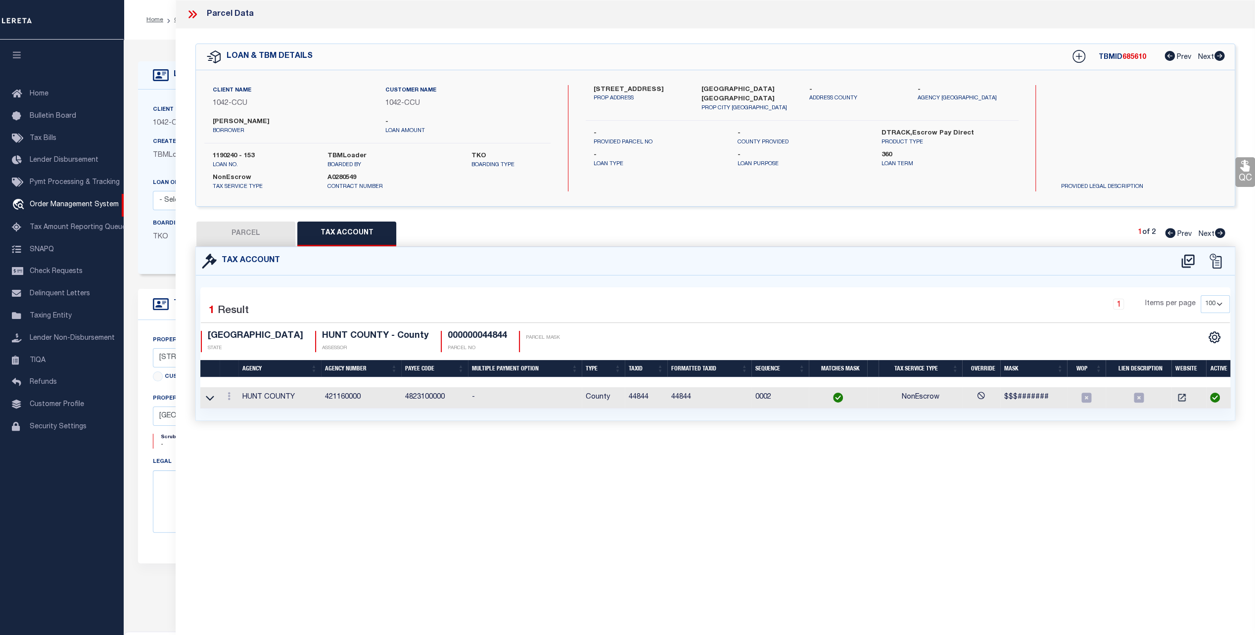
type input "[PERSON_NAME] & [PERSON_NAME]"
type input "2955-0000-004A-56"
type input "8712 CR 2412"
type input "[GEOGRAPHIC_DATA] TX 75474"
type textarea "FORT LONGHORN ADDITION, LOT 4A, ACRES 5"
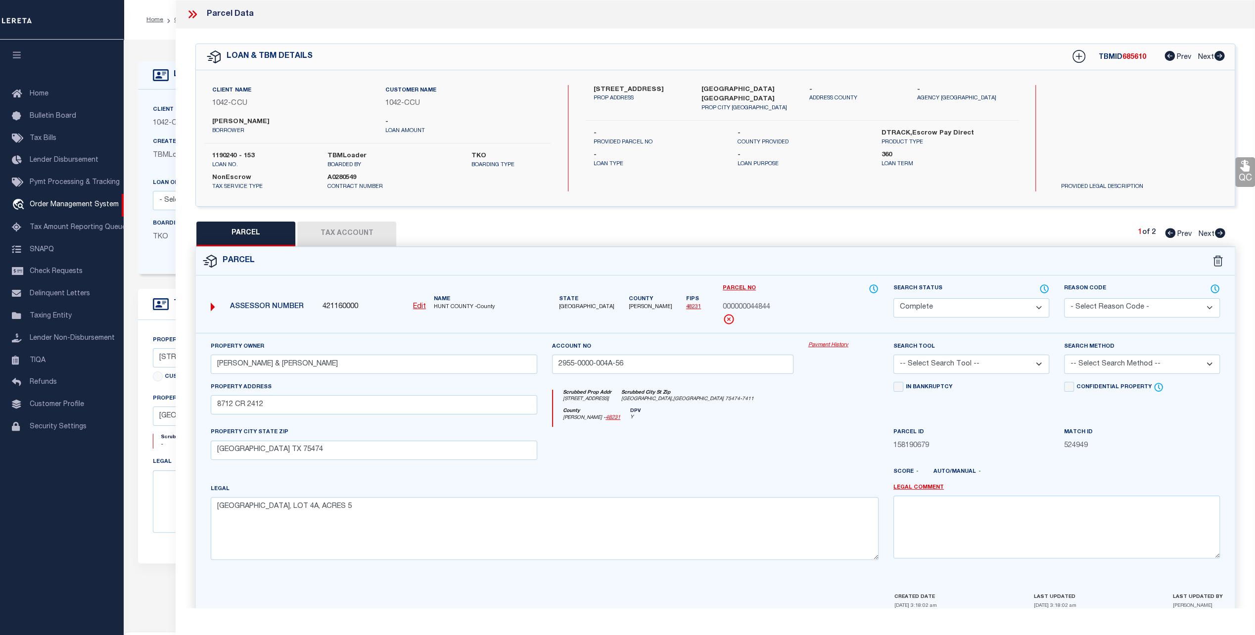
click at [831, 344] on link "Payment History" at bounding box center [843, 345] width 70 height 8
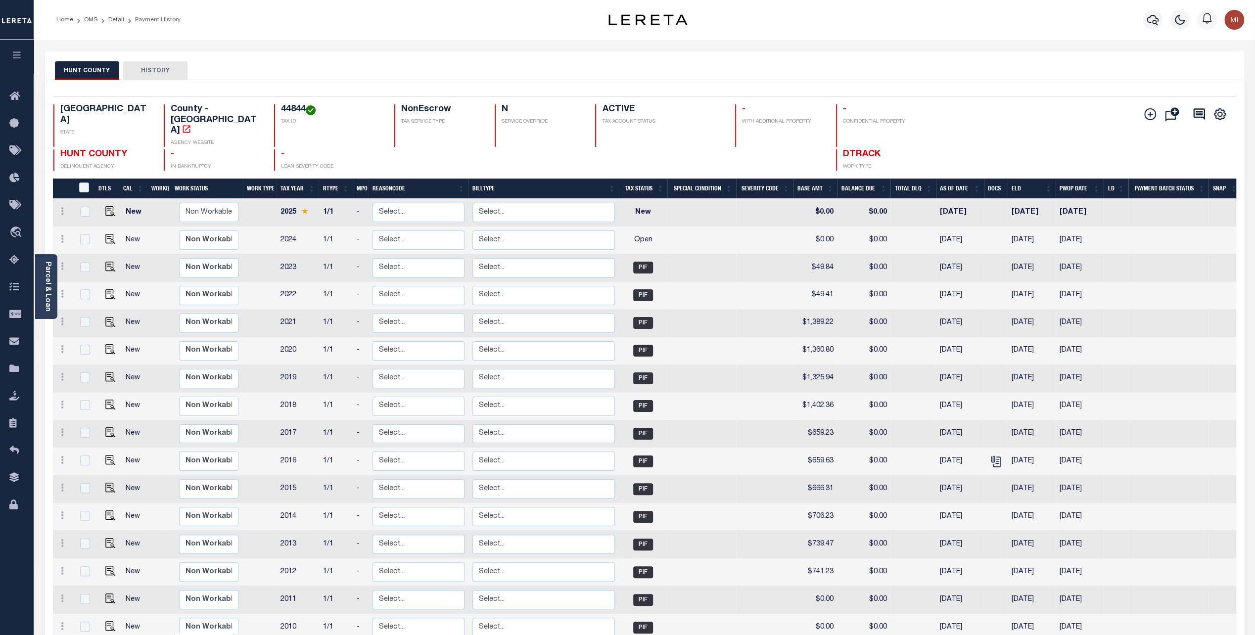
click at [602, 113] on h4 "ACTIVE" at bounding box center [662, 109] width 121 height 11
click at [1149, 116] on icon "" at bounding box center [1150, 114] width 12 height 12
click at [1149, 115] on icon "" at bounding box center [1149, 114] width 5 height 5
click at [1173, 112] on icon "" at bounding box center [1174, 111] width 9 height 9
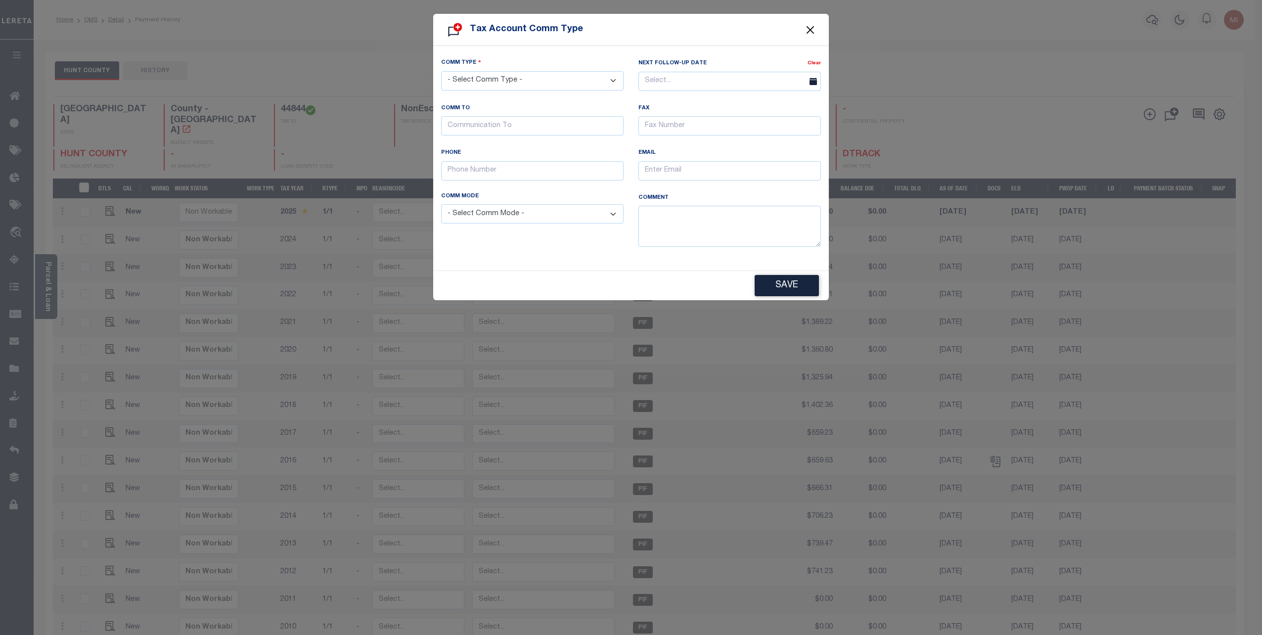
click at [814, 30] on button "Close" at bounding box center [810, 29] width 13 height 13
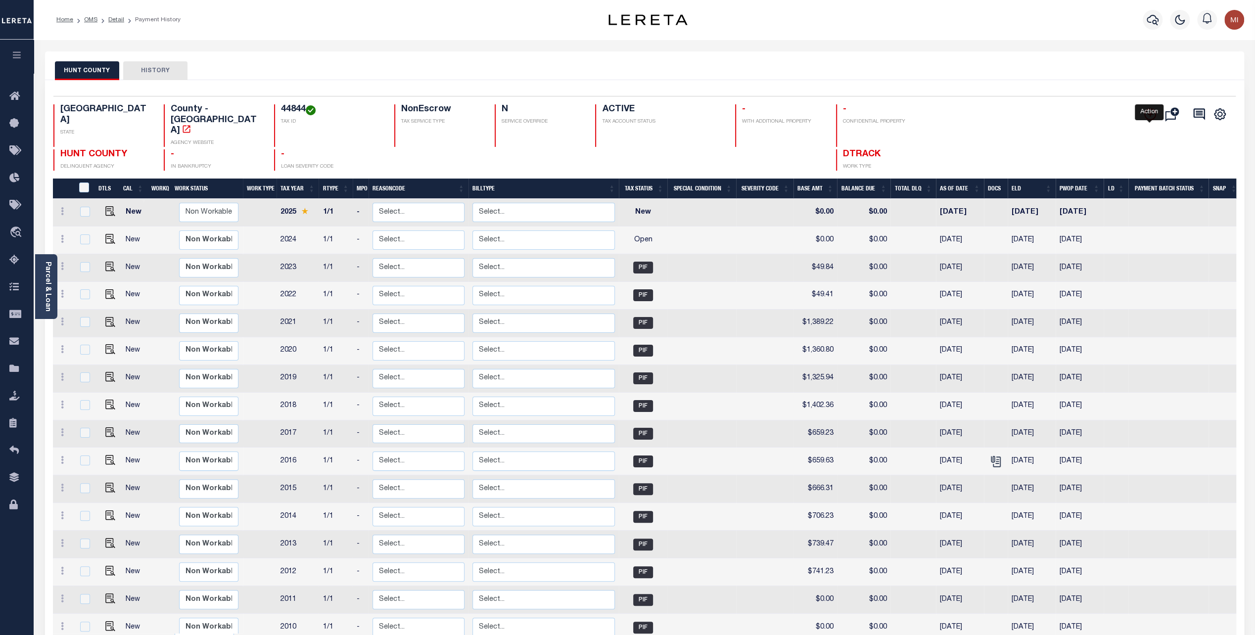
click at [1148, 113] on icon "" at bounding box center [1150, 114] width 12 height 12
click at [602, 110] on h4 "ACTIVE" at bounding box center [662, 109] width 121 height 11
drag, startPoint x: 983, startPoint y: 110, endPoint x: 1183, endPoint y: 114, distance: 200.3
click at [987, 109] on div "TX STATE County - TX AGENCY WEBSITE 44844 TAX ID NonEscrow TAX SERVICE TYPE N S…" at bounding box center [545, 137] width 985 height 66
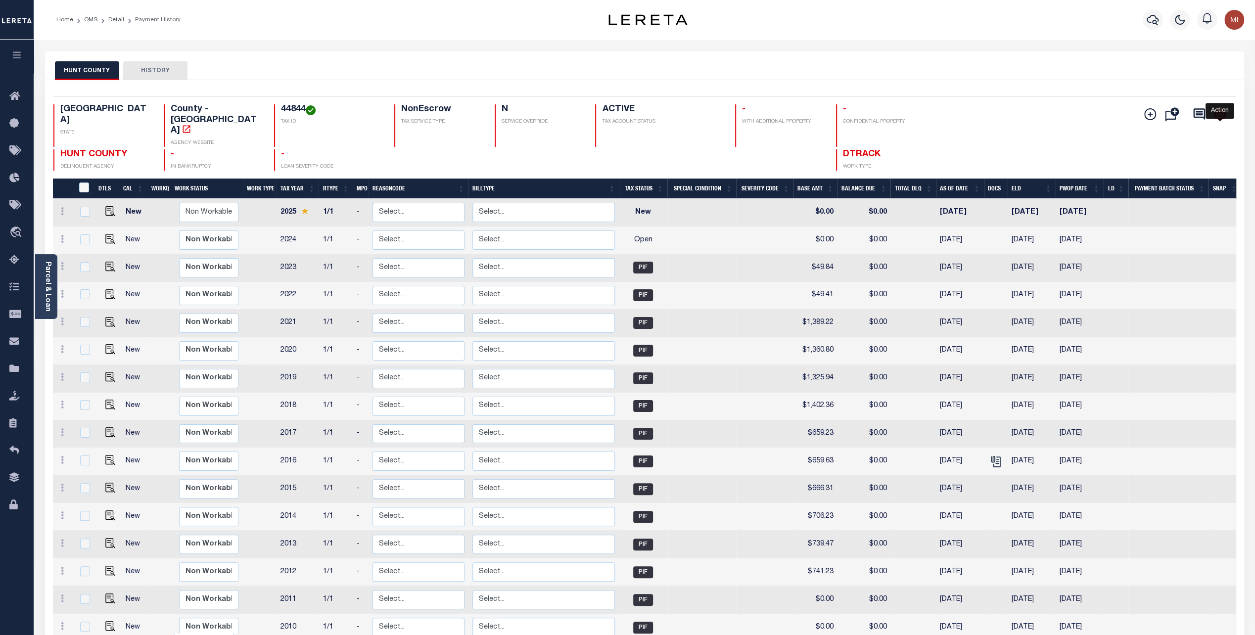
click at [1221, 114] on icon "" at bounding box center [1219, 114] width 13 height 13
click at [1219, 113] on icon "" at bounding box center [1219, 114] width 13 height 13
click at [45, 274] on link "Parcel & Loan" at bounding box center [47, 287] width 7 height 50
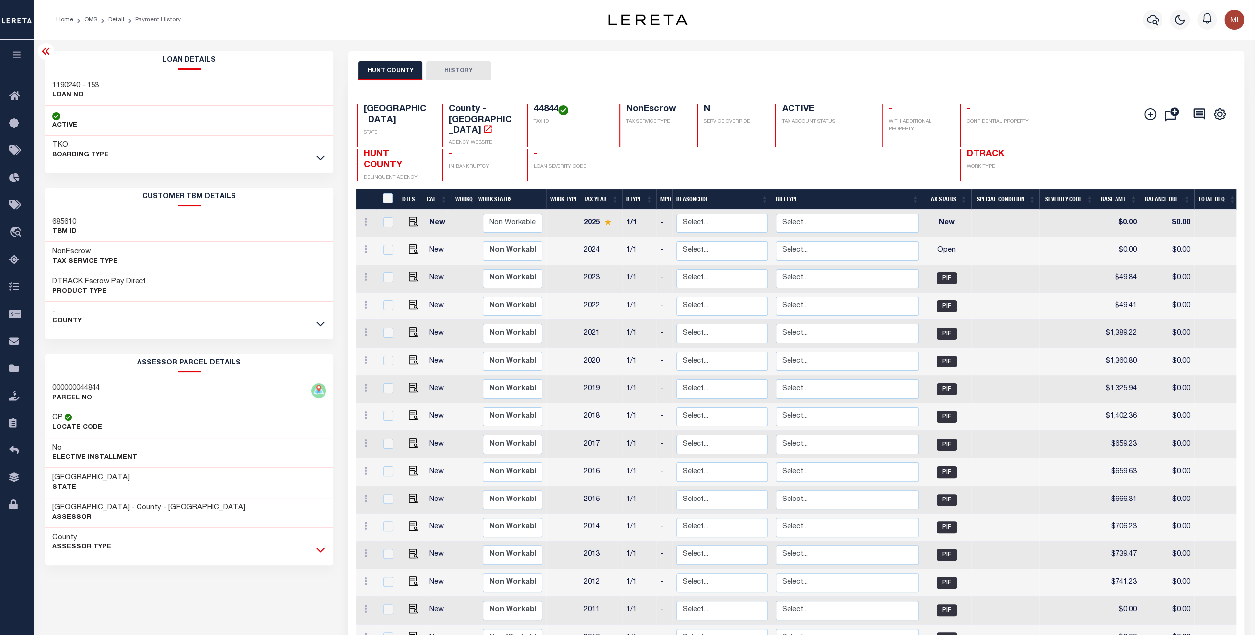
click at [321, 548] on icon at bounding box center [320, 549] width 8 height 10
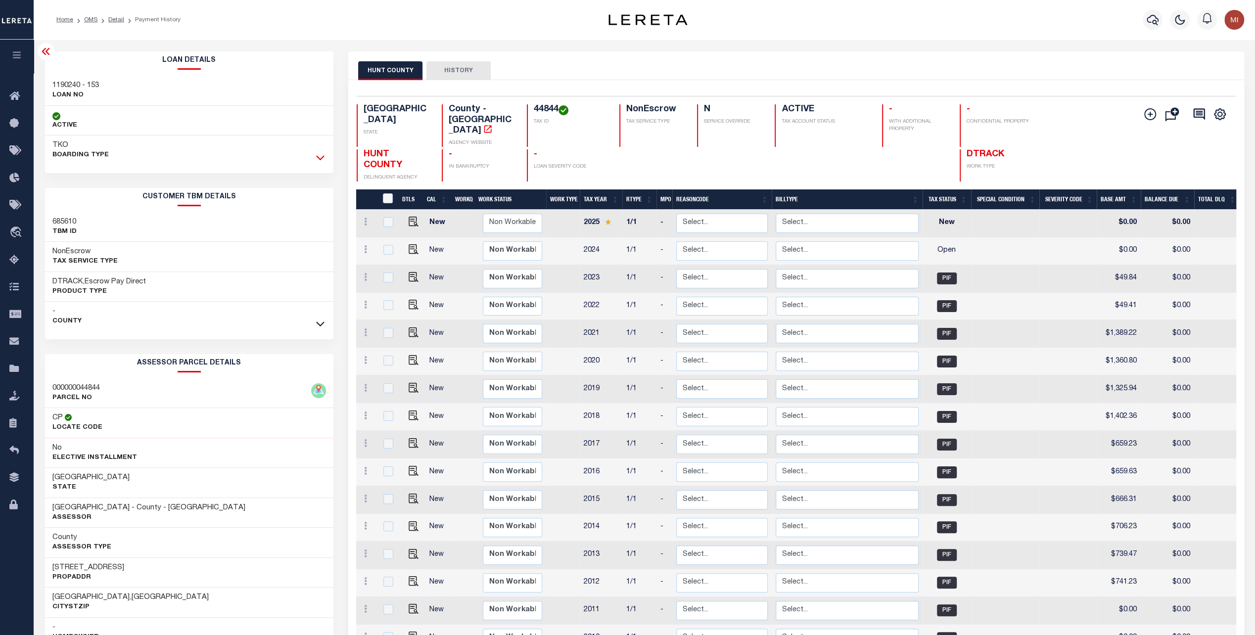
click at [321, 157] on icon at bounding box center [320, 157] width 8 height 10
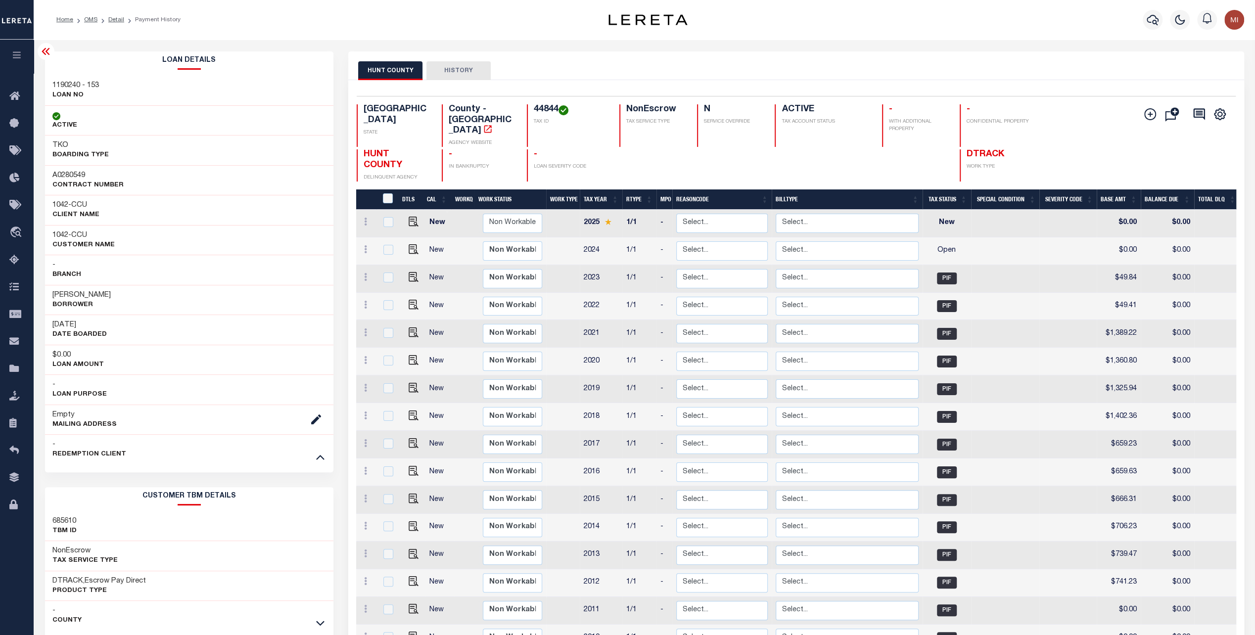
click at [317, 462] on div "- REDEMPTION CLIENT" at bounding box center [189, 449] width 289 height 30
click at [317, 456] on icon at bounding box center [320, 457] width 8 height 10
click at [321, 459] on icon at bounding box center [320, 457] width 8 height 10
click at [320, 455] on icon at bounding box center [320, 457] width 8 height 5
click at [320, 455] on icon at bounding box center [320, 455] width 8 height 5
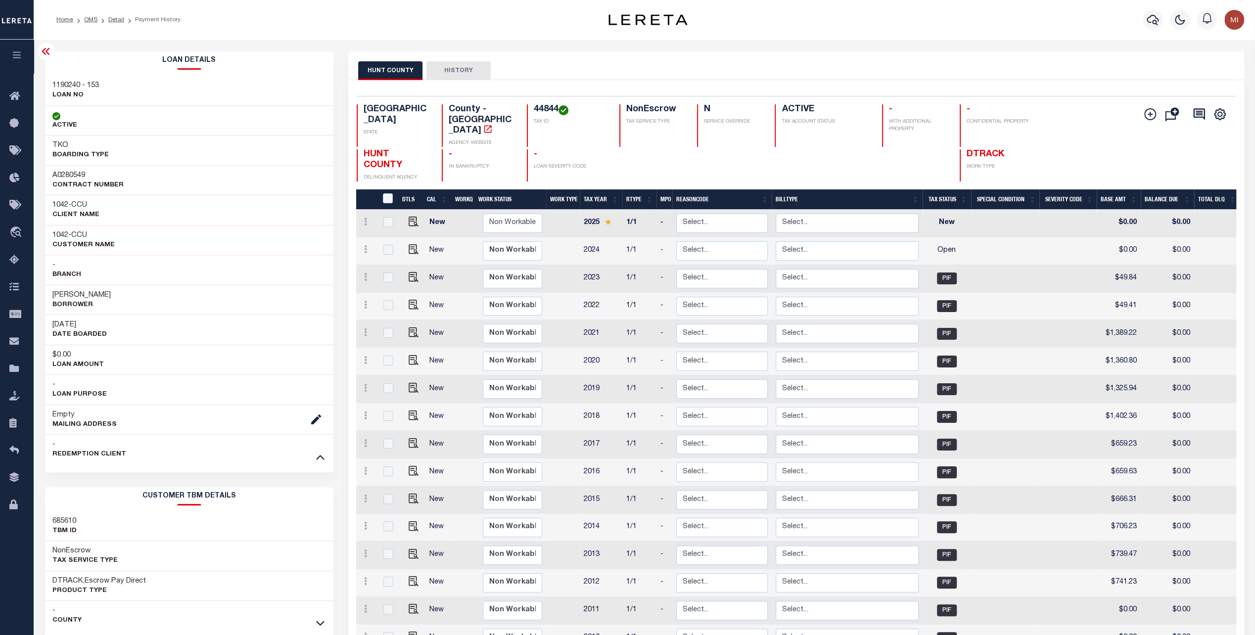
click at [322, 456] on icon at bounding box center [320, 457] width 8 height 10
click at [113, 20] on link "Detail" at bounding box center [116, 20] width 16 height 6
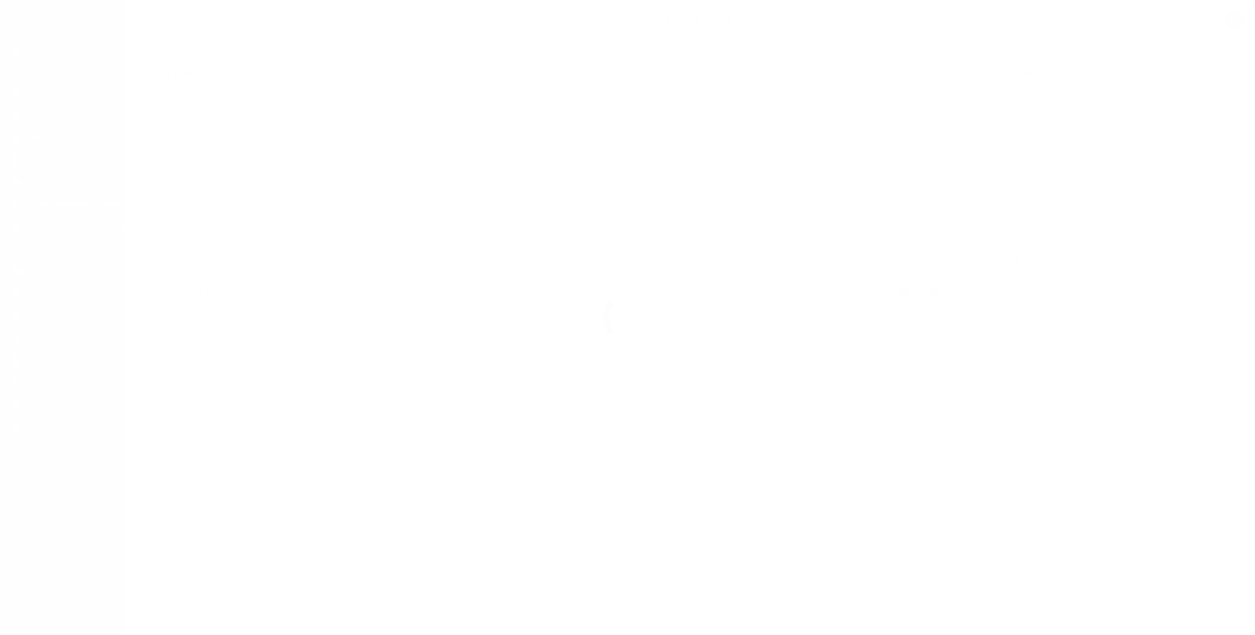
type input "1190240 - 153"
type input "[PERSON_NAME]"
select select
select select "NonEscrow"
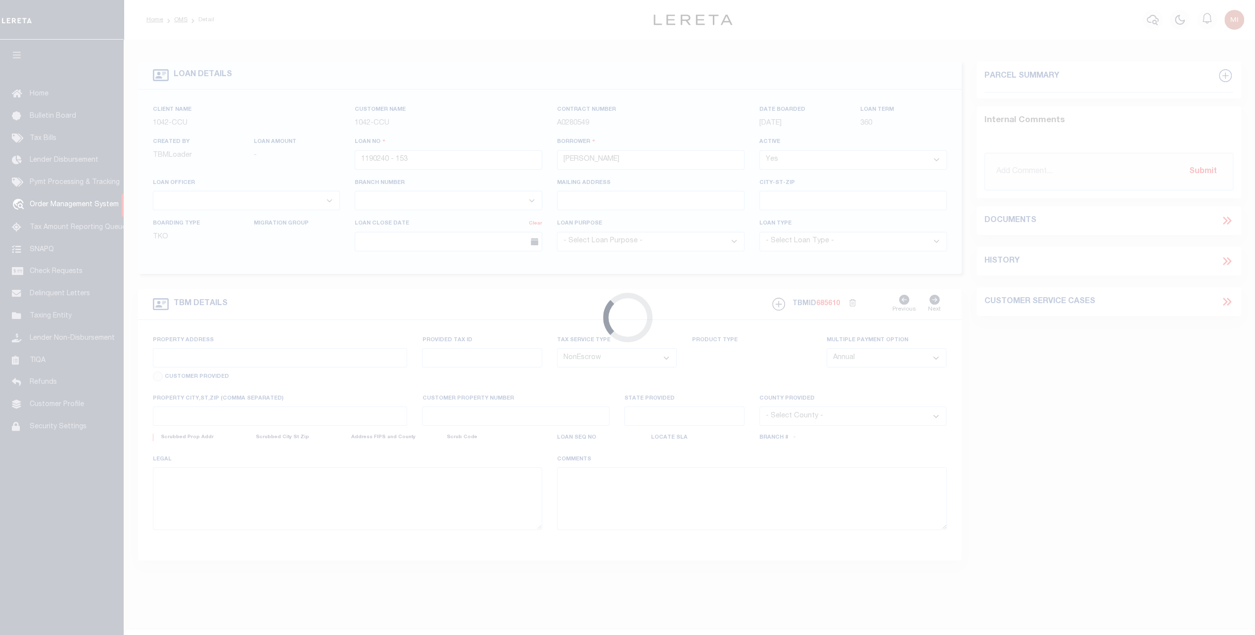
type input "[STREET_ADDRESS]"
select select
type input "[GEOGRAPHIC_DATA] [GEOGRAPHIC_DATA]"
type input "[GEOGRAPHIC_DATA]"
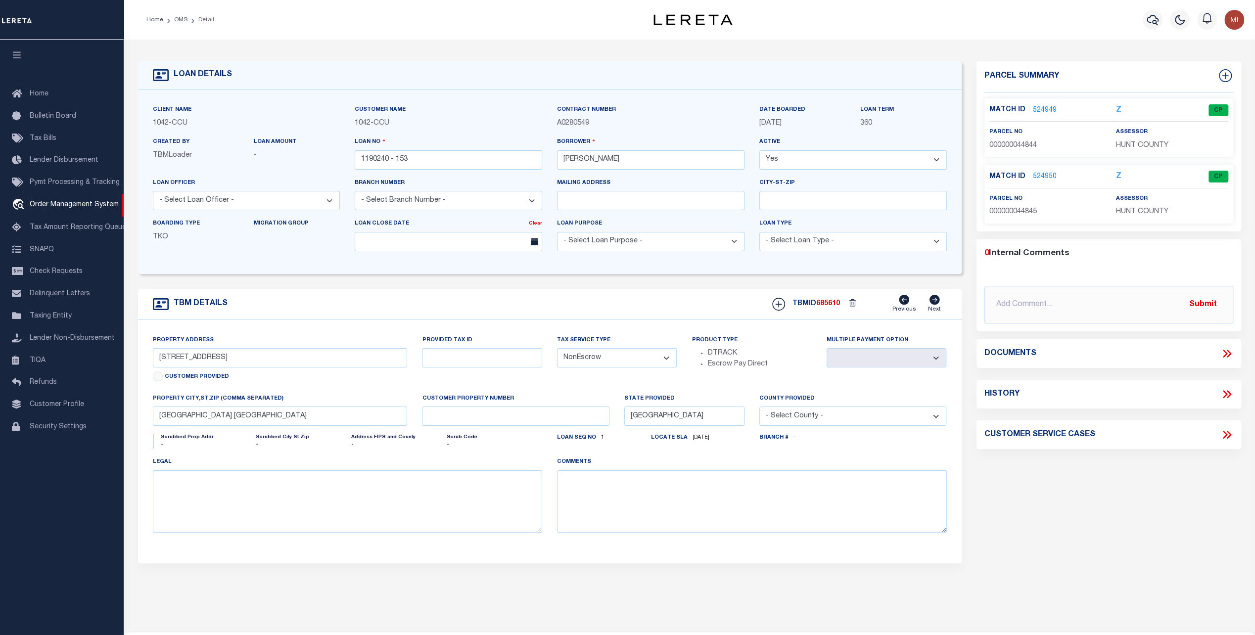
click at [1039, 175] on link "524950" at bounding box center [1045, 177] width 24 height 10
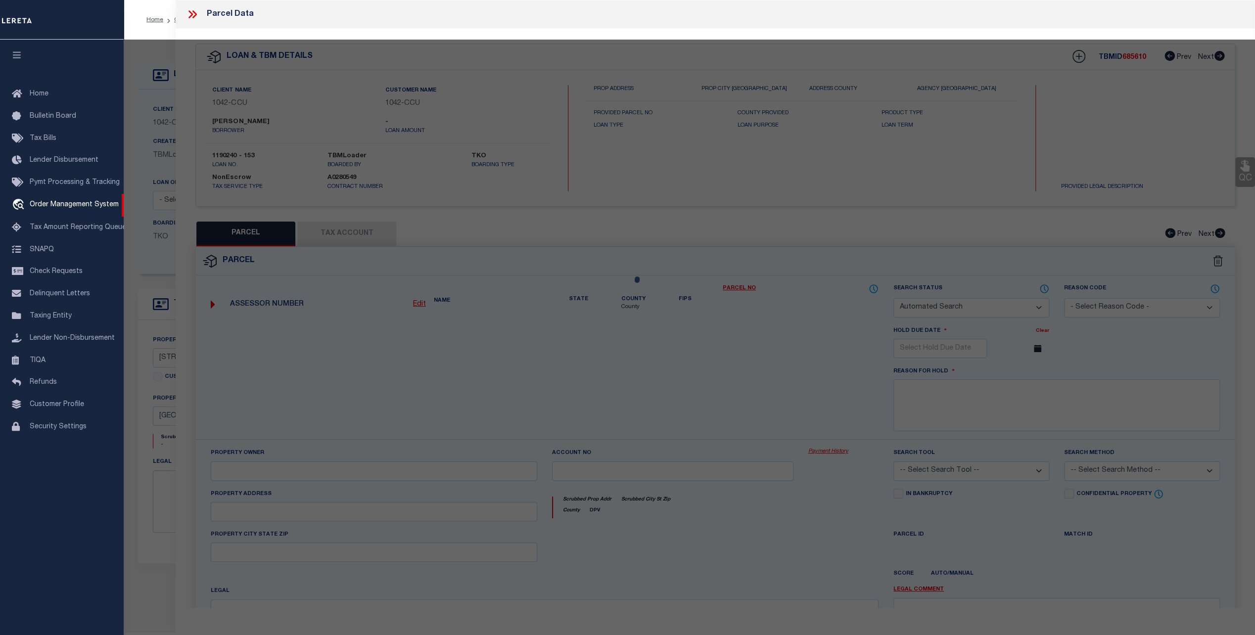
checkbox input "false"
select select "CP"
type input "[PERSON_NAME] & [PERSON_NAME]"
type input "2955-0000-004B-56"
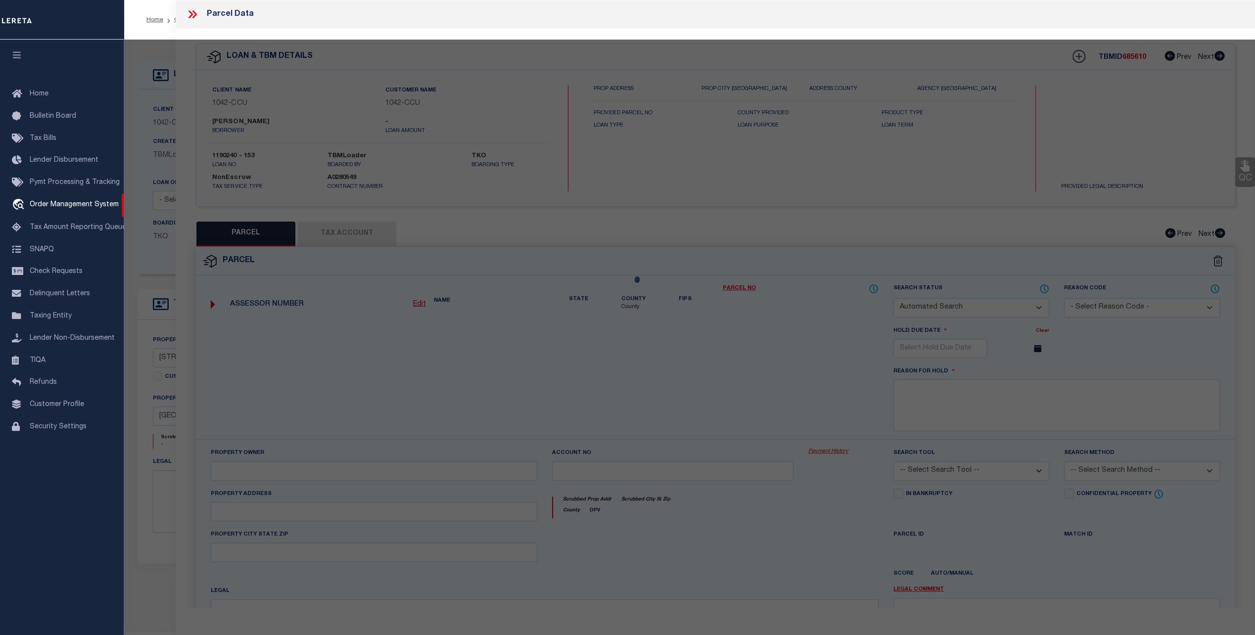
type input "8712 CR 2412"
type input "[GEOGRAPHIC_DATA] TX 75474"
type textarea "[GEOGRAPHIC_DATA], LOT 4B, ACRES 5"
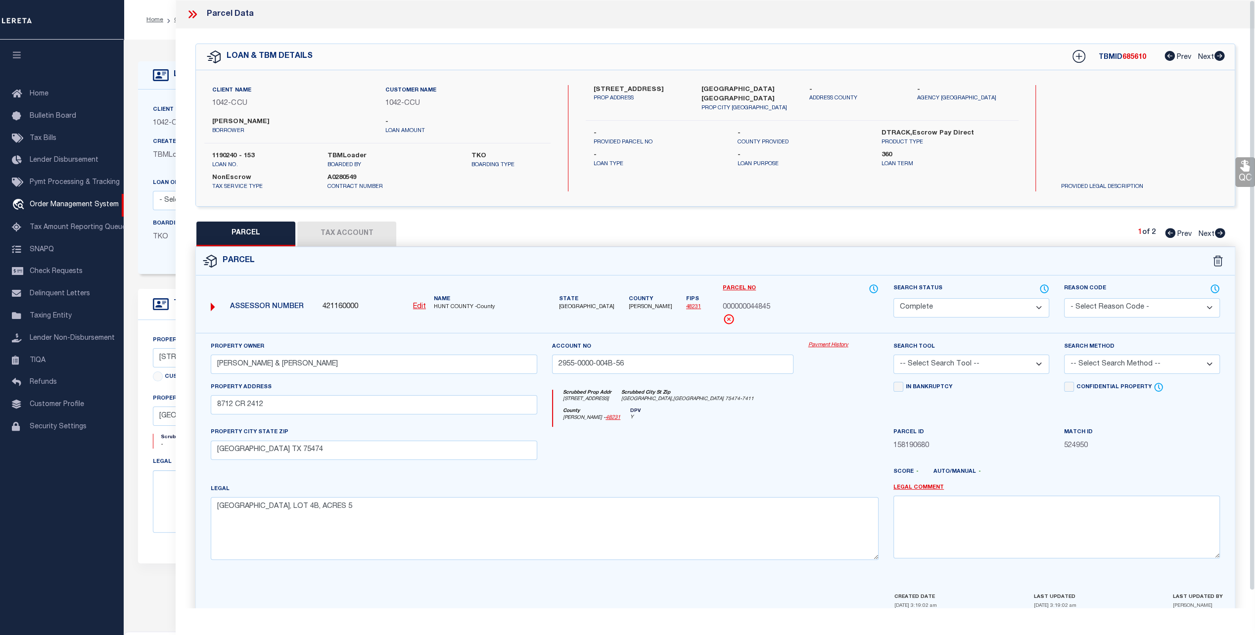
click at [367, 236] on button "Tax Account" at bounding box center [346, 234] width 99 height 25
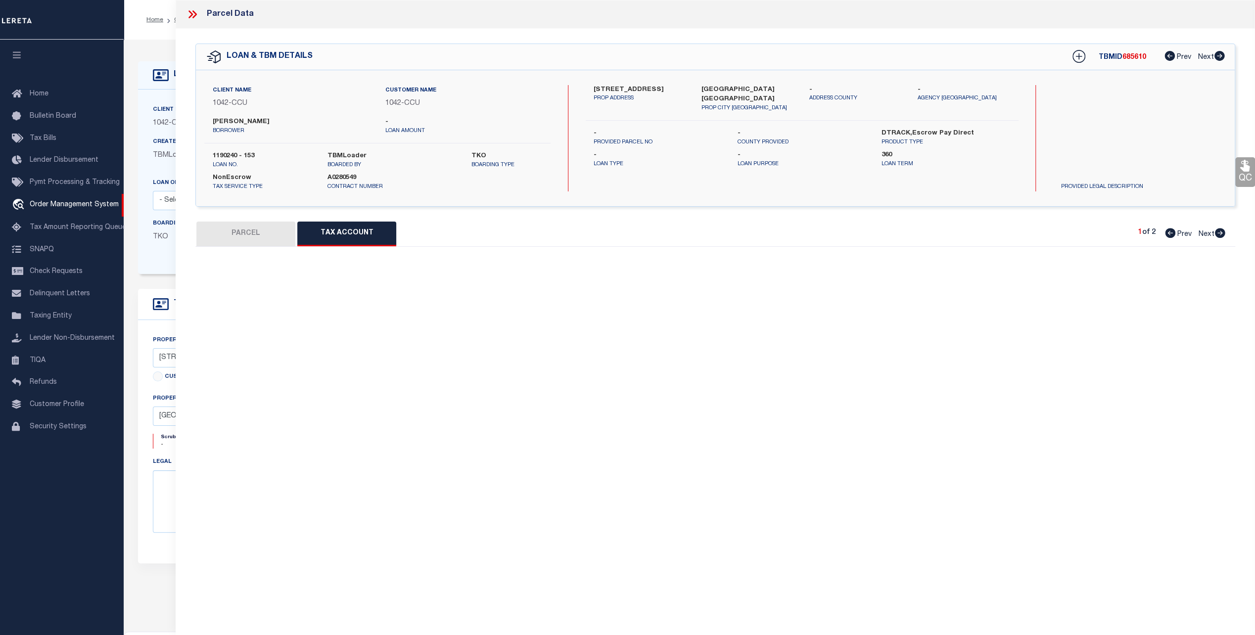
select select "100"
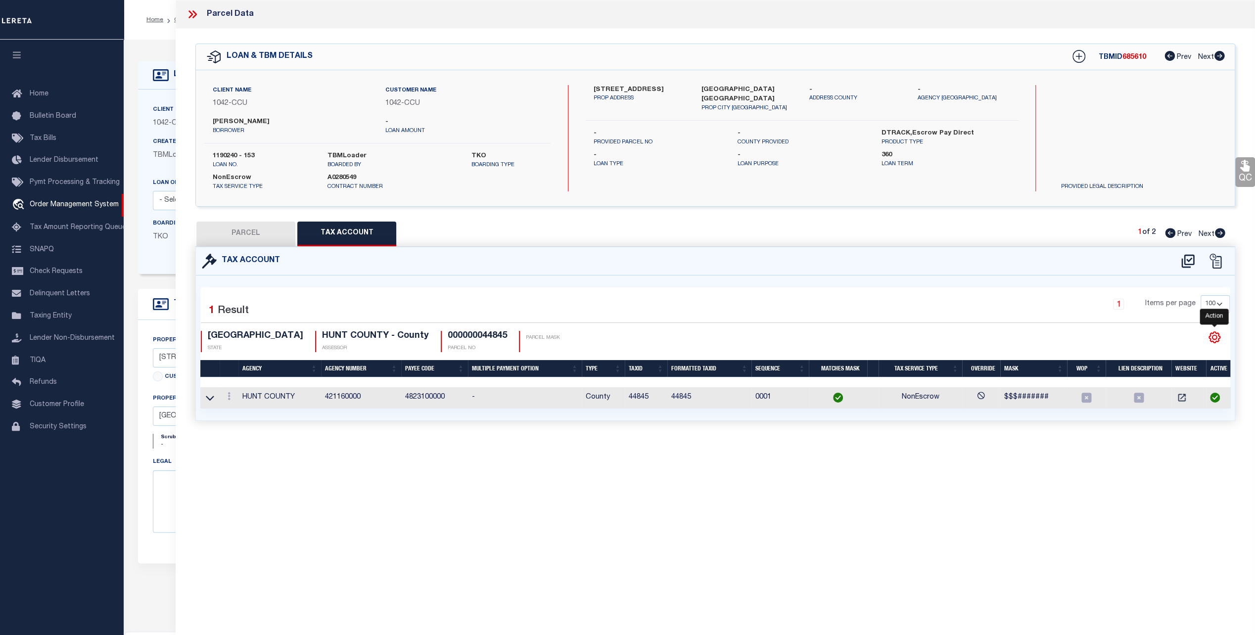
click at [1213, 335] on icon "" at bounding box center [1214, 337] width 13 height 13
click at [206, 396] on icon at bounding box center [210, 398] width 8 height 10
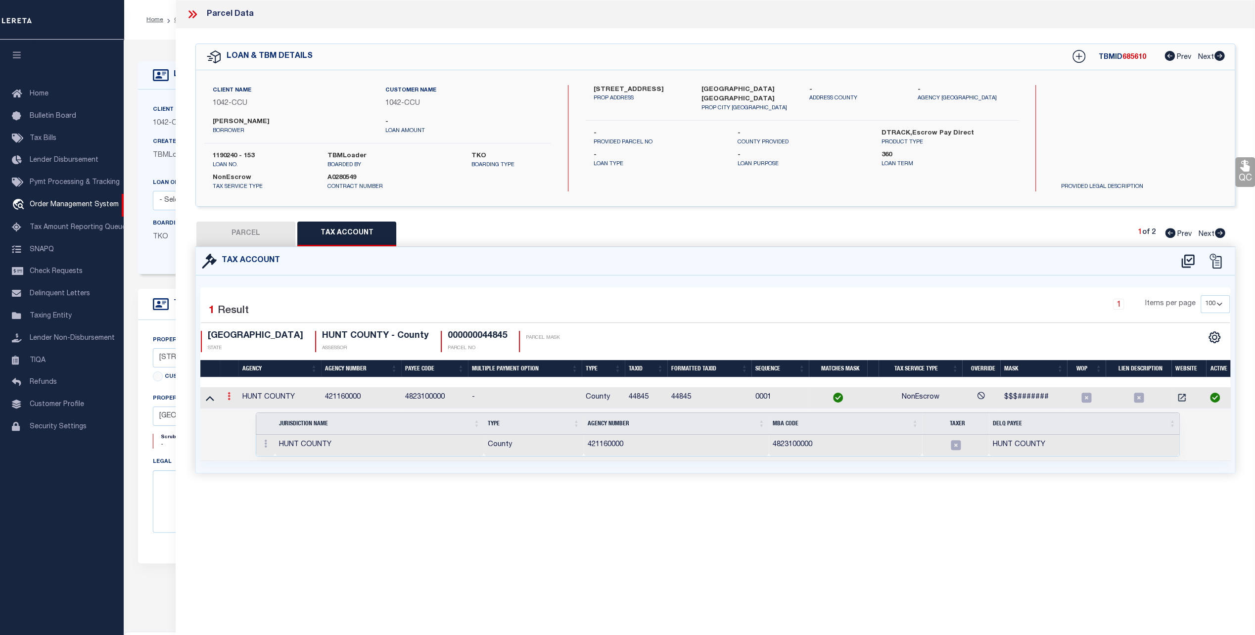
click at [229, 395] on icon at bounding box center [228, 396] width 3 height 8
click at [261, 441] on link at bounding box center [265, 445] width 11 height 8
click at [267, 443] on link at bounding box center [265, 445] width 11 height 8
click at [268, 397] on td "HUNT COUNTY" at bounding box center [279, 397] width 83 height 21
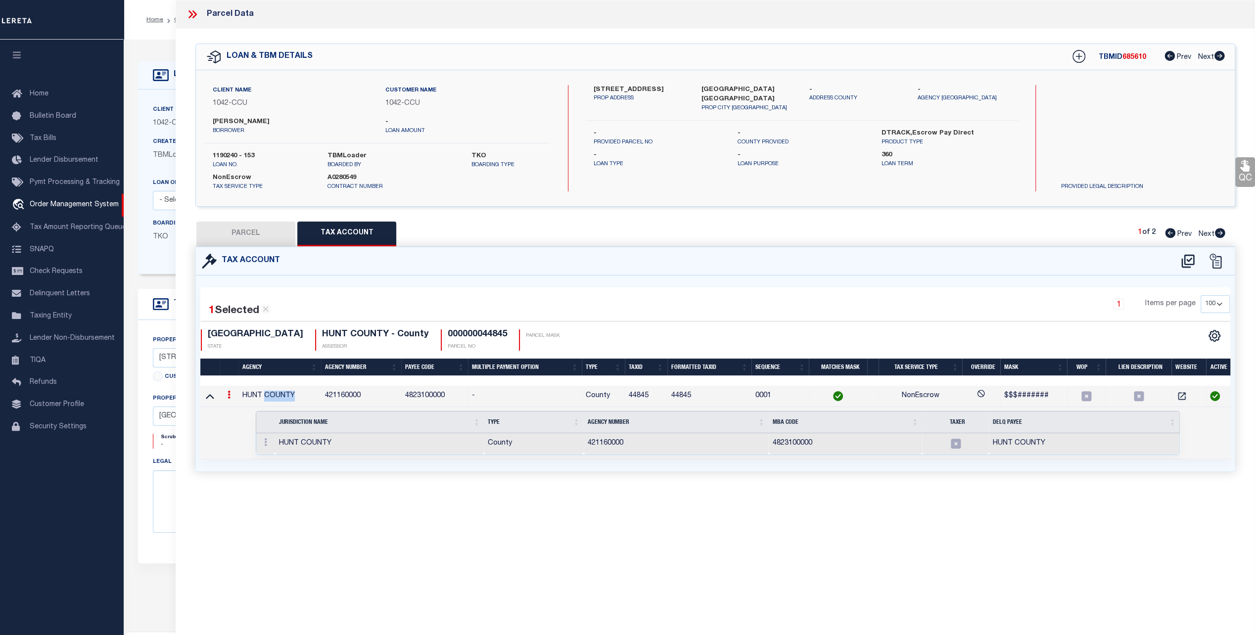
click at [268, 397] on td "HUNT COUNTY" at bounding box center [279, 396] width 83 height 21
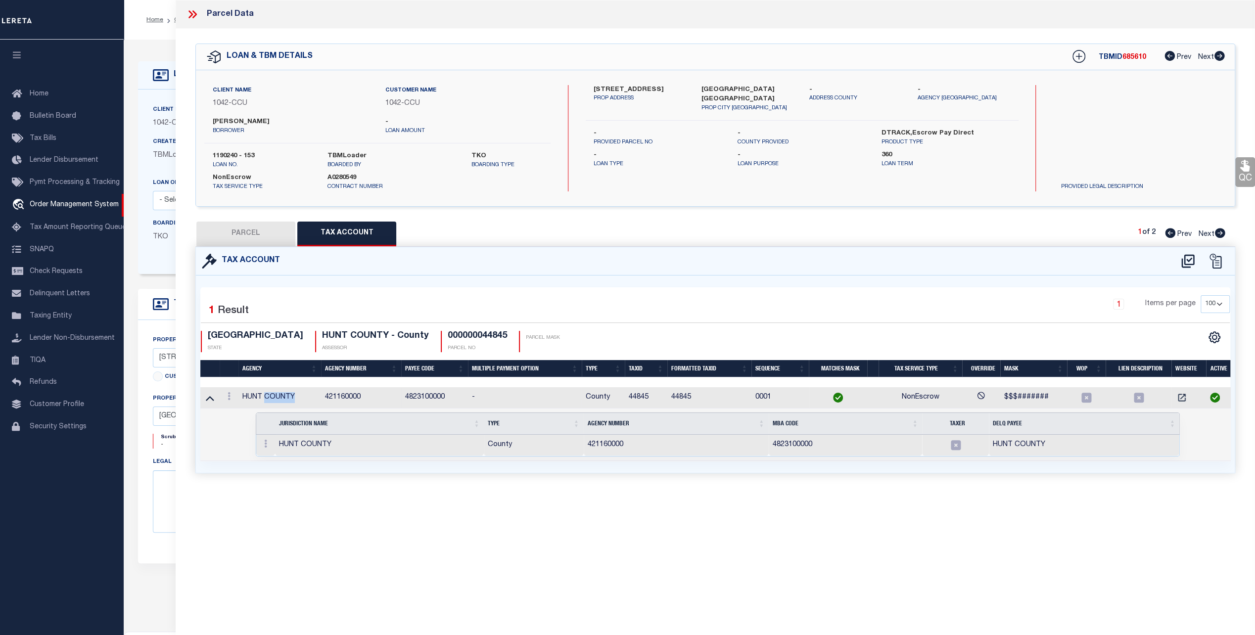
click at [267, 395] on td "HUNT COUNTY" at bounding box center [279, 397] width 83 height 21
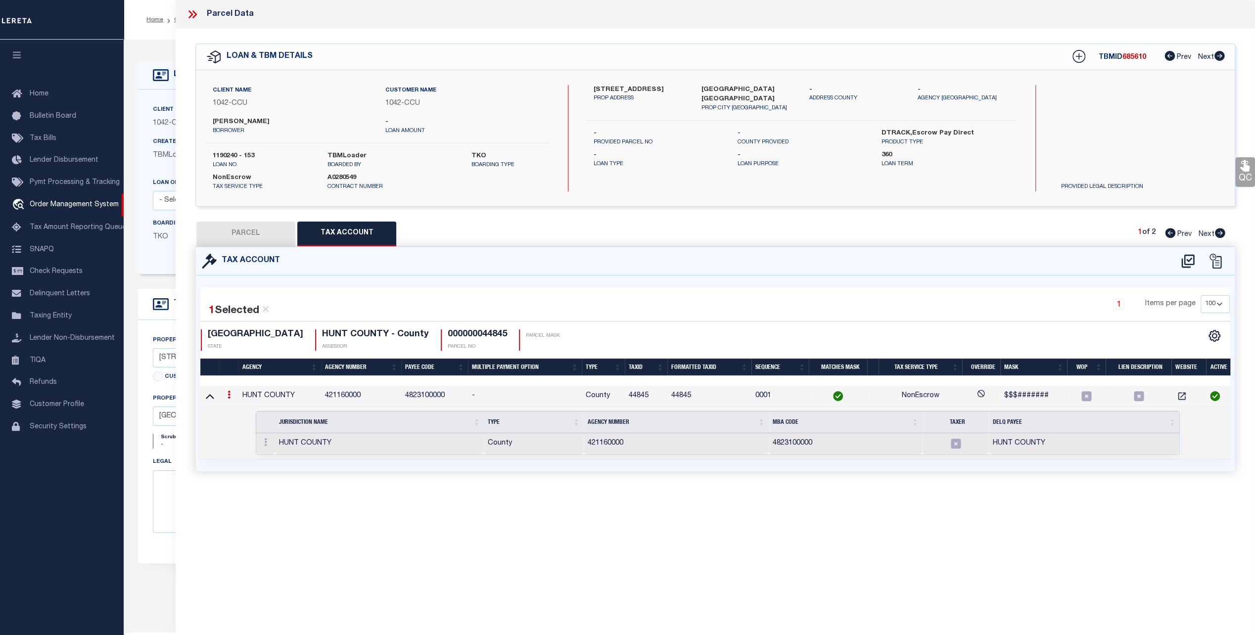
click at [236, 391] on td at bounding box center [229, 396] width 19 height 21
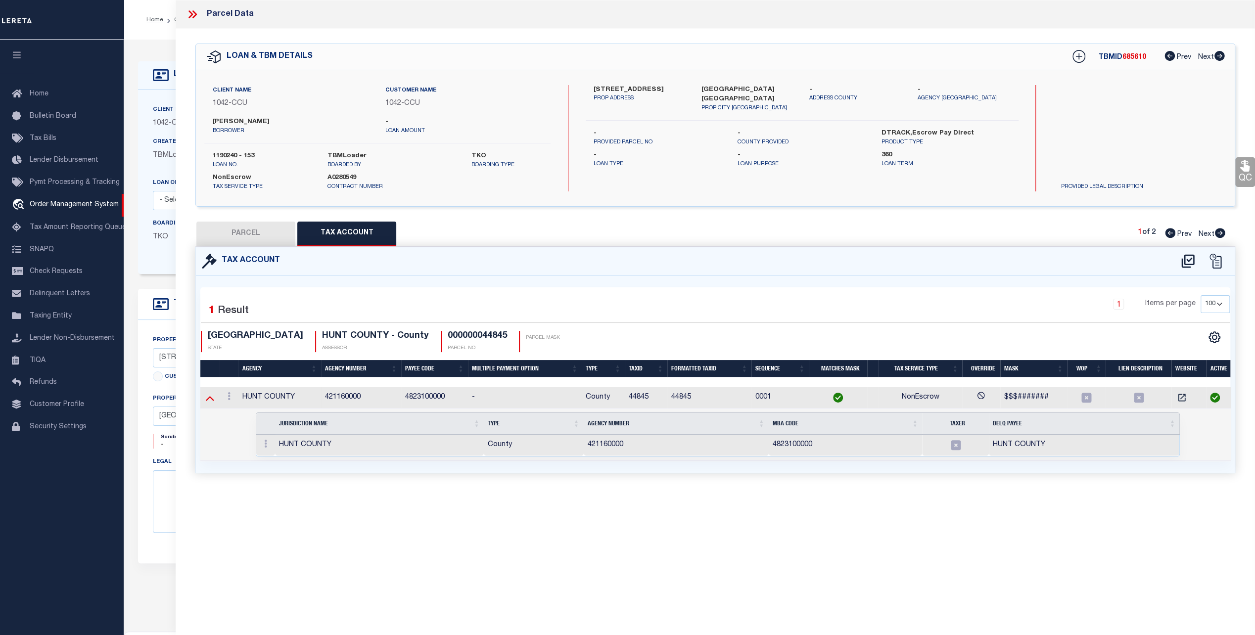
click at [214, 397] on icon at bounding box center [210, 398] width 8 height 10
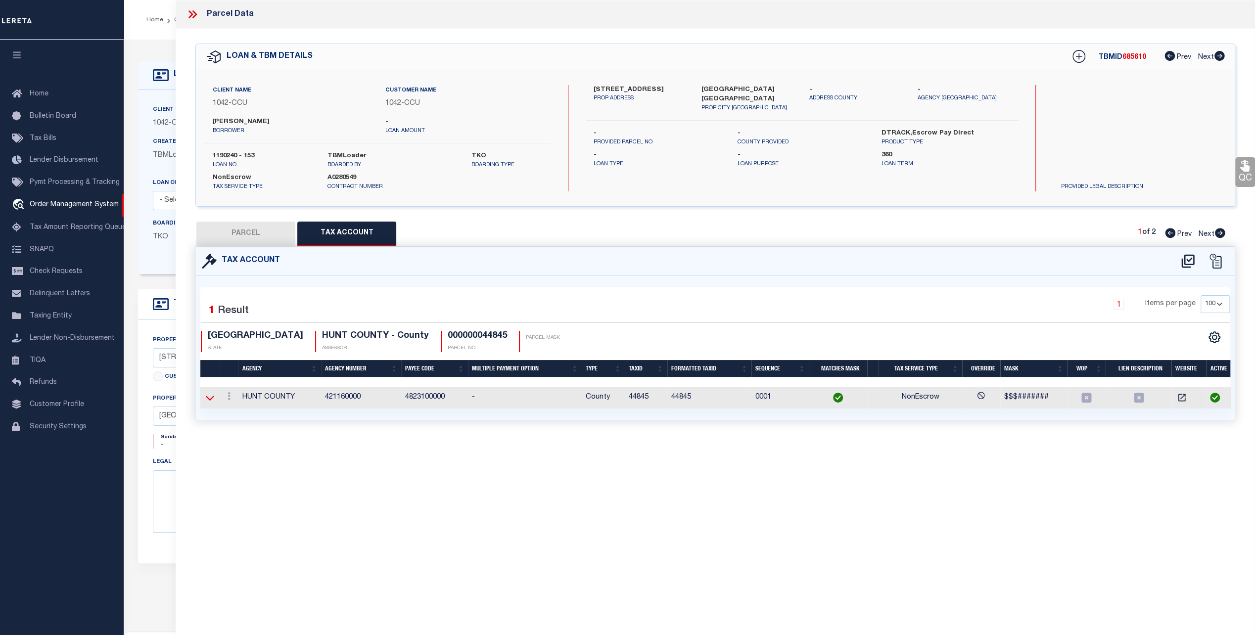
click at [214, 397] on icon at bounding box center [210, 398] width 8 height 10
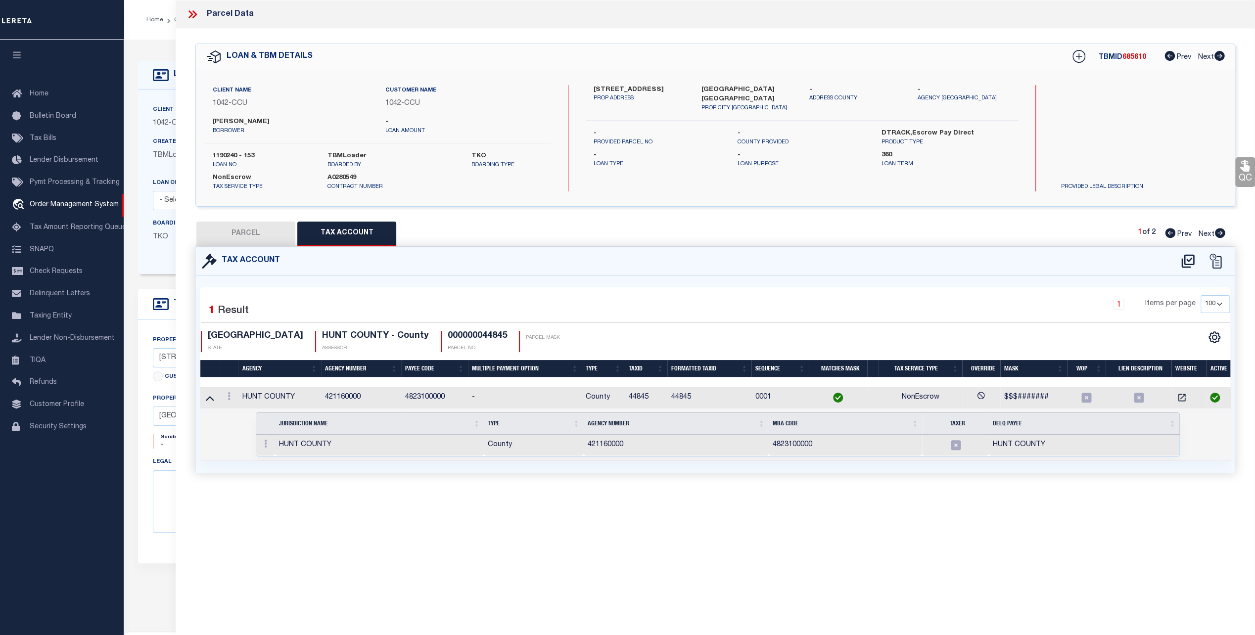
click at [215, 397] on link at bounding box center [209, 397] width 11 height 7
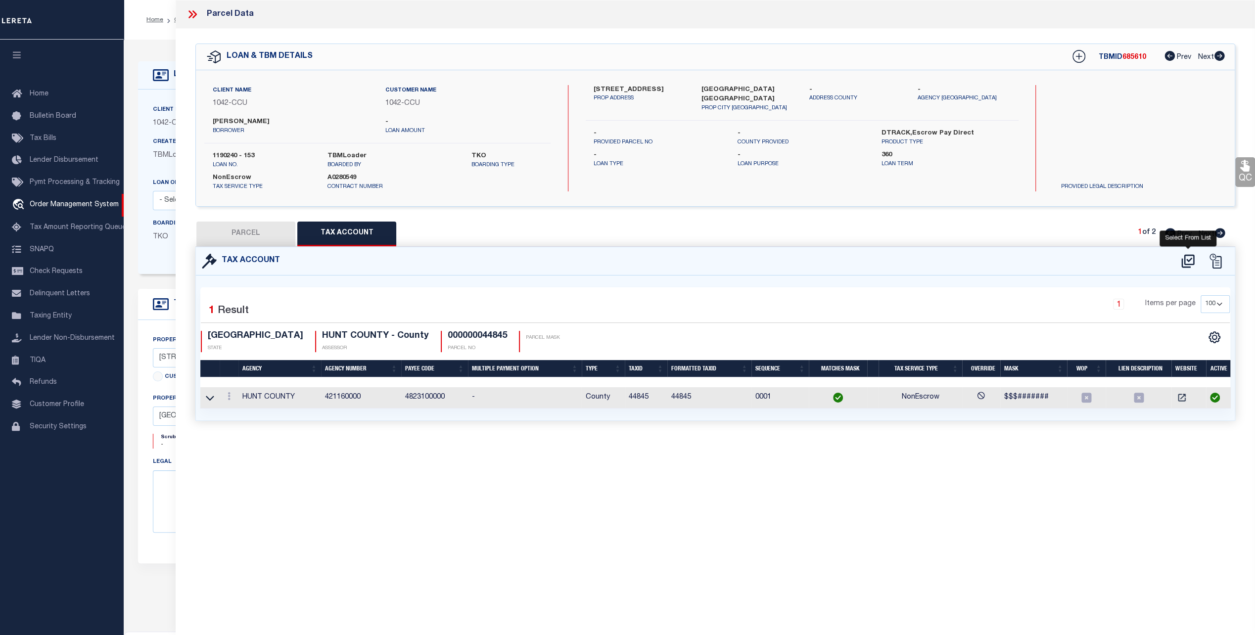
click at [1190, 259] on icon at bounding box center [1187, 261] width 16 height 16
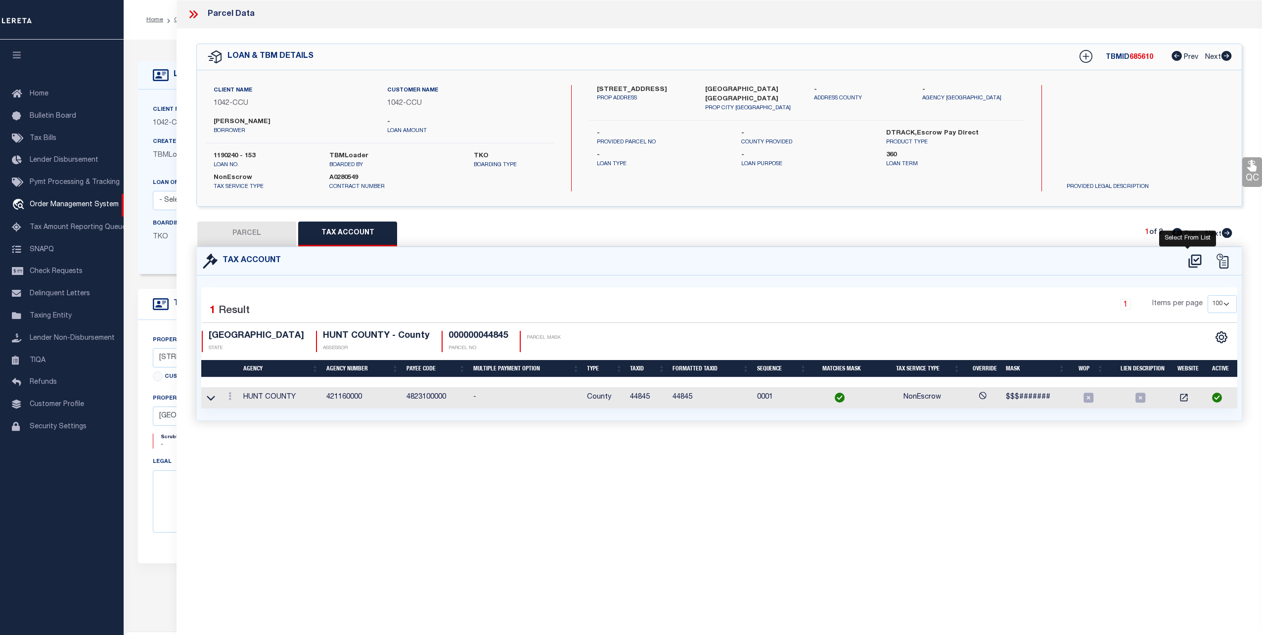
select select "100"
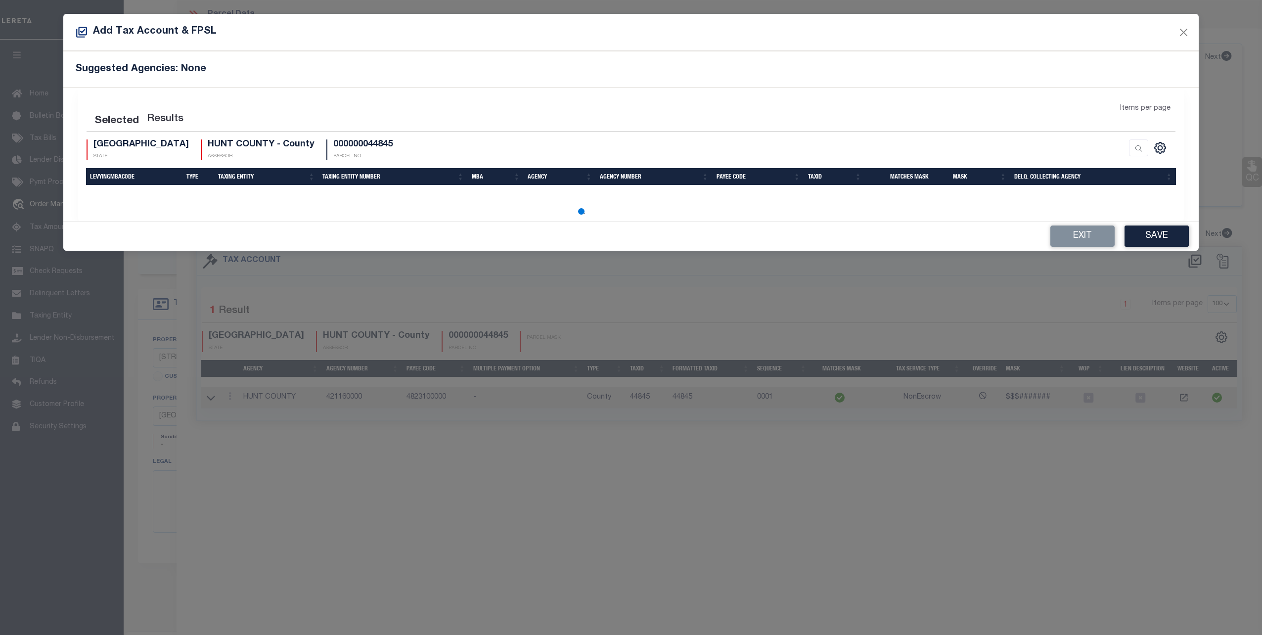
select select "100"
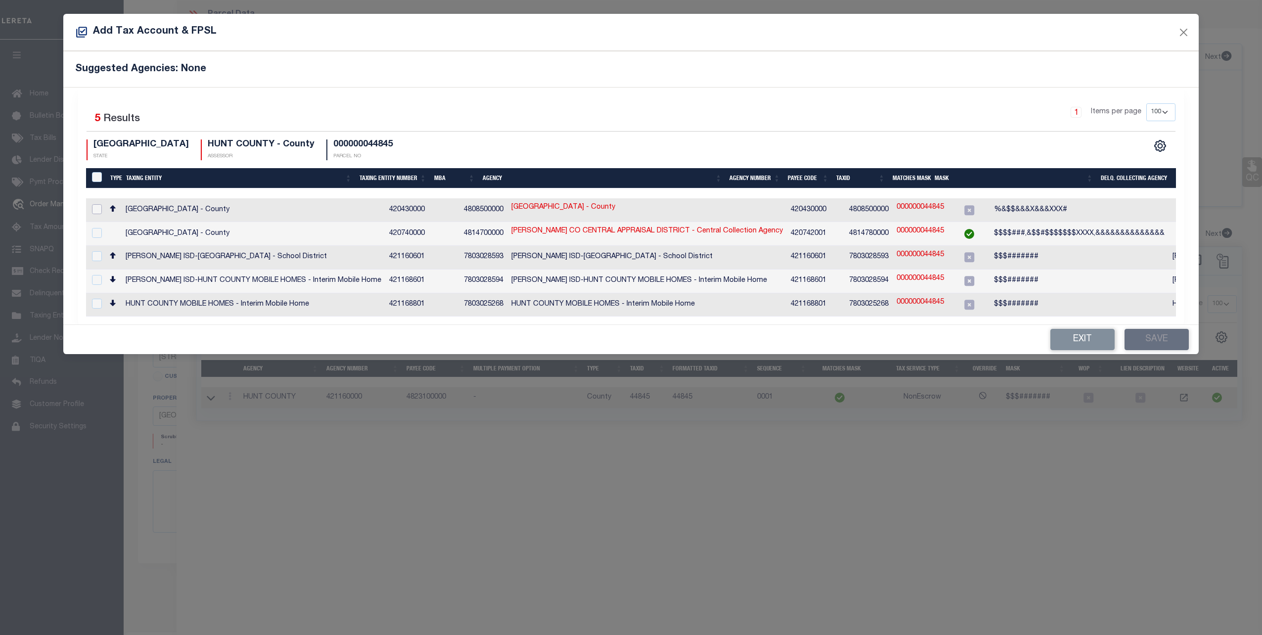
click at [98, 211] on input "checkbox" at bounding box center [97, 209] width 10 height 10
checkbox input "true"
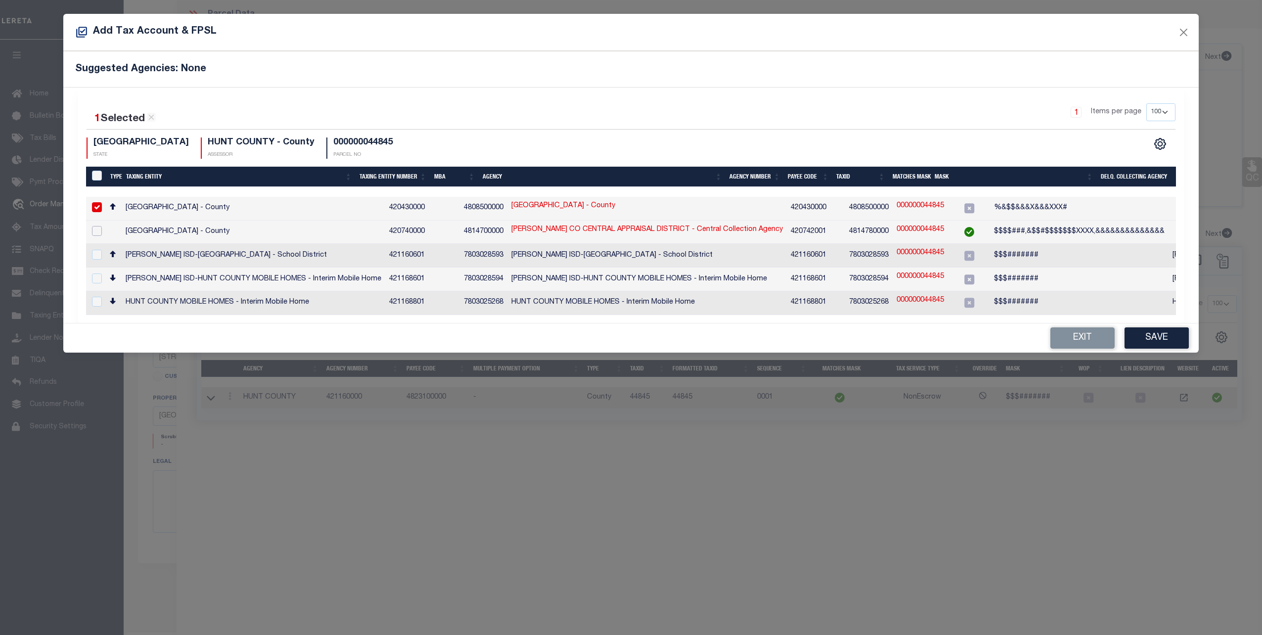
click at [96, 230] on input "checkbox" at bounding box center [97, 231] width 10 height 10
checkbox input "true"
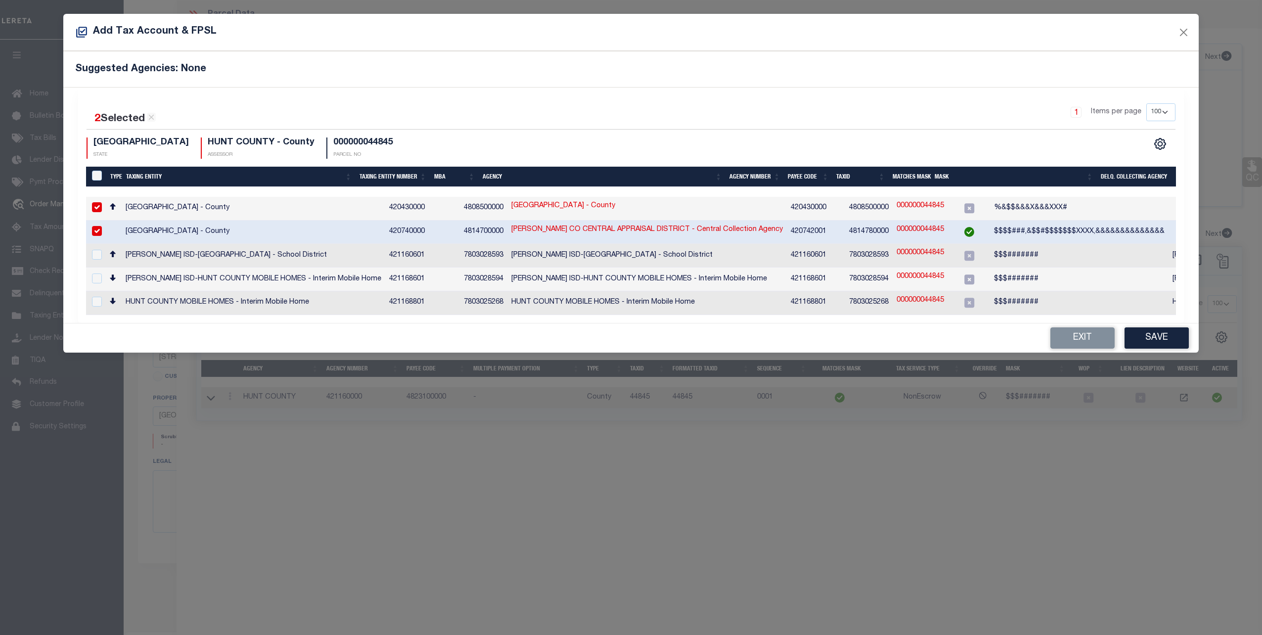
click at [98, 208] on input "checkbox" at bounding box center [97, 207] width 10 height 10
checkbox input "false"
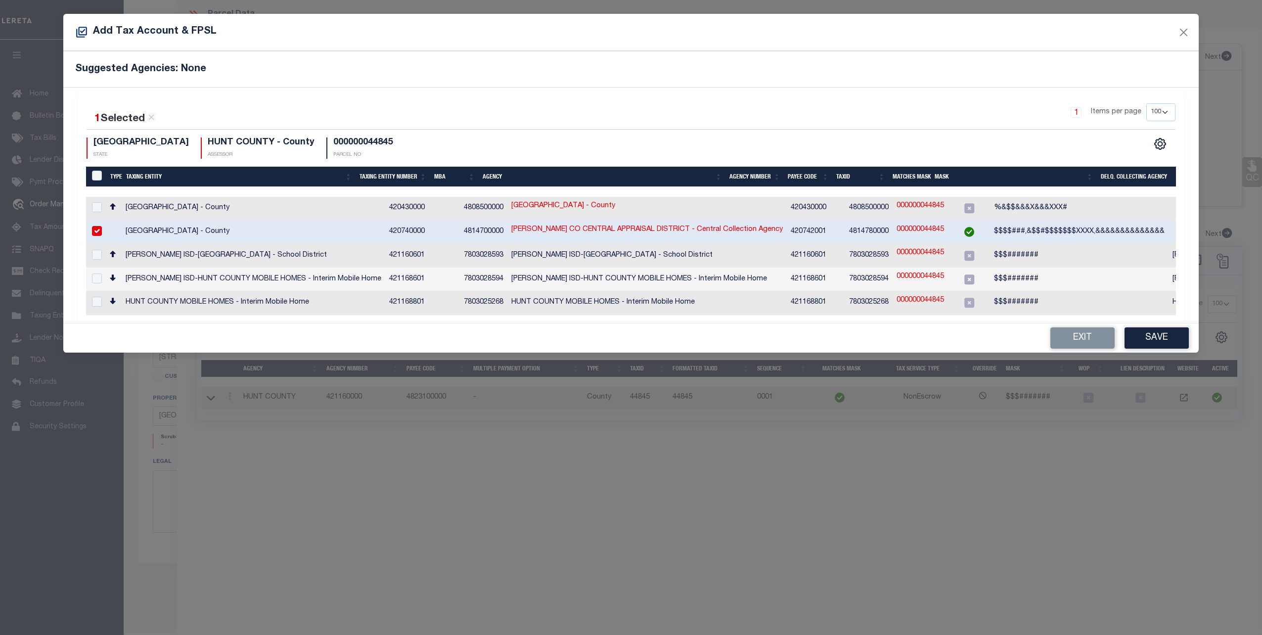
click at [97, 228] on input "checkbox" at bounding box center [97, 231] width 10 height 10
checkbox input "false"
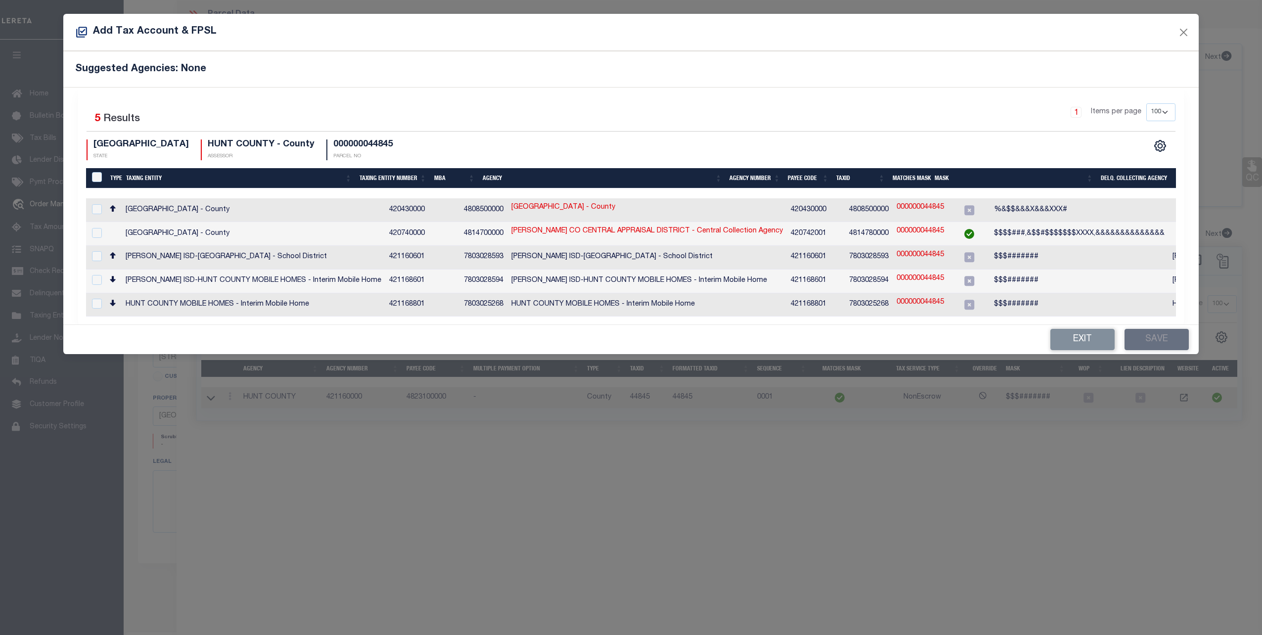
click at [102, 251] on td at bounding box center [96, 258] width 20 height 24
checkbox input "true"
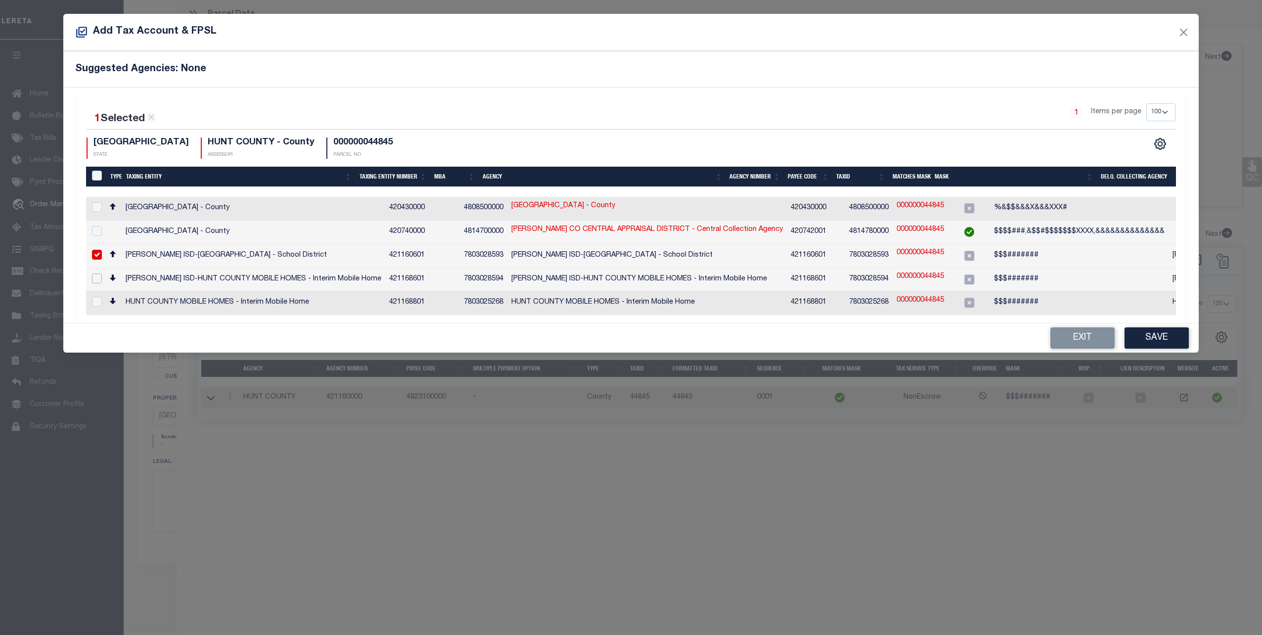
click at [97, 275] on input "checkbox" at bounding box center [97, 278] width 10 height 10
checkbox input "true"
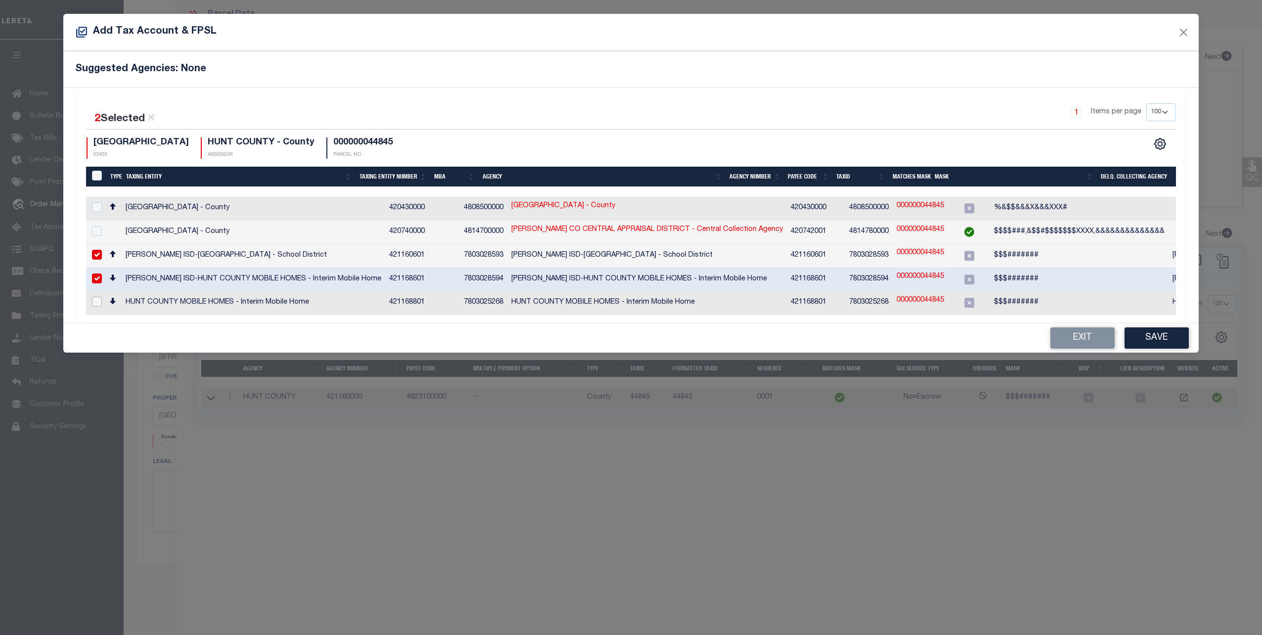
click at [96, 297] on input "checkbox" at bounding box center [97, 302] width 10 height 10
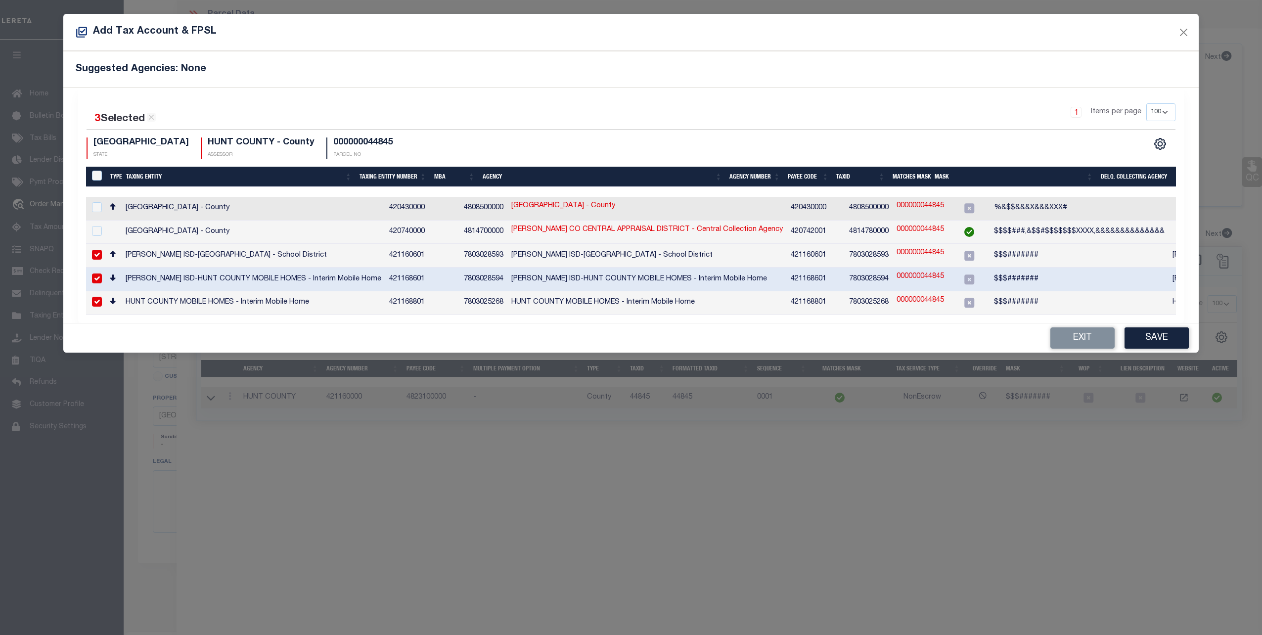
drag, startPoint x: 97, startPoint y: 297, endPoint x: 198, endPoint y: 291, distance: 100.5
click at [97, 297] on input "checkbox" at bounding box center [97, 302] width 10 height 10
checkbox input "false"
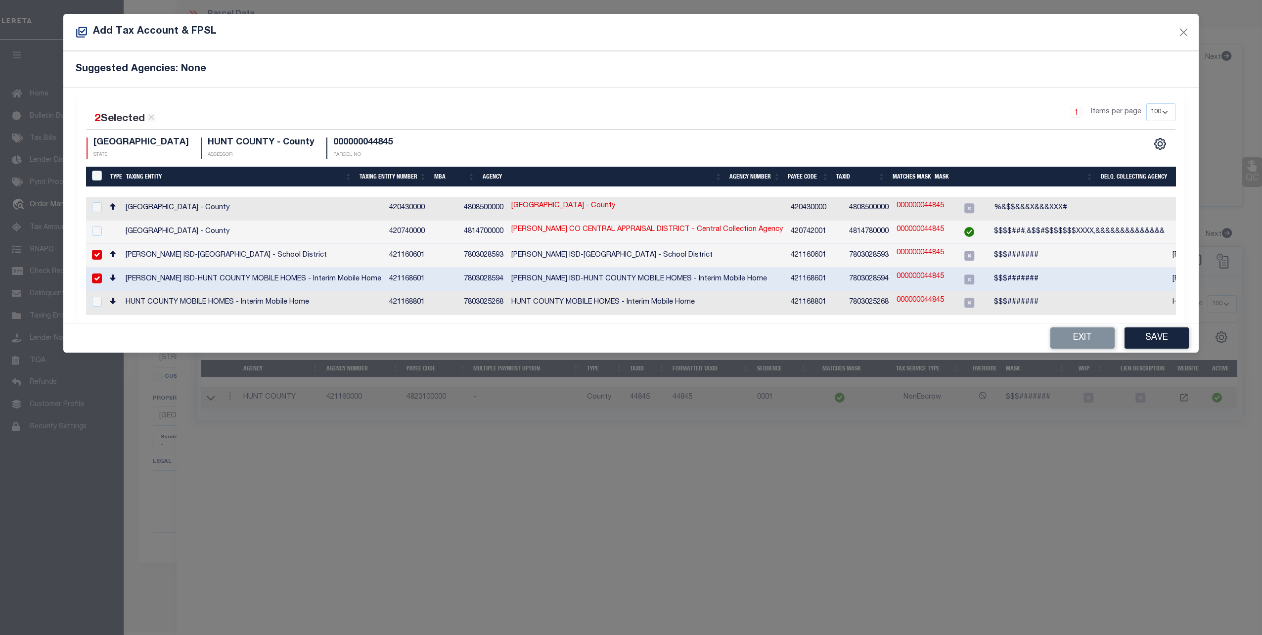
click at [99, 250] on input "checkbox" at bounding box center [97, 255] width 10 height 10
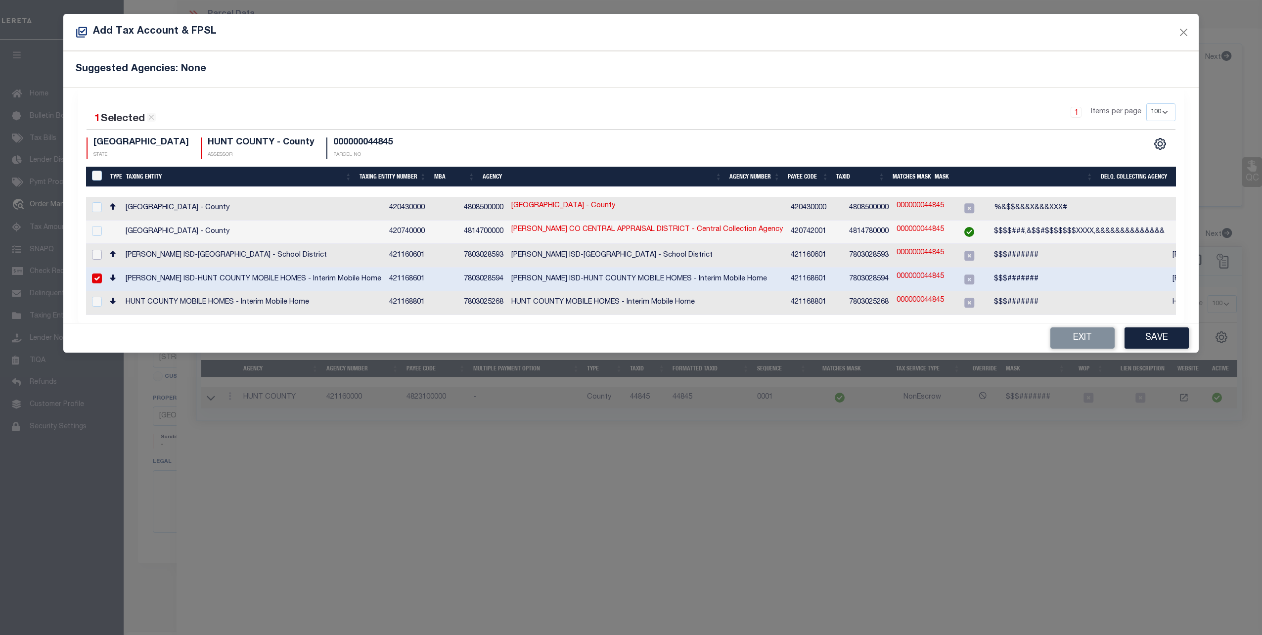
click at [99, 250] on input "checkbox" at bounding box center [97, 255] width 10 height 10
checkbox input "true"
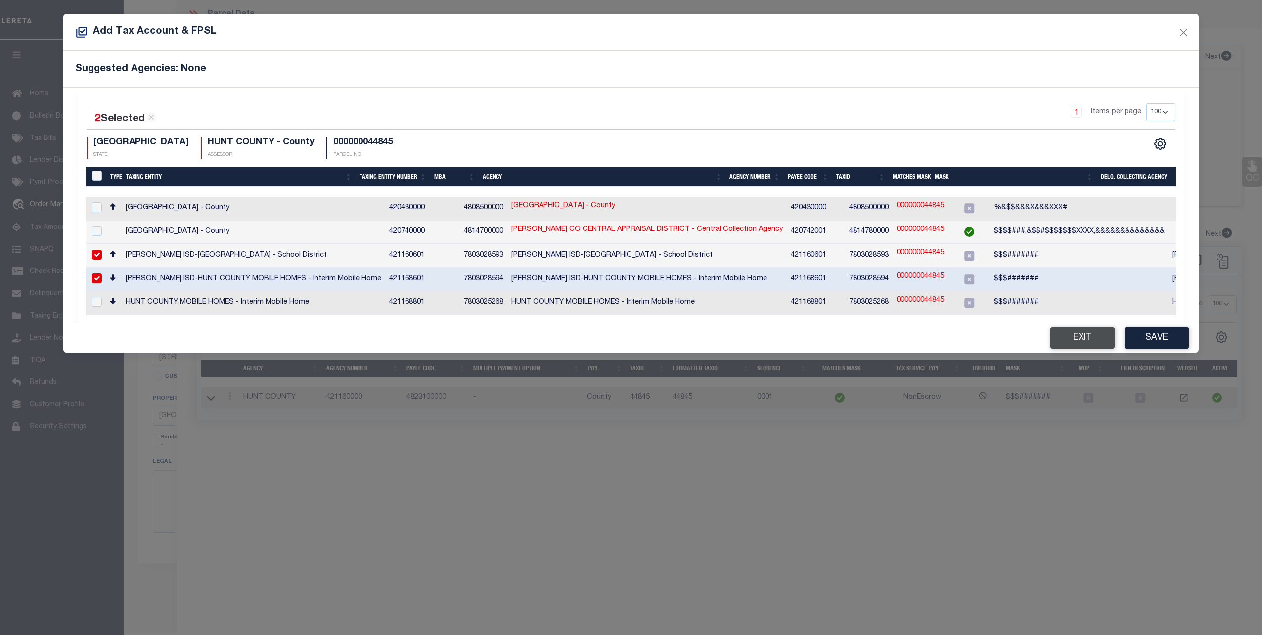
click at [1078, 333] on button "Exit" at bounding box center [1082, 337] width 64 height 21
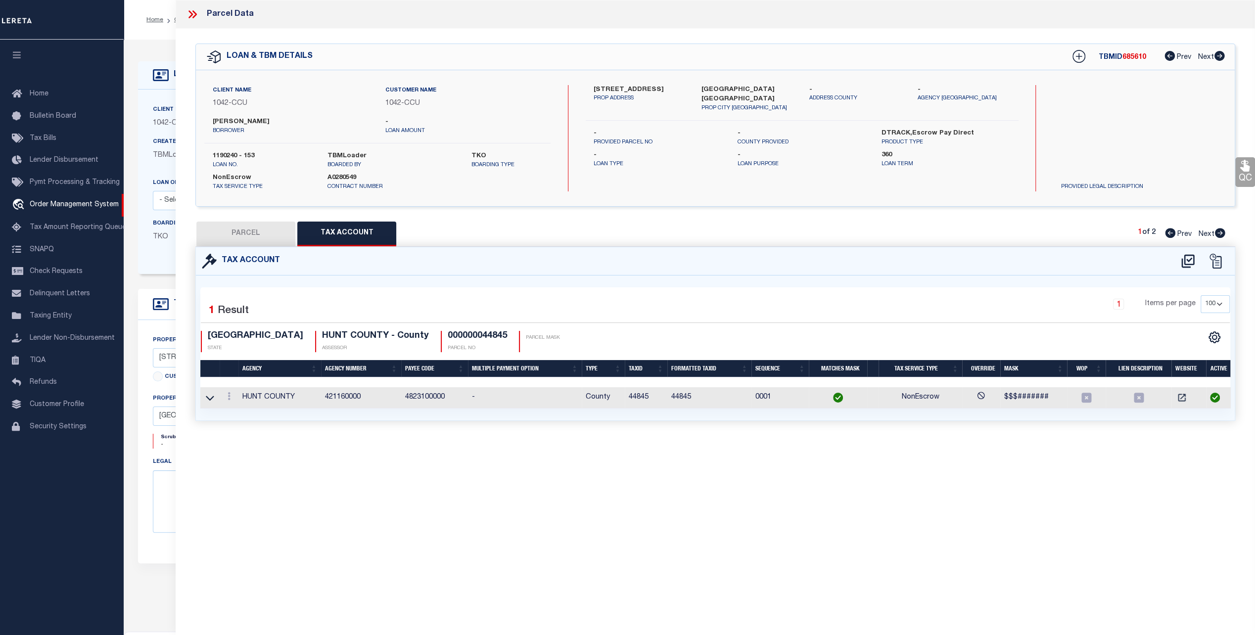
click at [251, 236] on button "PARCEL" at bounding box center [245, 234] width 99 height 25
select select "AS"
checkbox input "false"
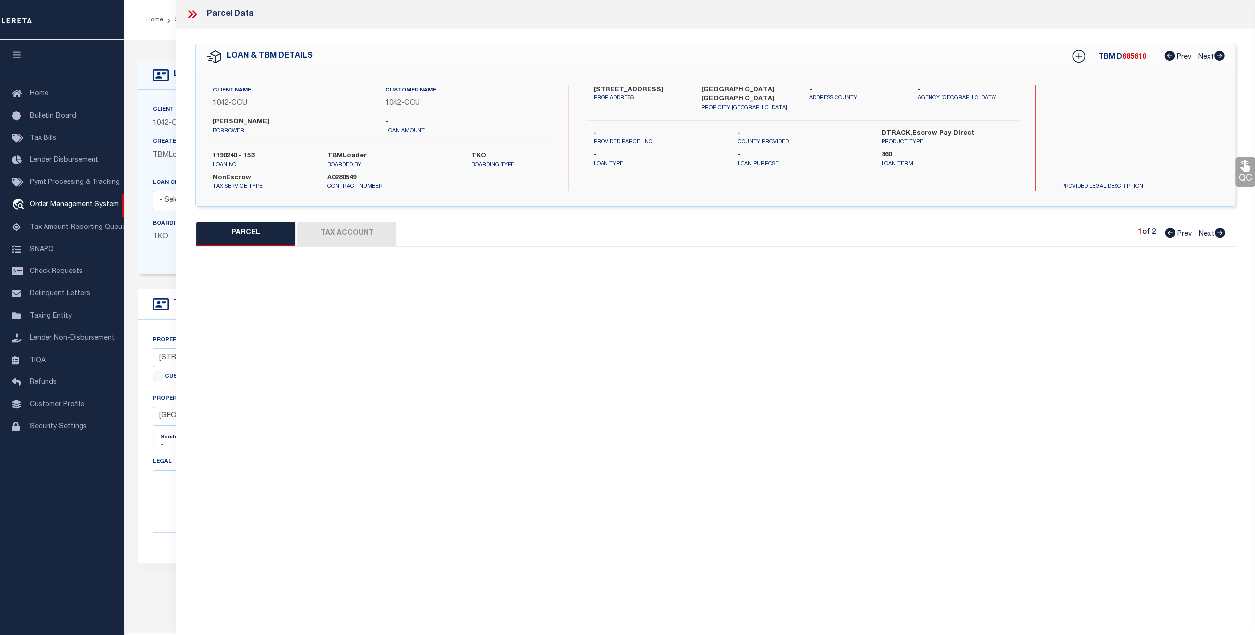
select select "CP"
type input "[PERSON_NAME] & [PERSON_NAME]"
type input "2955-0000-004B-56"
type input "8712 CR 2412"
type input "[GEOGRAPHIC_DATA] TX 75474"
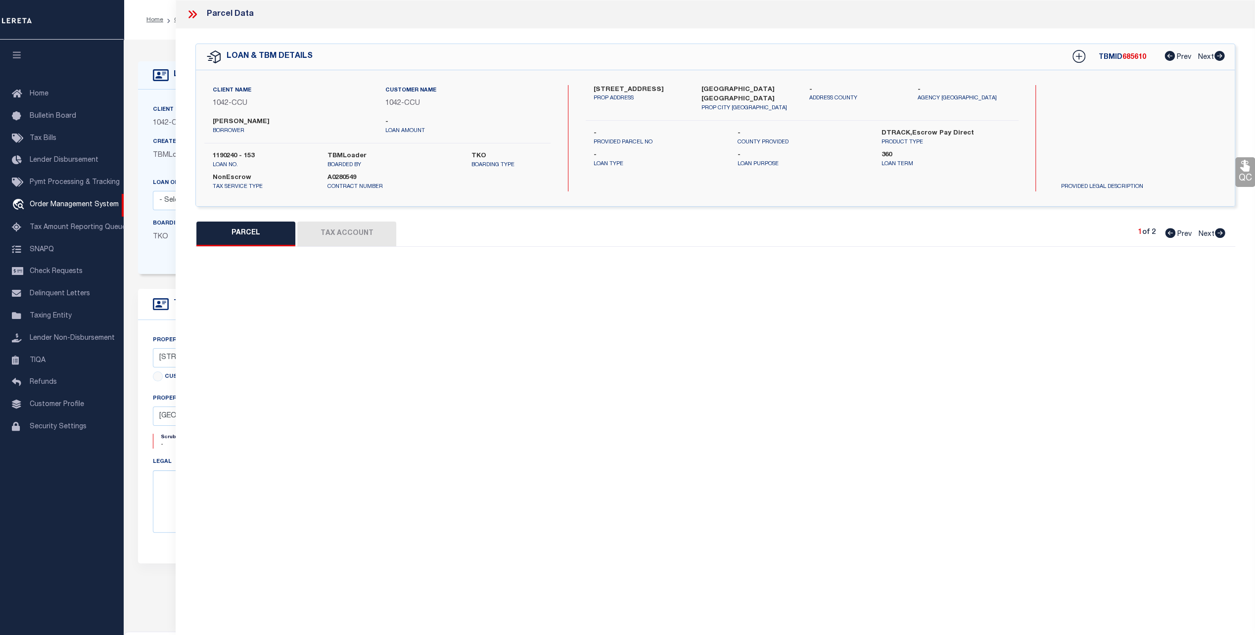
type textarea "[GEOGRAPHIC_DATA], LOT 4B, ACRES 5"
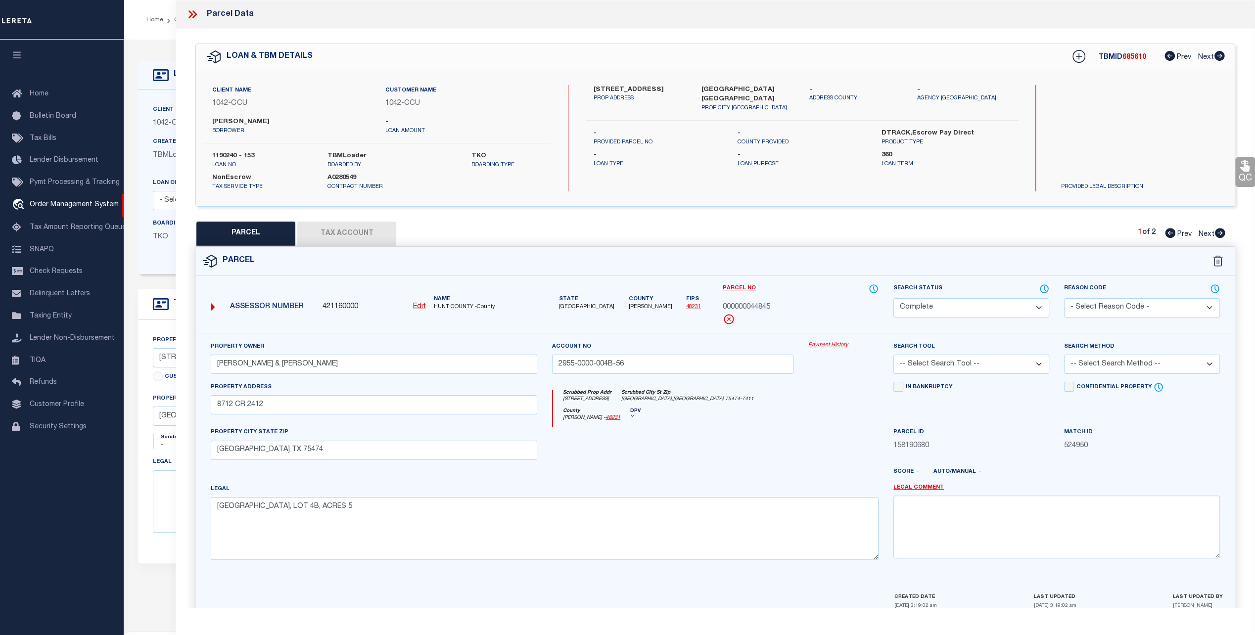
click at [194, 13] on icon at bounding box center [192, 14] width 13 height 13
